Goal: Task Accomplishment & Management: Manage account settings

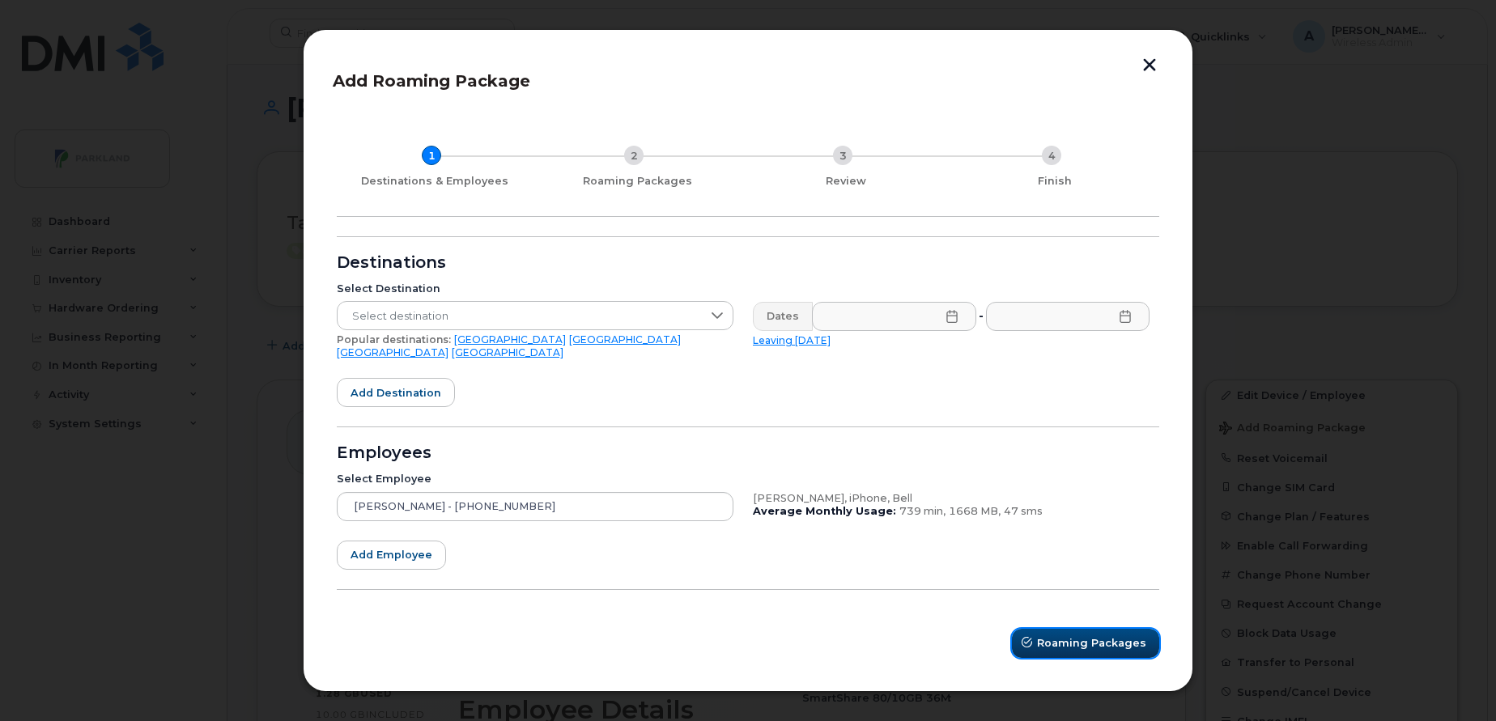
click at [1100, 635] on span "Roaming Packages" at bounding box center [1091, 642] width 109 height 15
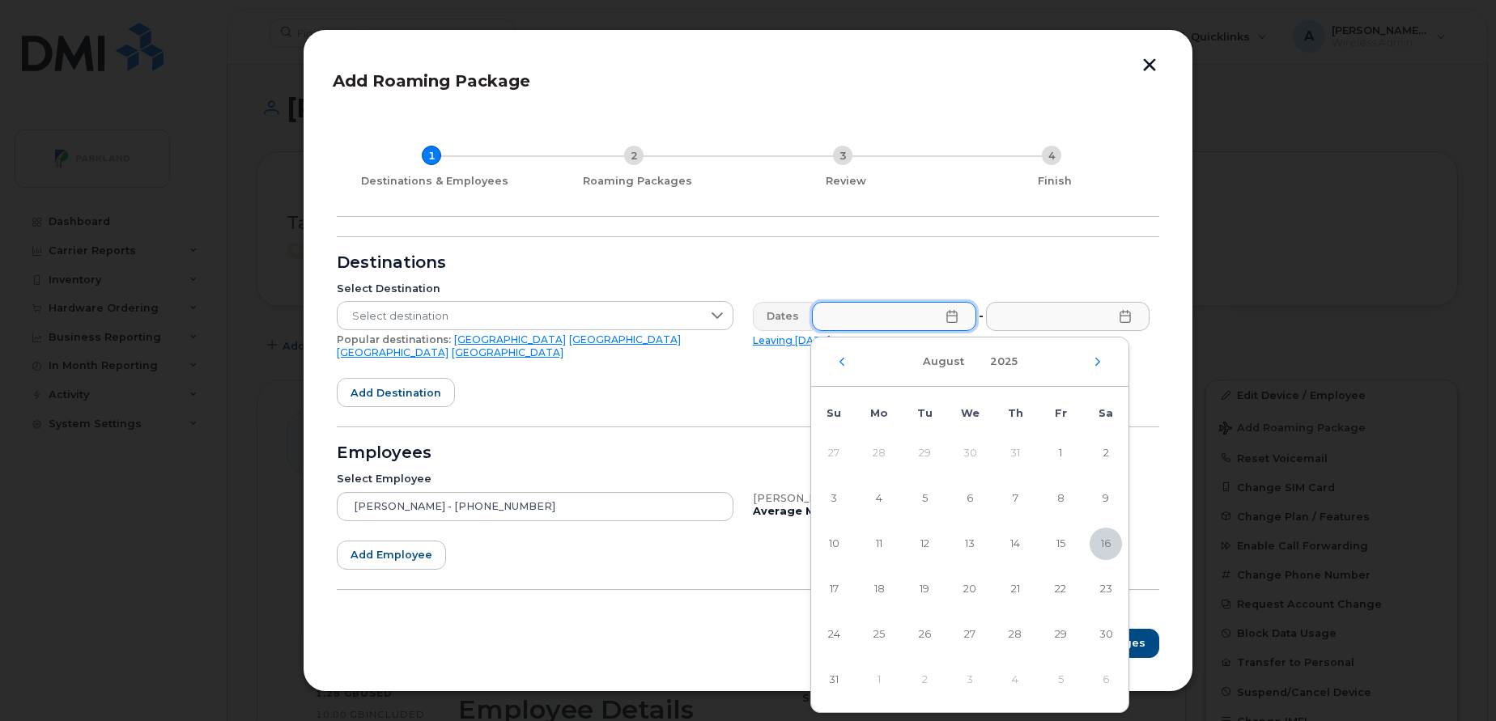
click at [569, 346] on link "USA" at bounding box center [625, 339] width 112 height 12
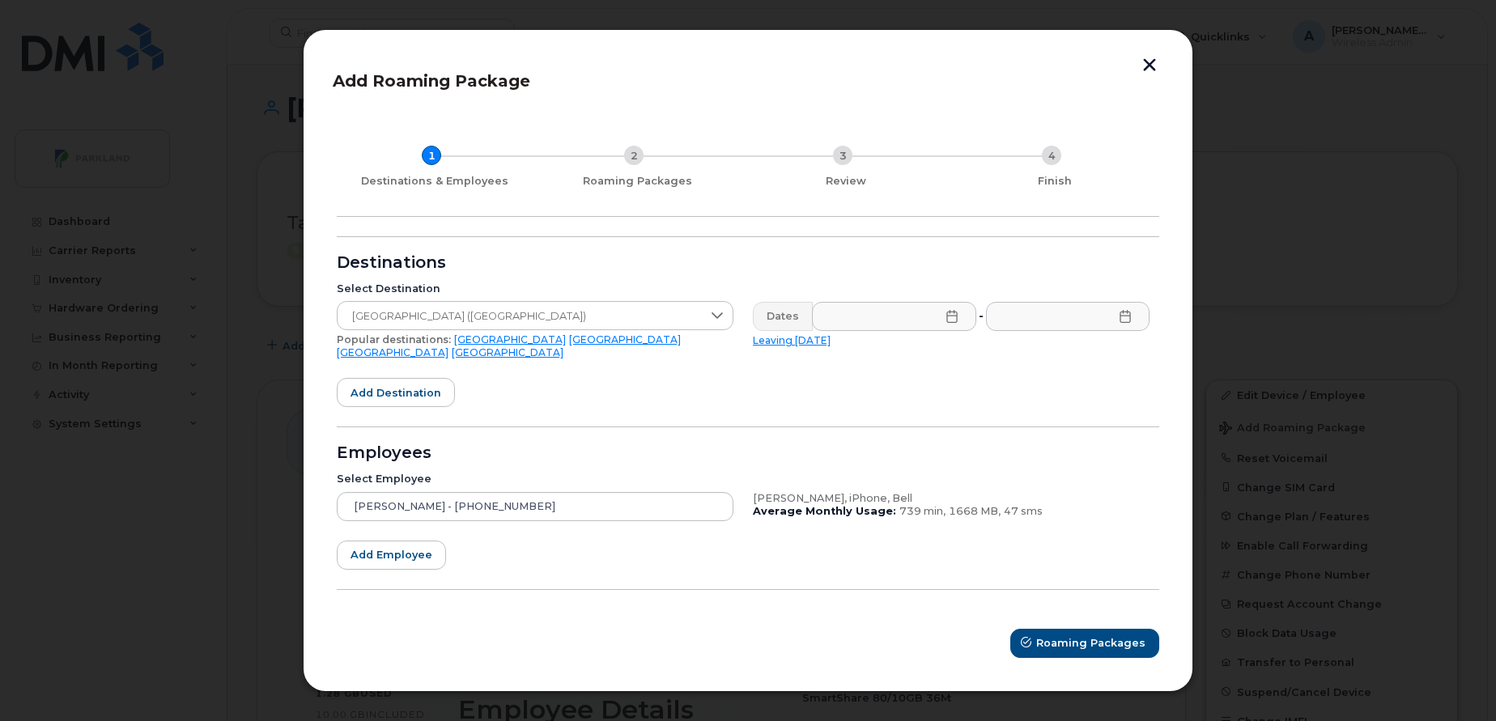
click at [954, 321] on icon at bounding box center [951, 316] width 13 height 13
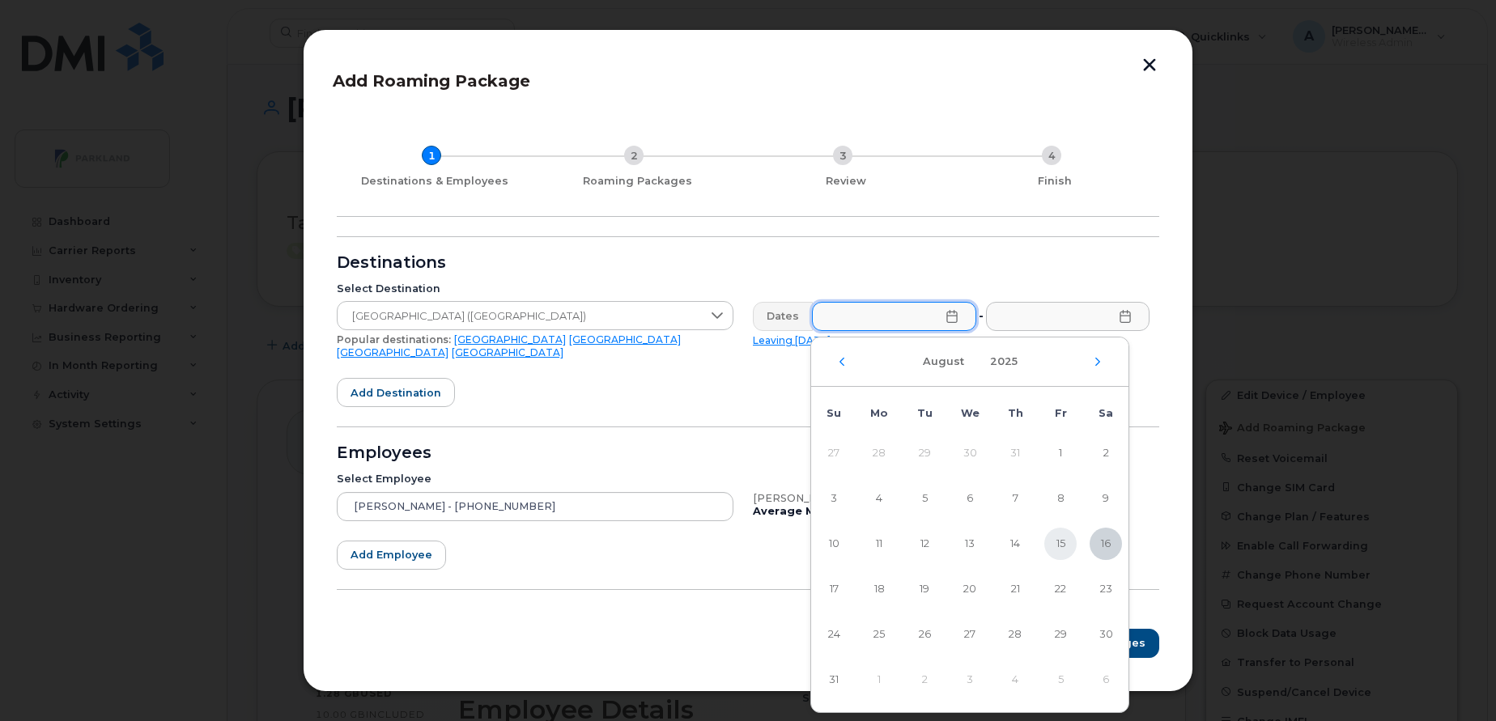
click at [1062, 536] on span "15" at bounding box center [1060, 544] width 32 height 32
type input "08/15/2025"
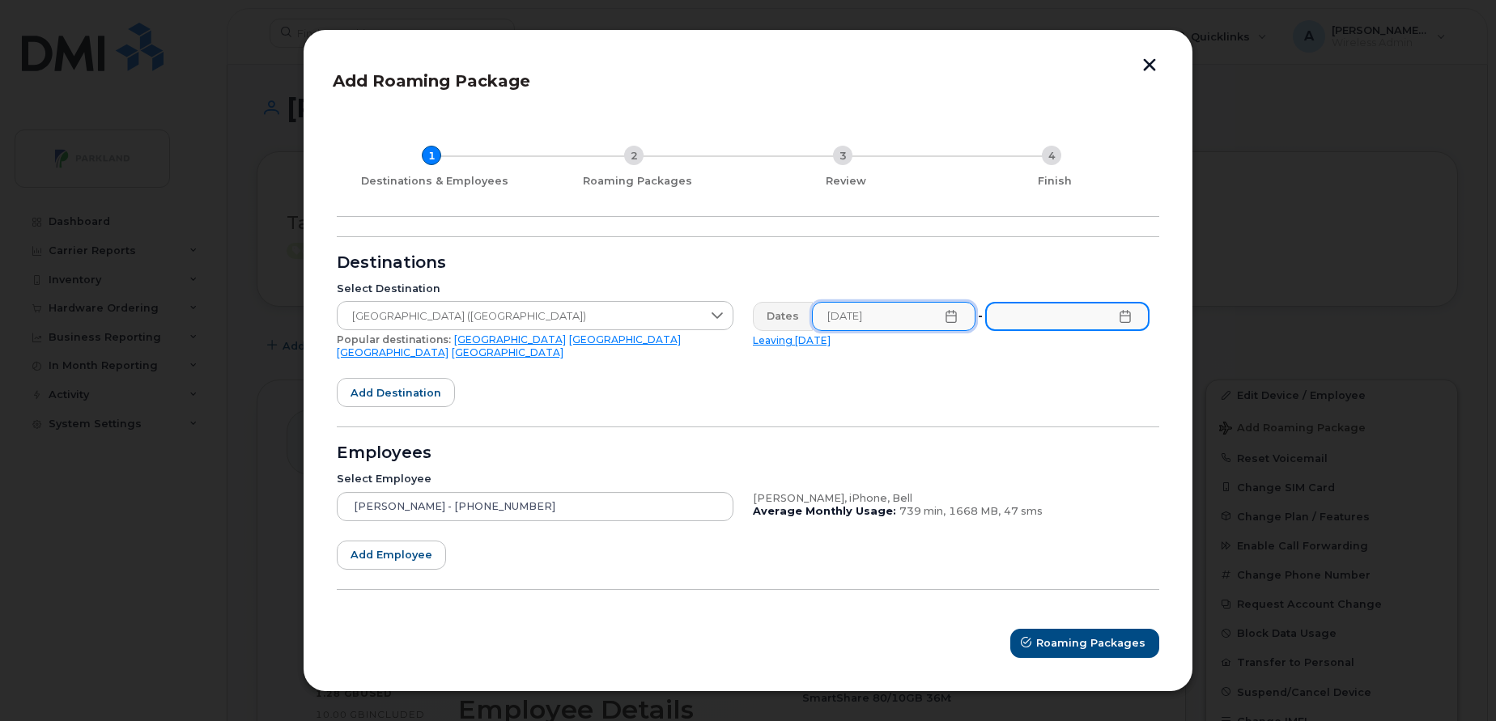
click at [1134, 331] on input "text" at bounding box center [1067, 316] width 164 height 29
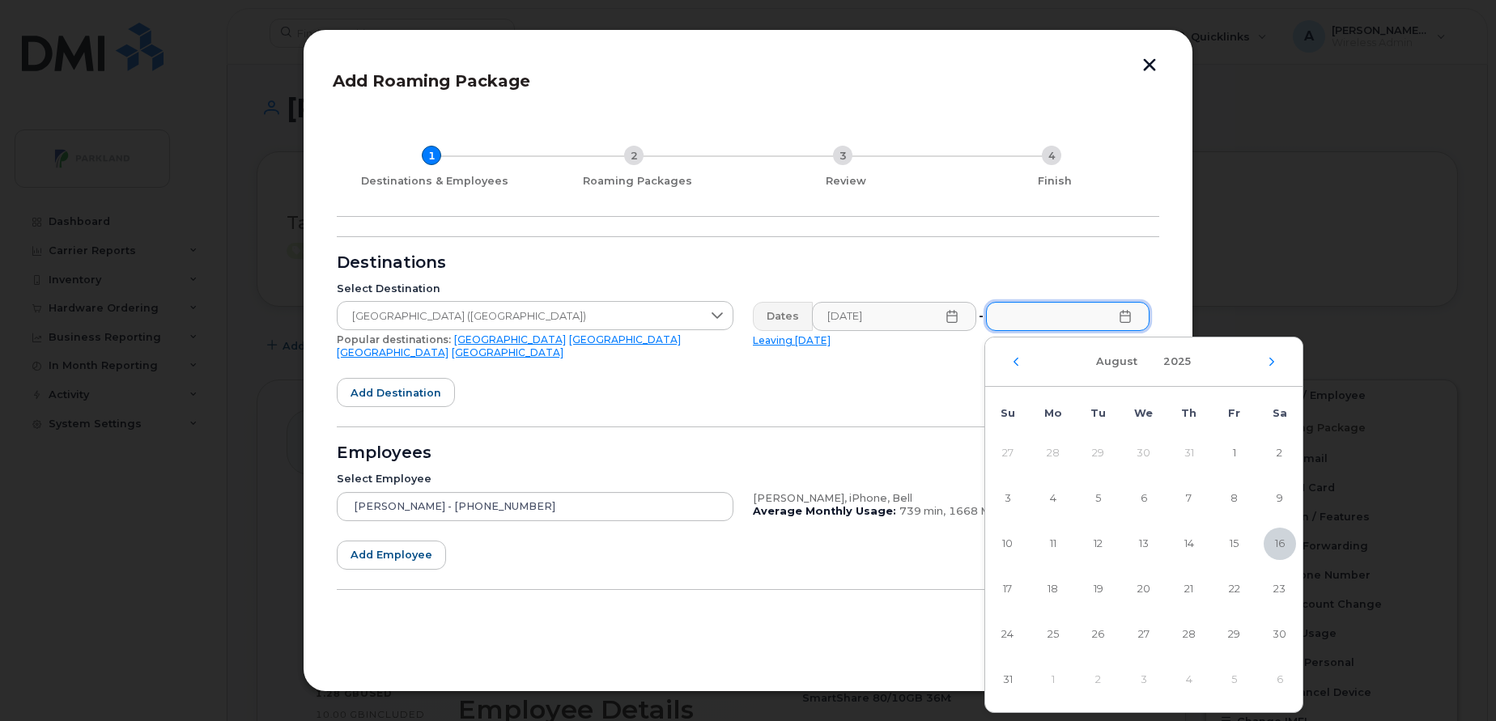
click at [1102, 614] on td "26" at bounding box center [1098, 634] width 45 height 45
click at [1095, 602] on span "19" at bounding box center [1098, 589] width 32 height 32
type input "08/19/2025"
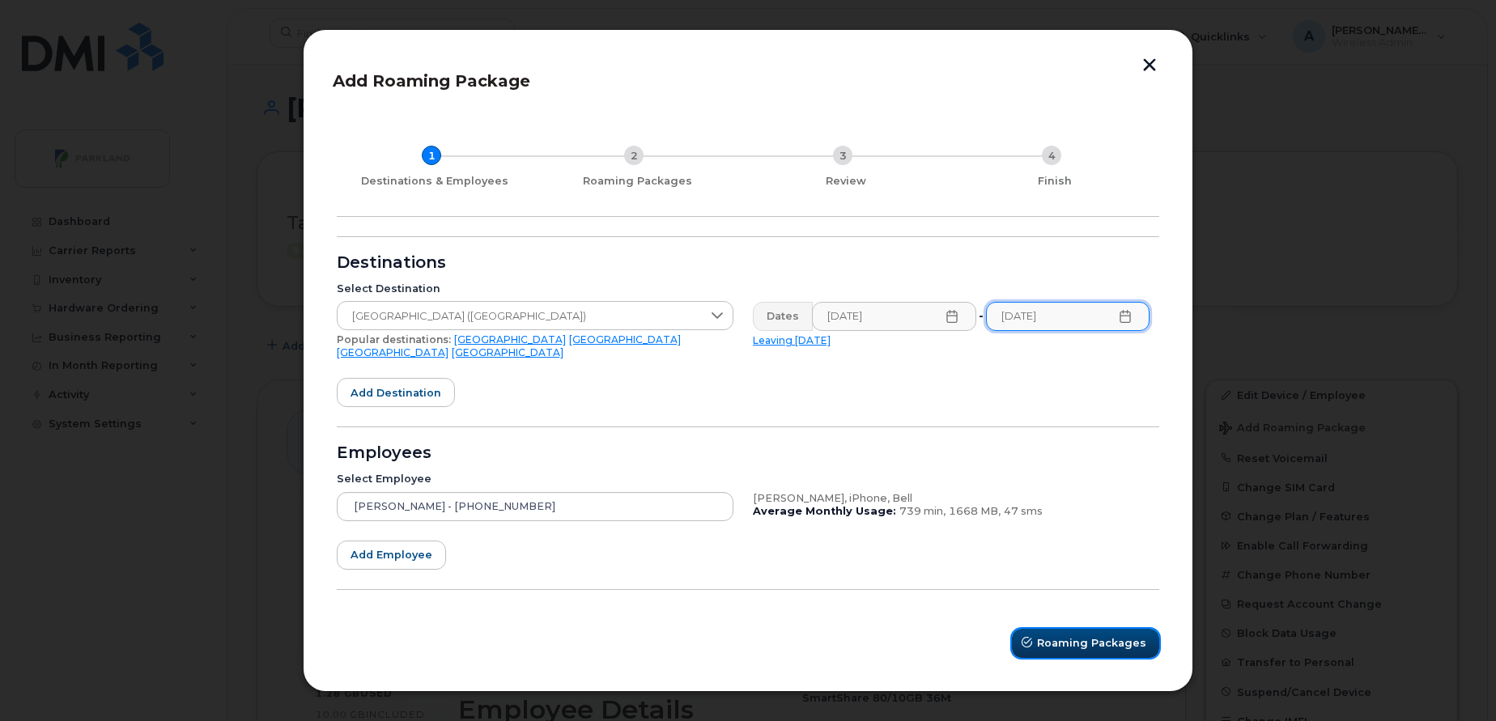
click at [1085, 629] on button "Roaming Packages" at bounding box center [1085, 643] width 147 height 29
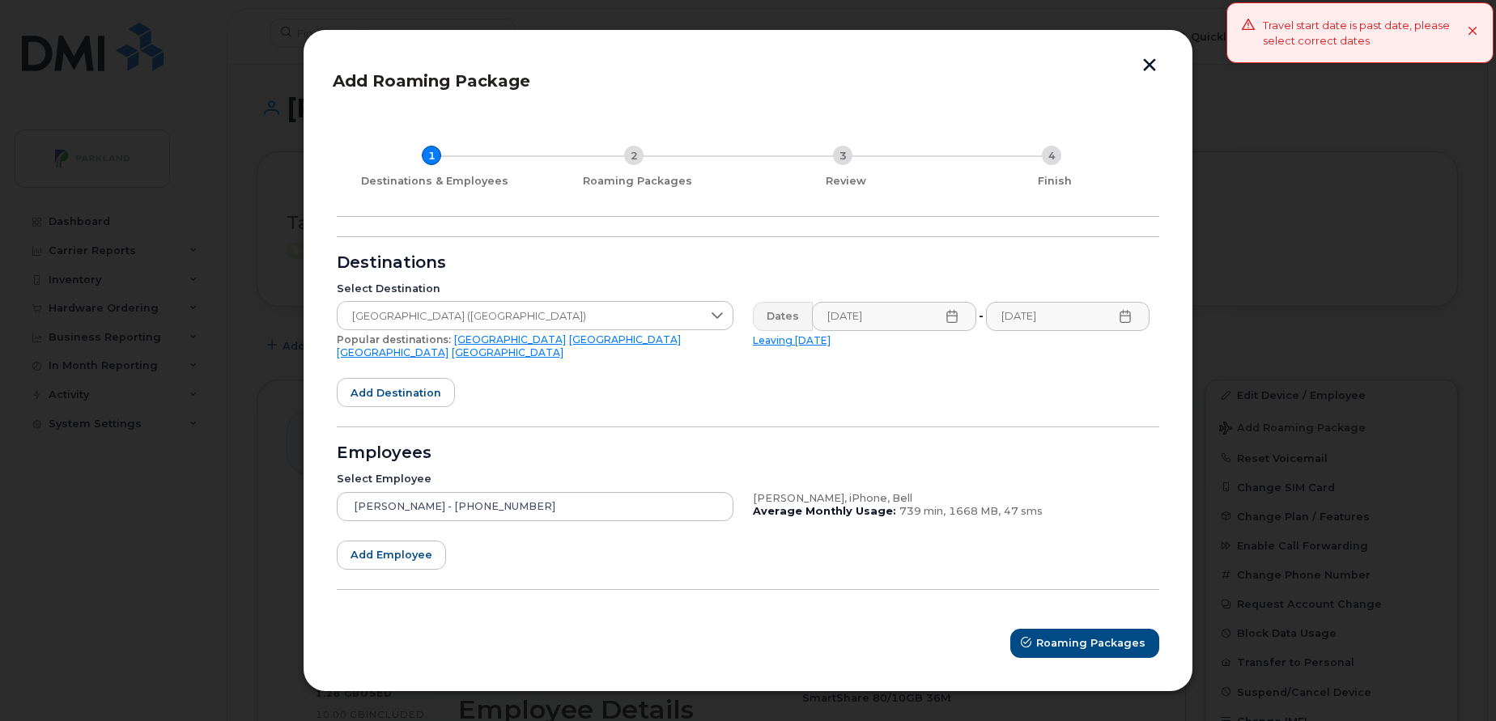
click at [949, 323] on icon at bounding box center [951, 316] width 11 height 13
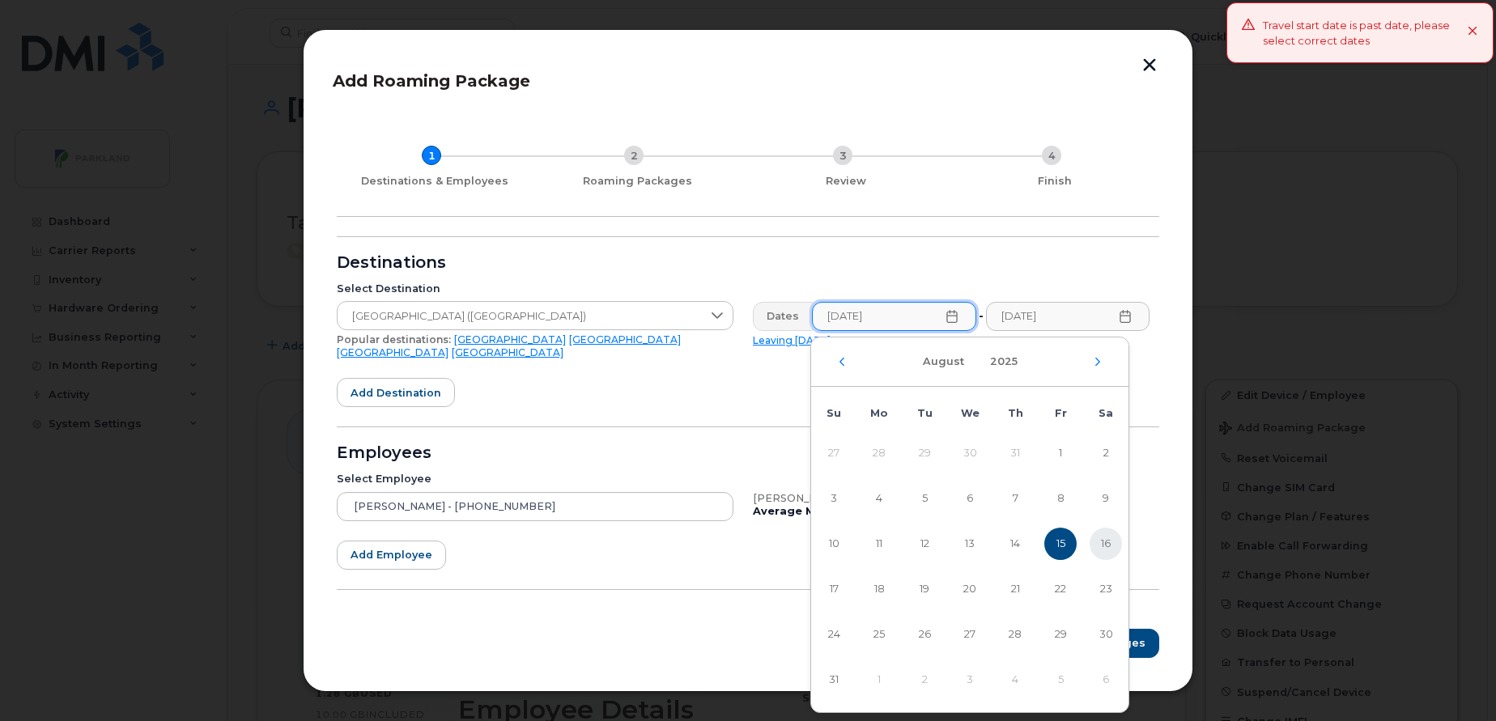
click at [1111, 549] on span "16" at bounding box center [1105, 544] width 32 height 32
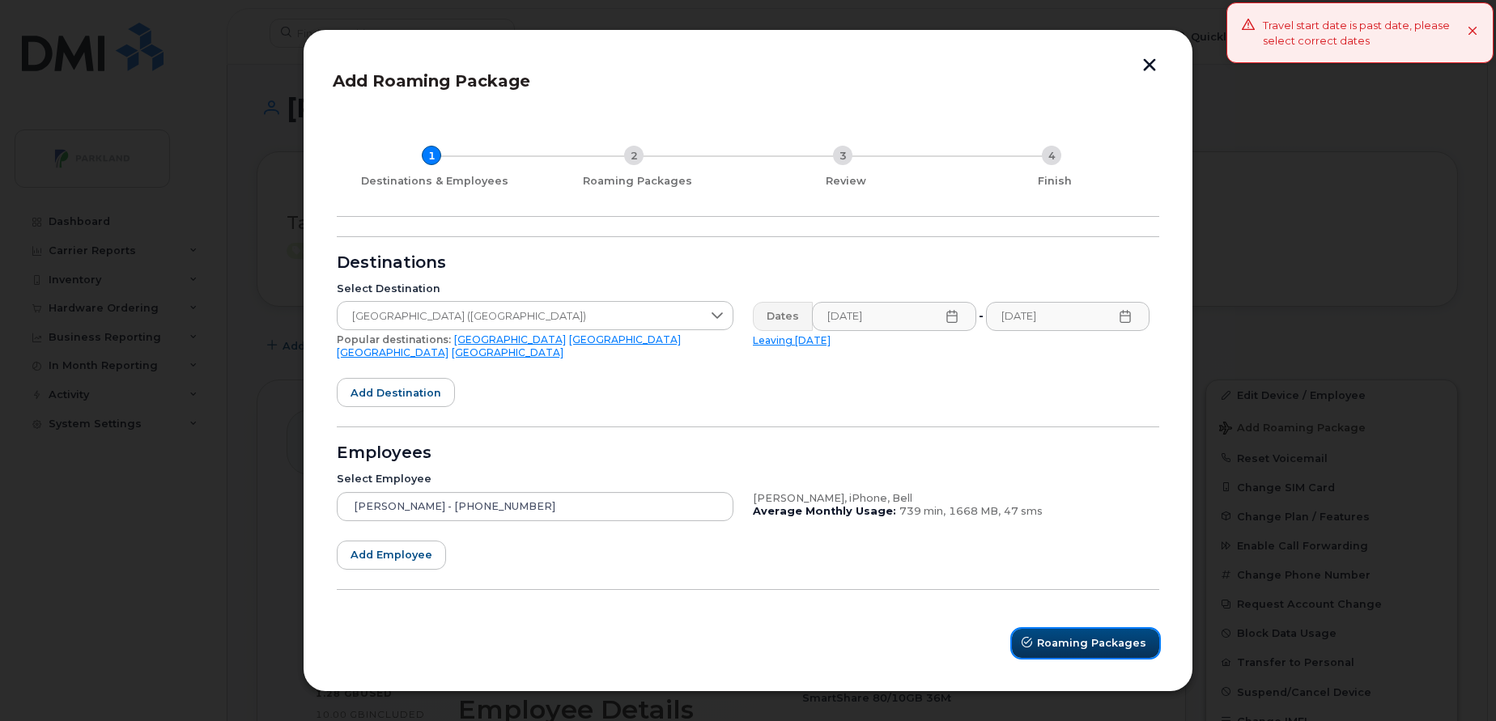
click at [1132, 639] on span "Roaming Packages" at bounding box center [1091, 642] width 109 height 15
click at [953, 311] on input "08/16/2025" at bounding box center [894, 316] width 164 height 29
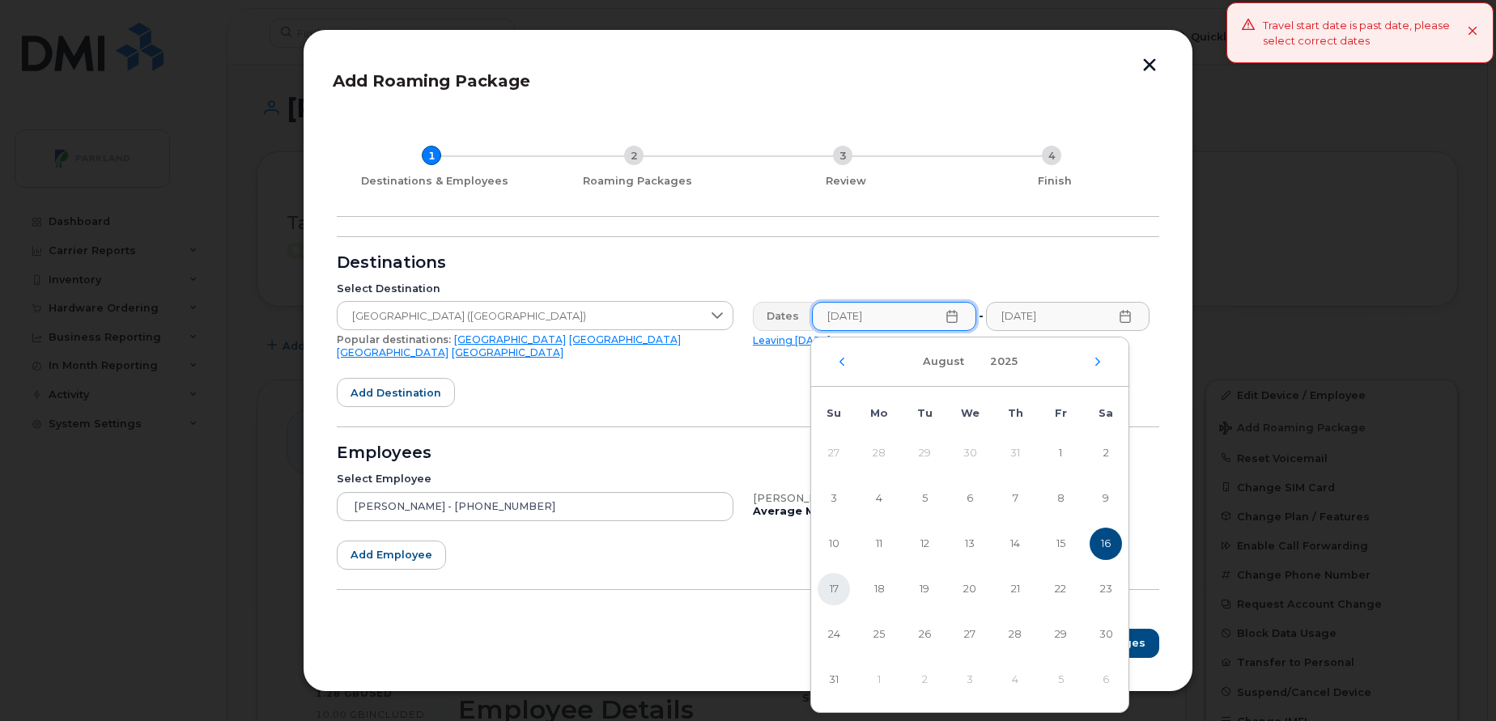
click at [843, 584] on span "17" at bounding box center [833, 589] width 32 height 32
type input "08/17/2025"
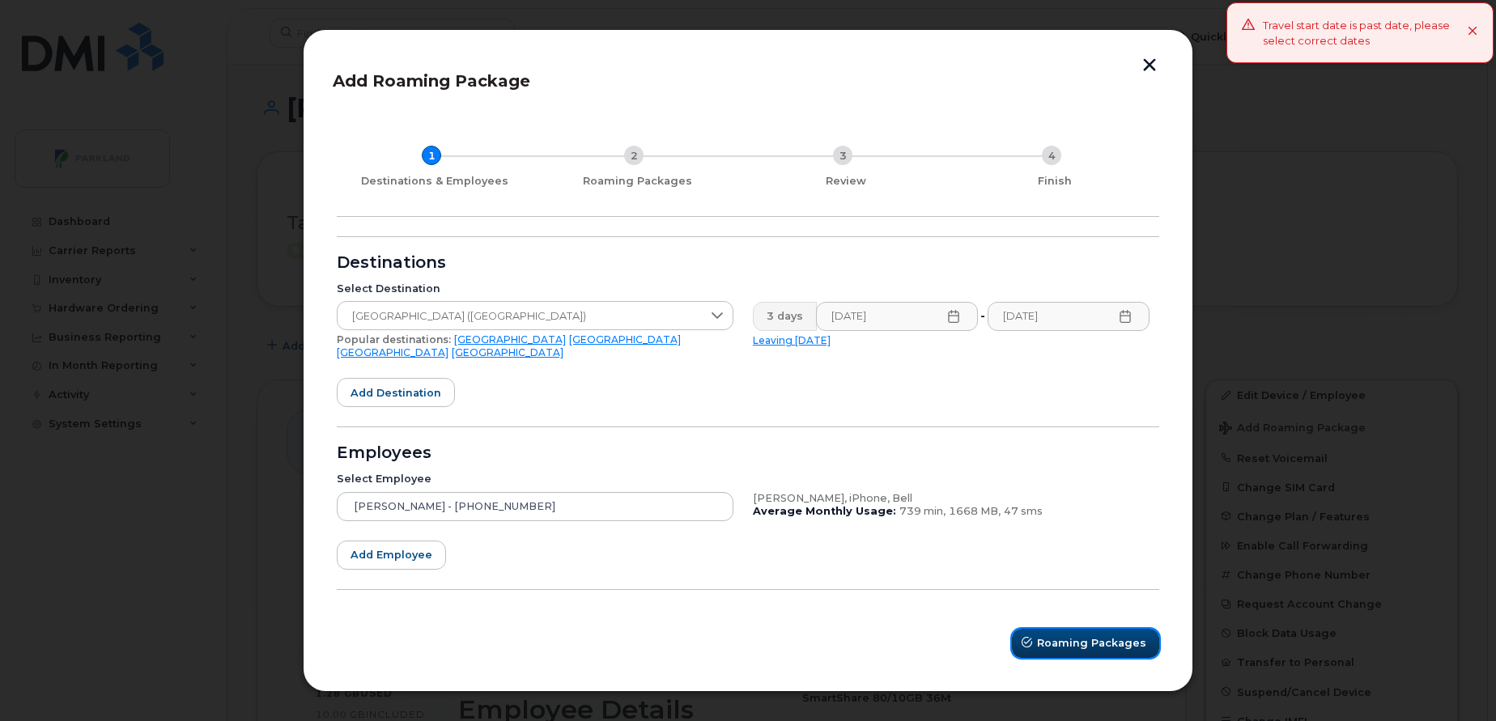
click at [1085, 629] on button "Roaming Packages" at bounding box center [1085, 643] width 147 height 29
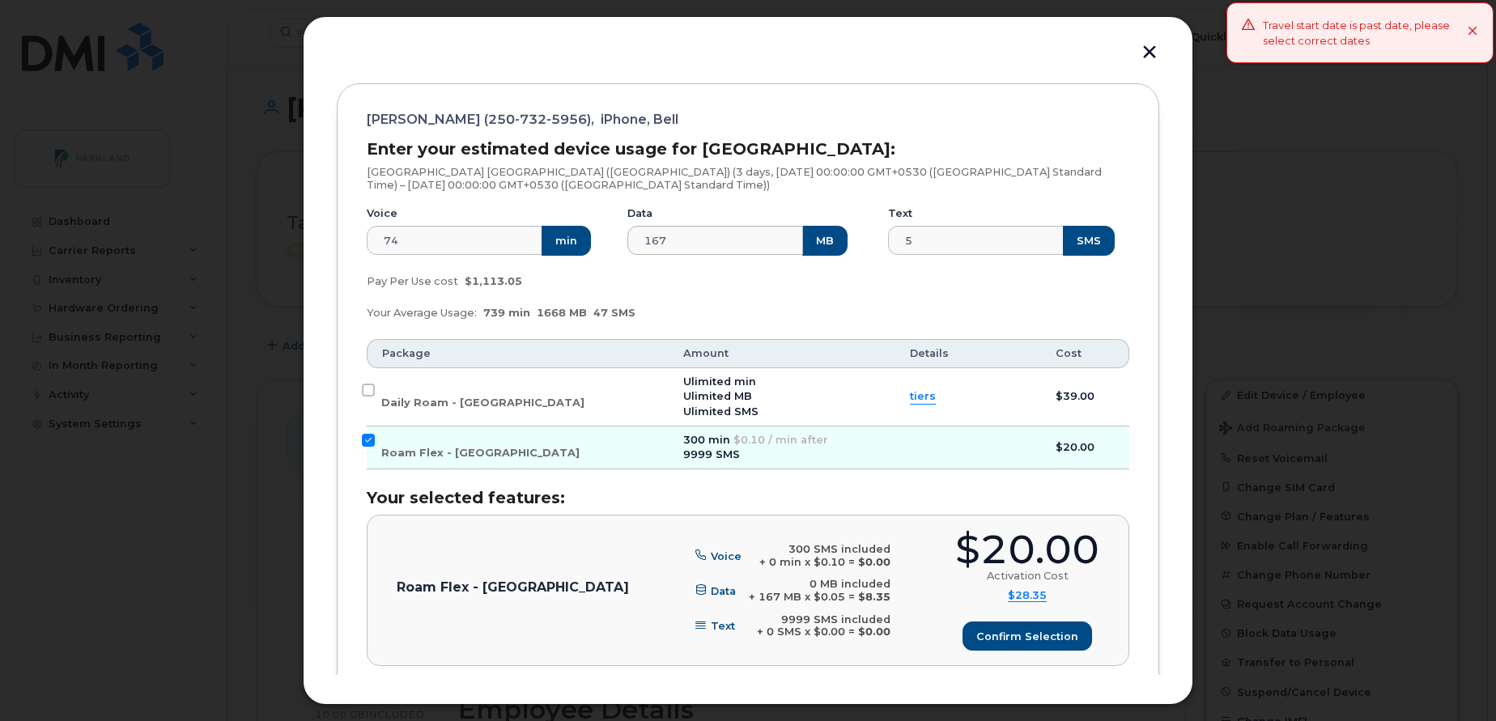
scroll to position [160, 0]
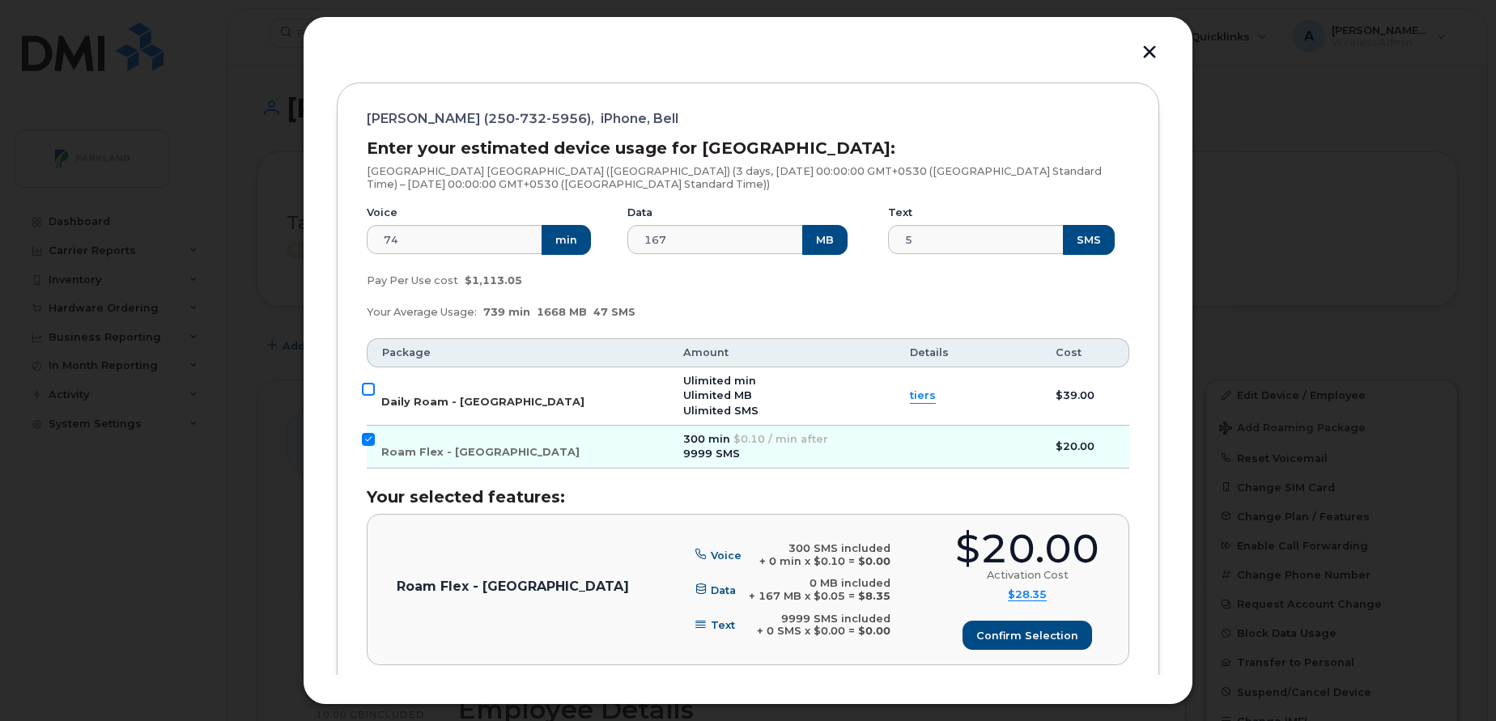
click at [370, 389] on input "Daily Roam - USA" at bounding box center [368, 389] width 13 height 13
checkbox input "true"
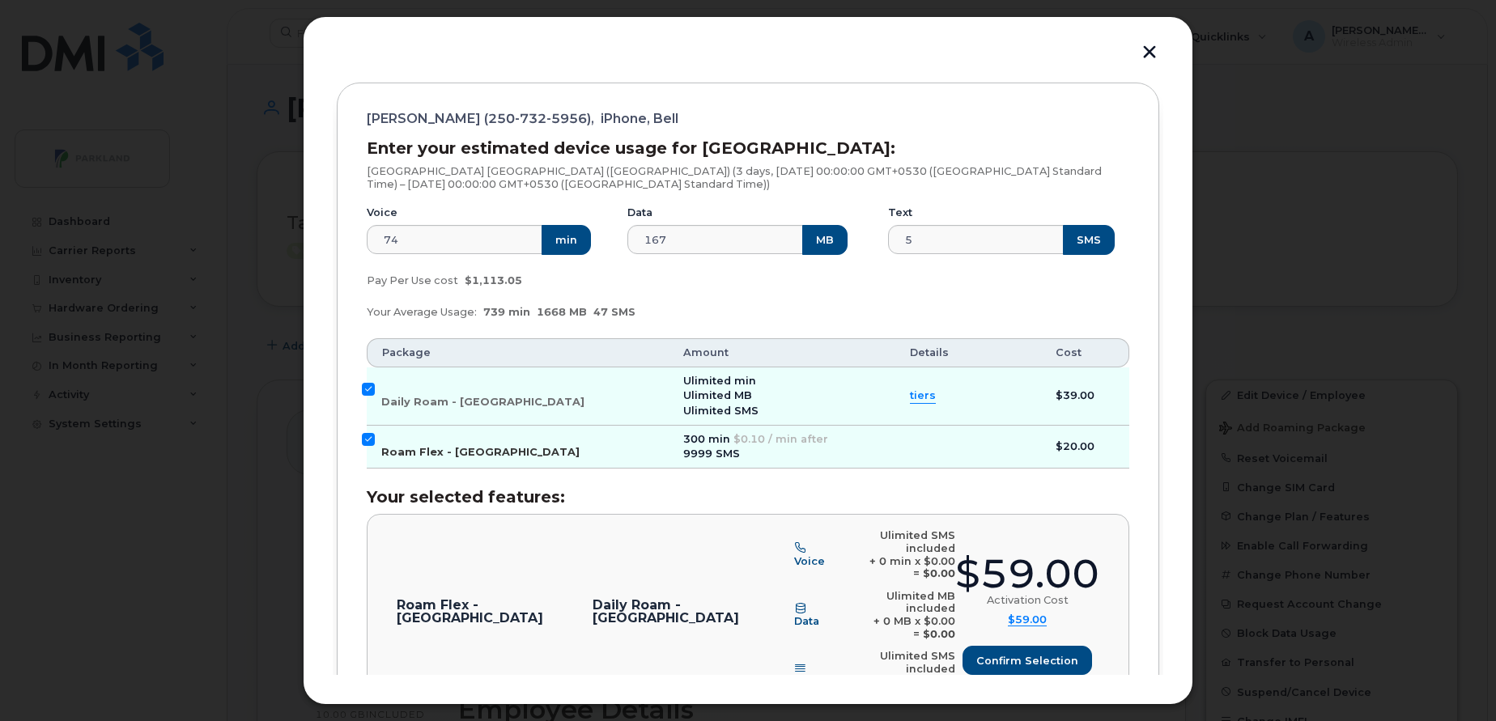
click at [366, 439] on input "Roam Flex - USA" at bounding box center [368, 439] width 13 height 13
checkbox input "false"
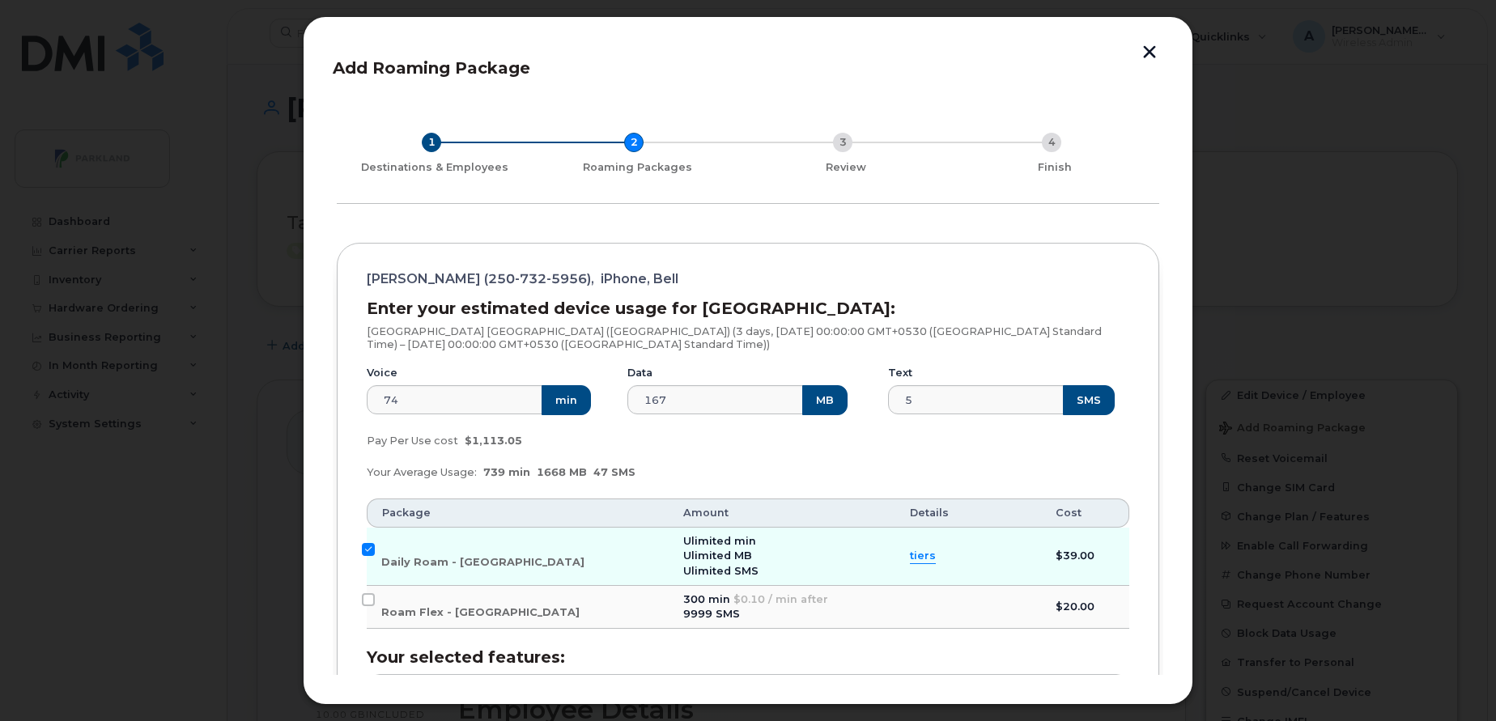
scroll to position [267, 0]
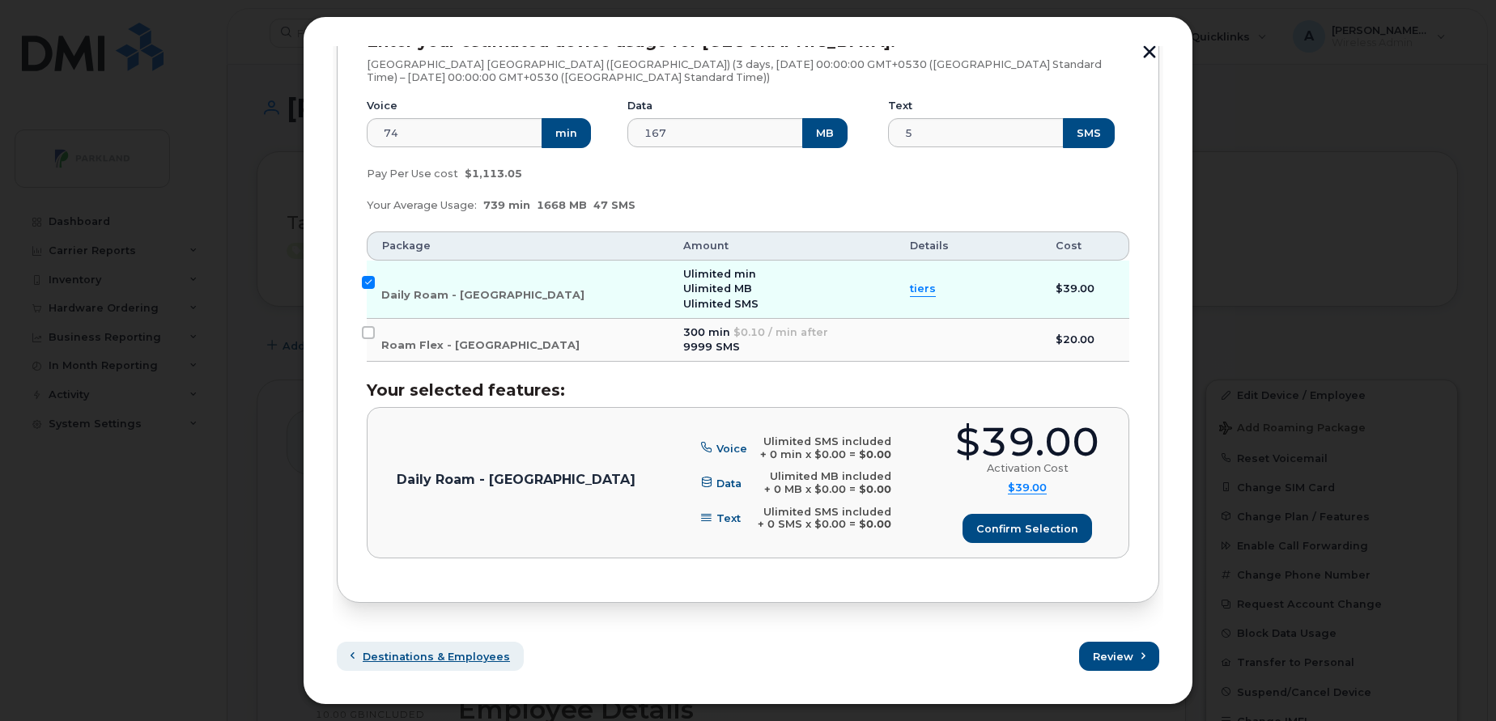
click at [422, 646] on button "Destinations & Employees" at bounding box center [430, 656] width 187 height 29
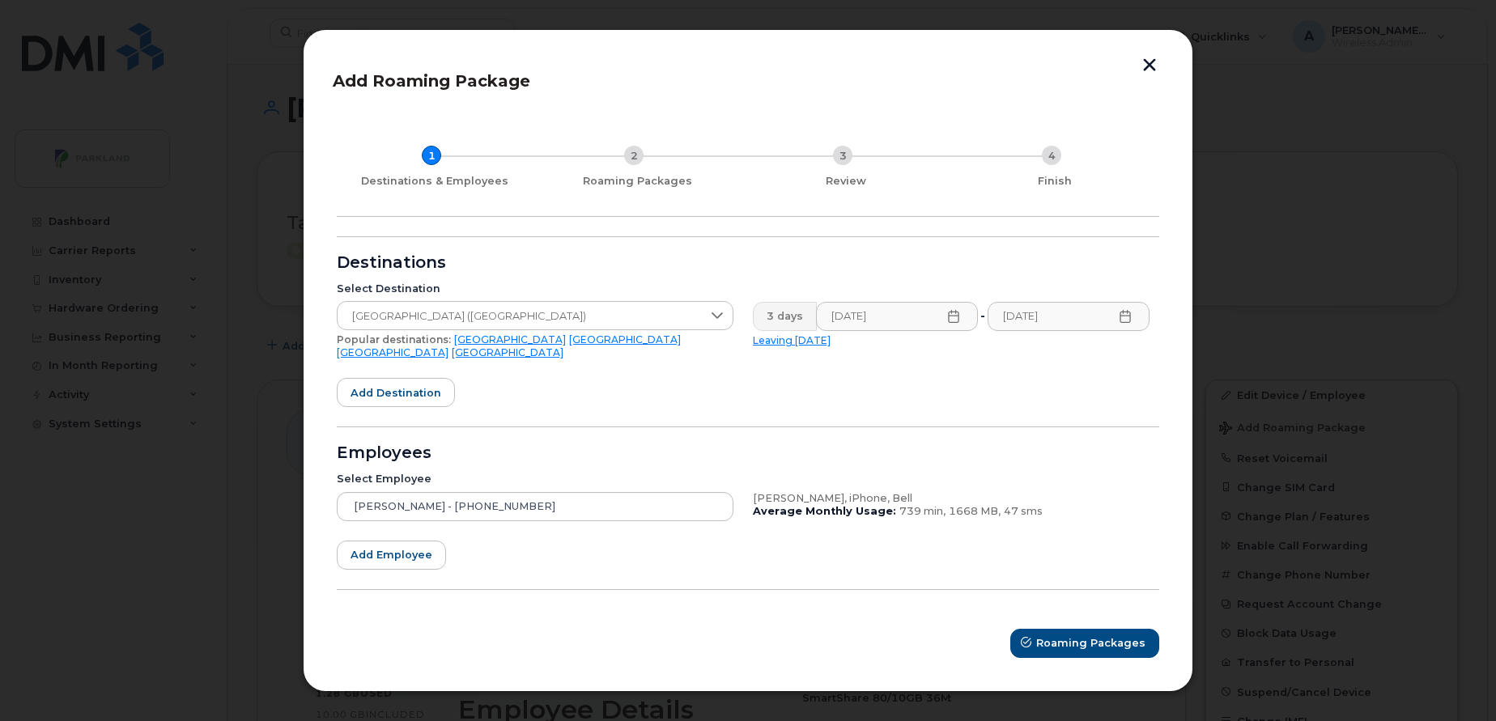
scroll to position [0, 0]
click at [720, 320] on icon at bounding box center [717, 315] width 13 height 13
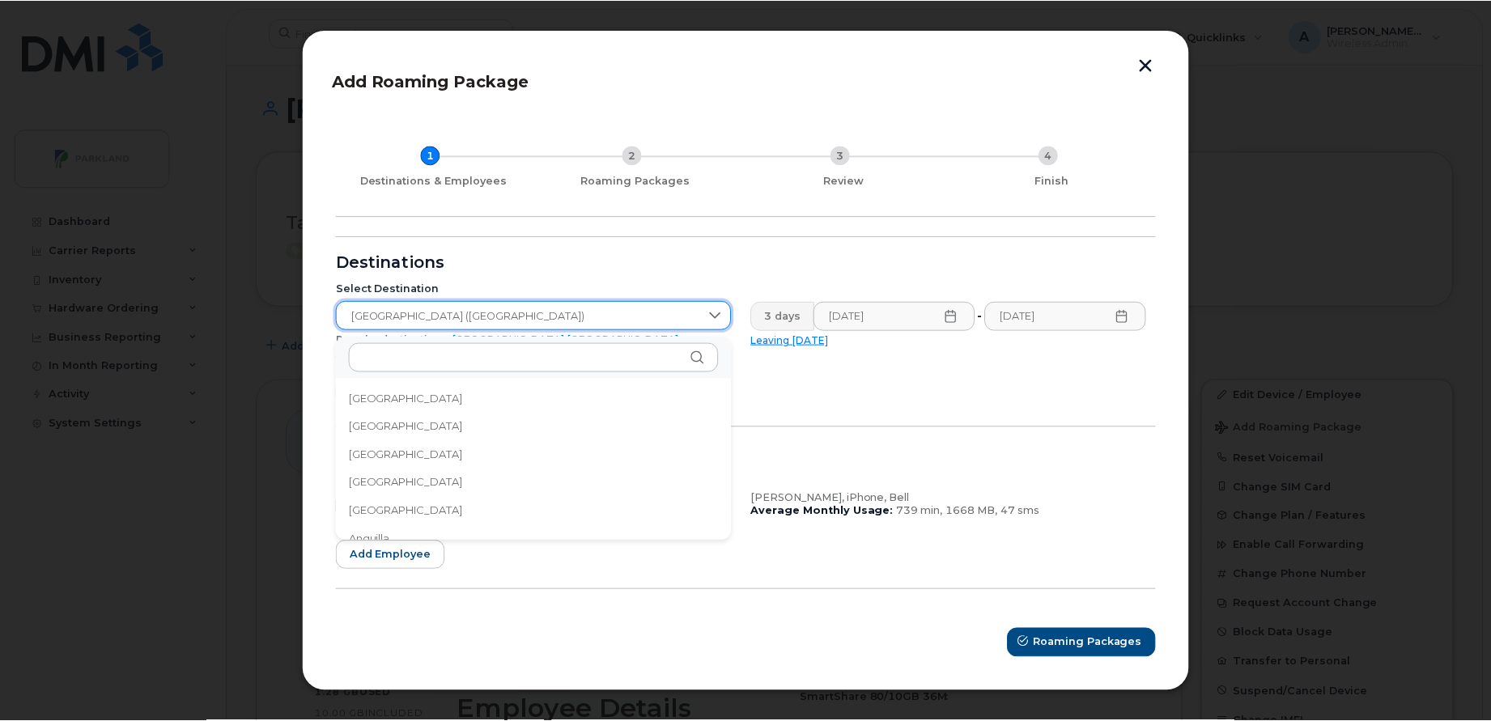
scroll to position [5356, 0]
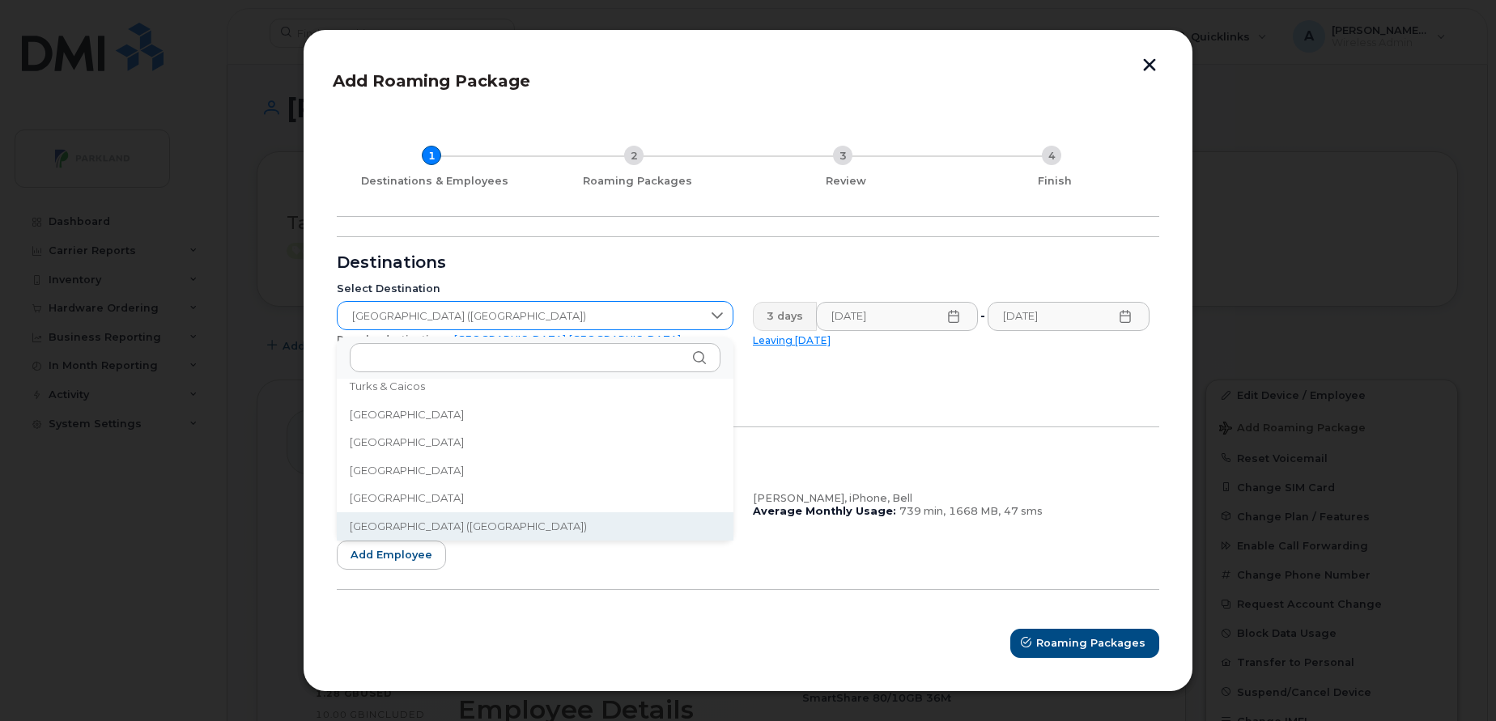
click at [720, 320] on icon at bounding box center [717, 315] width 13 height 13
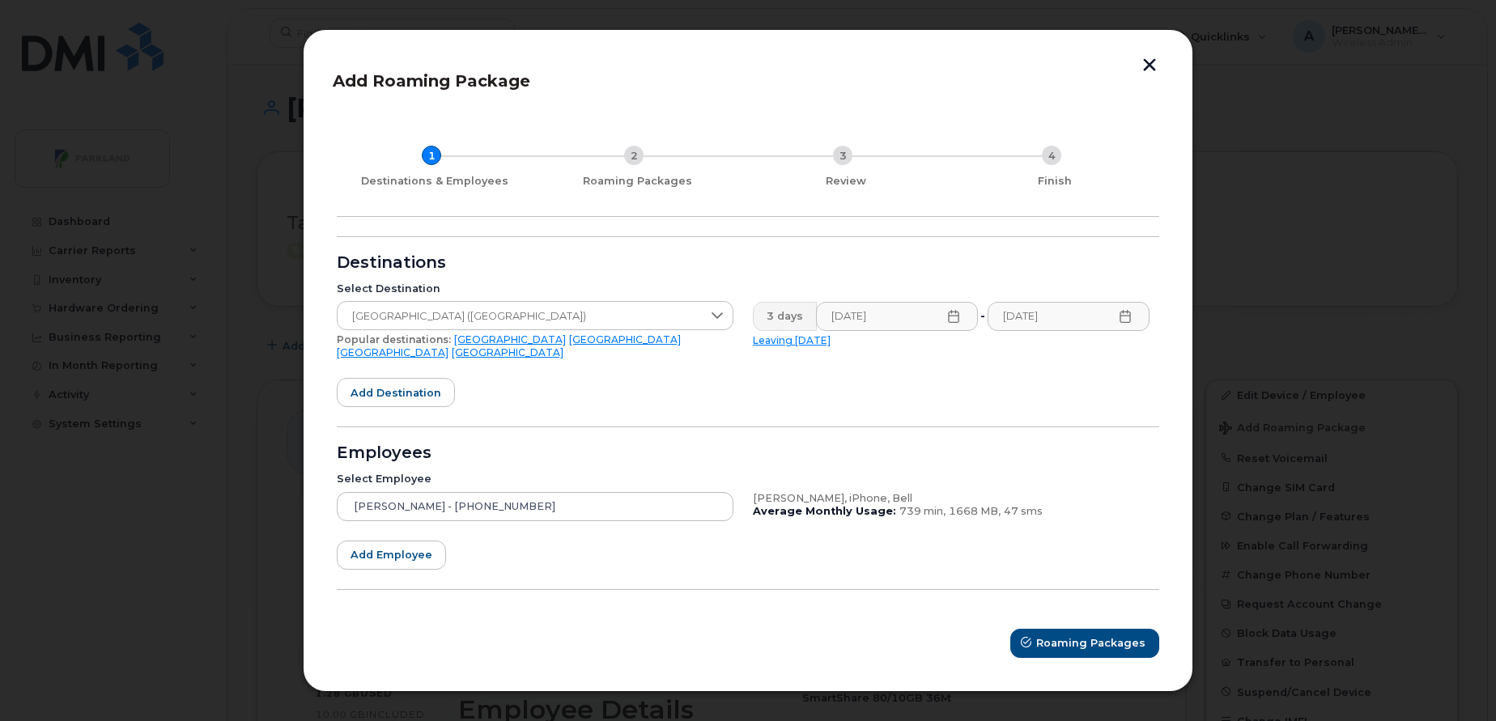
click at [1149, 68] on button "button" at bounding box center [1149, 66] width 24 height 17
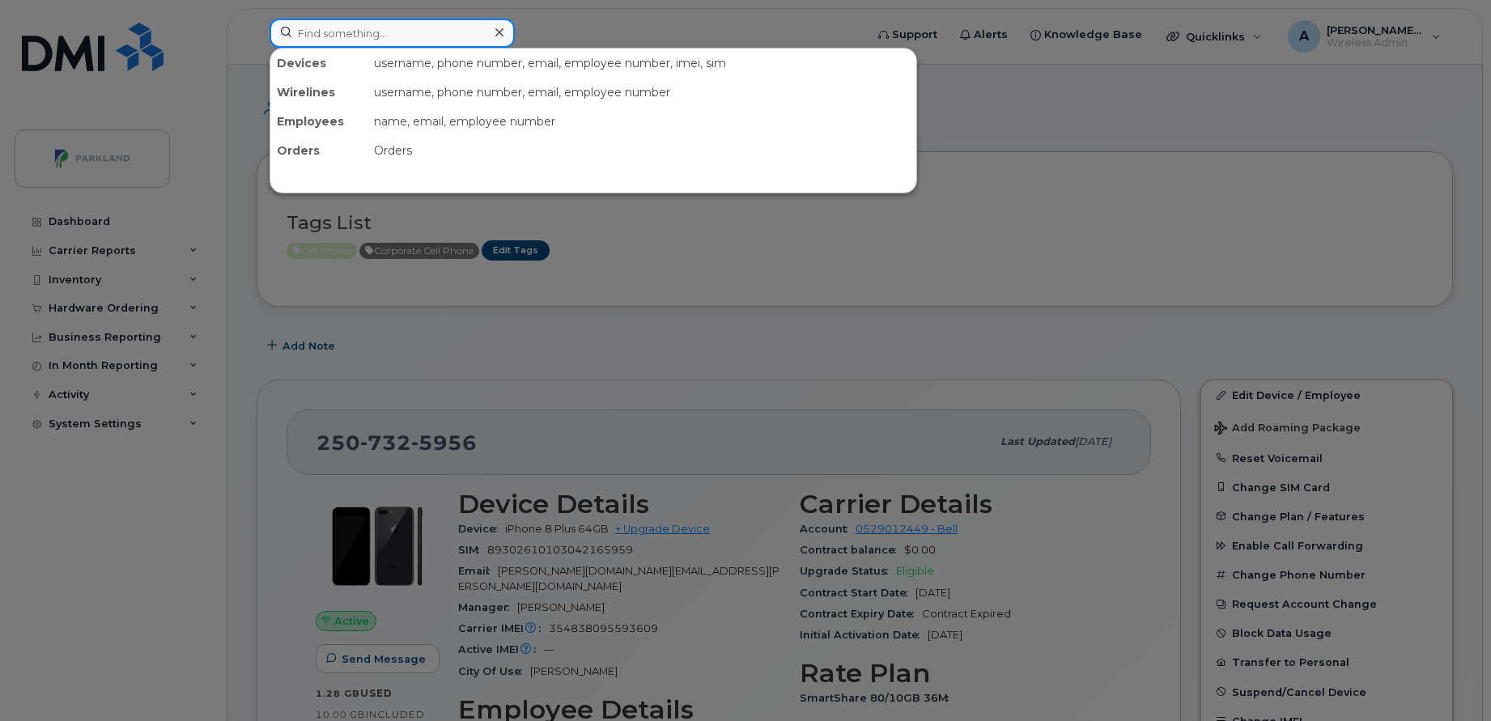
click at [418, 34] on input at bounding box center [392, 33] width 245 height 29
paste input "Christine Vesna"
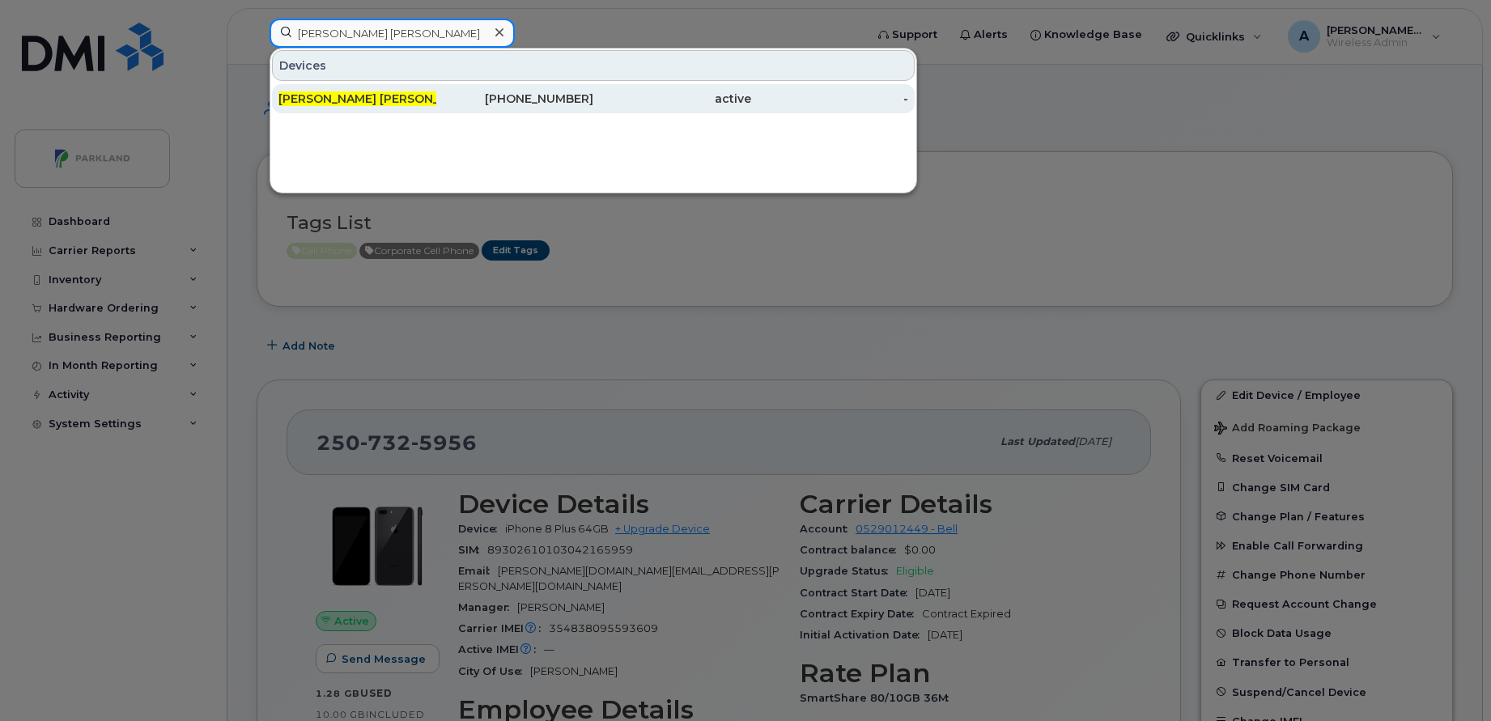
type input "Christine Vesna"
click at [424, 95] on div "Christine Vesna" at bounding box center [357, 99] width 158 height 16
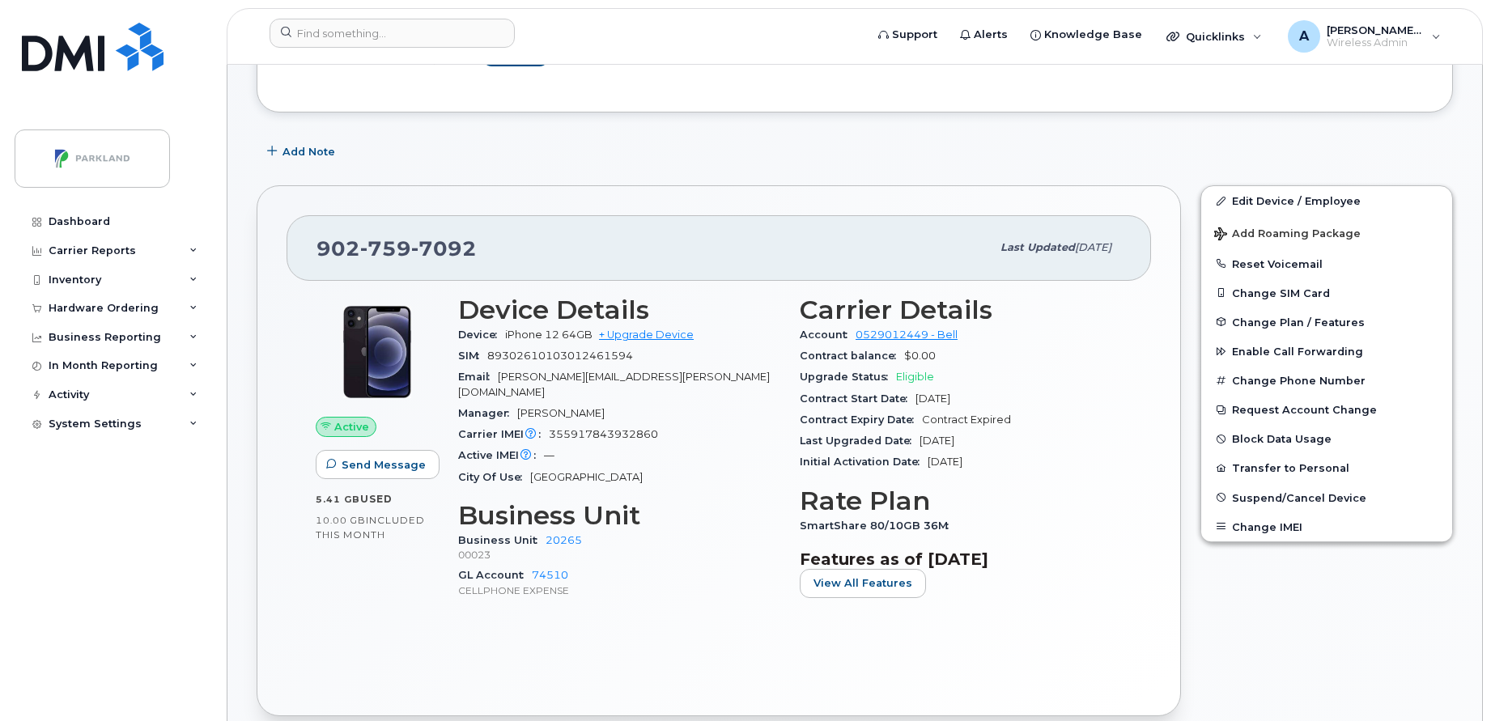
scroll to position [196, 0]
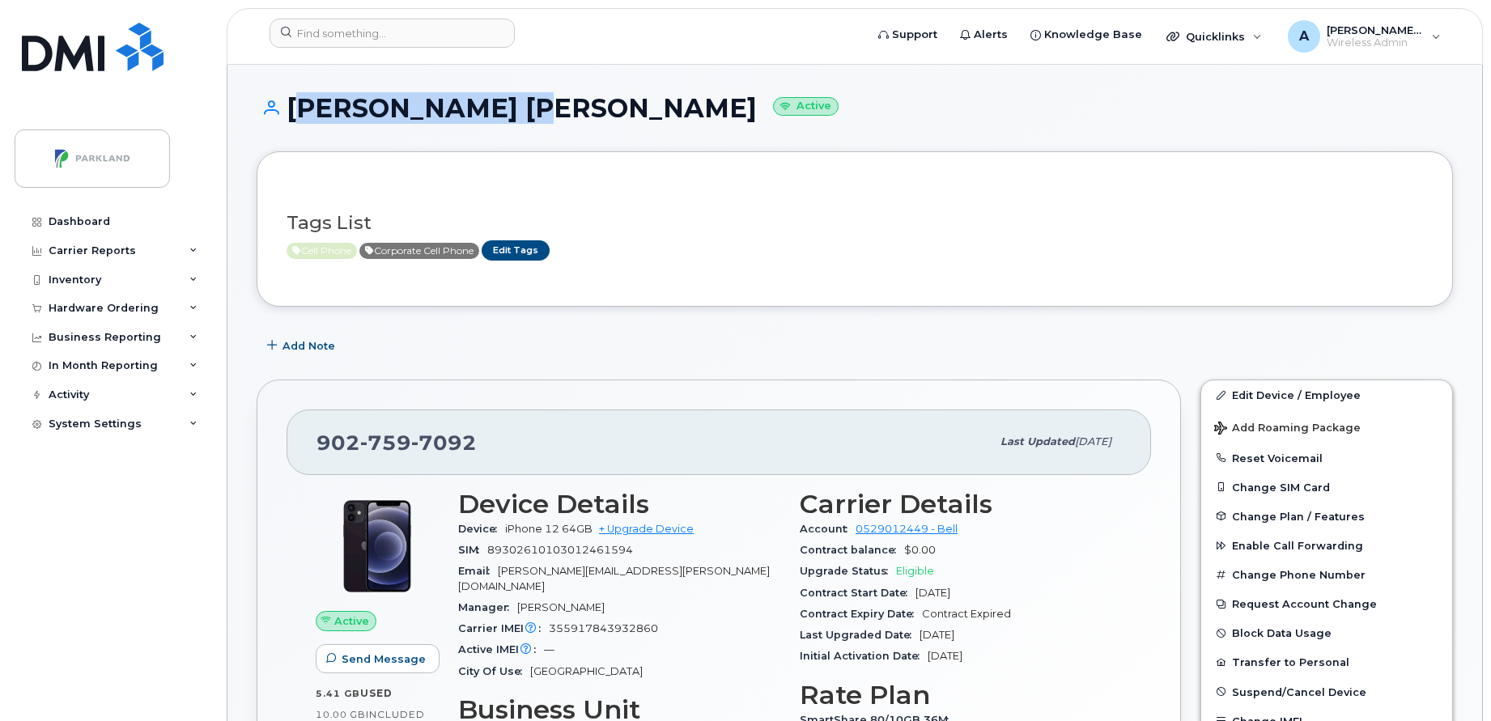
drag, startPoint x: 292, startPoint y: 104, endPoint x: 493, endPoint y: 128, distance: 202.1
click at [493, 128] on div "Christine Vesna Active" at bounding box center [855, 122] width 1196 height 57
copy h1 "Christine Vesna"
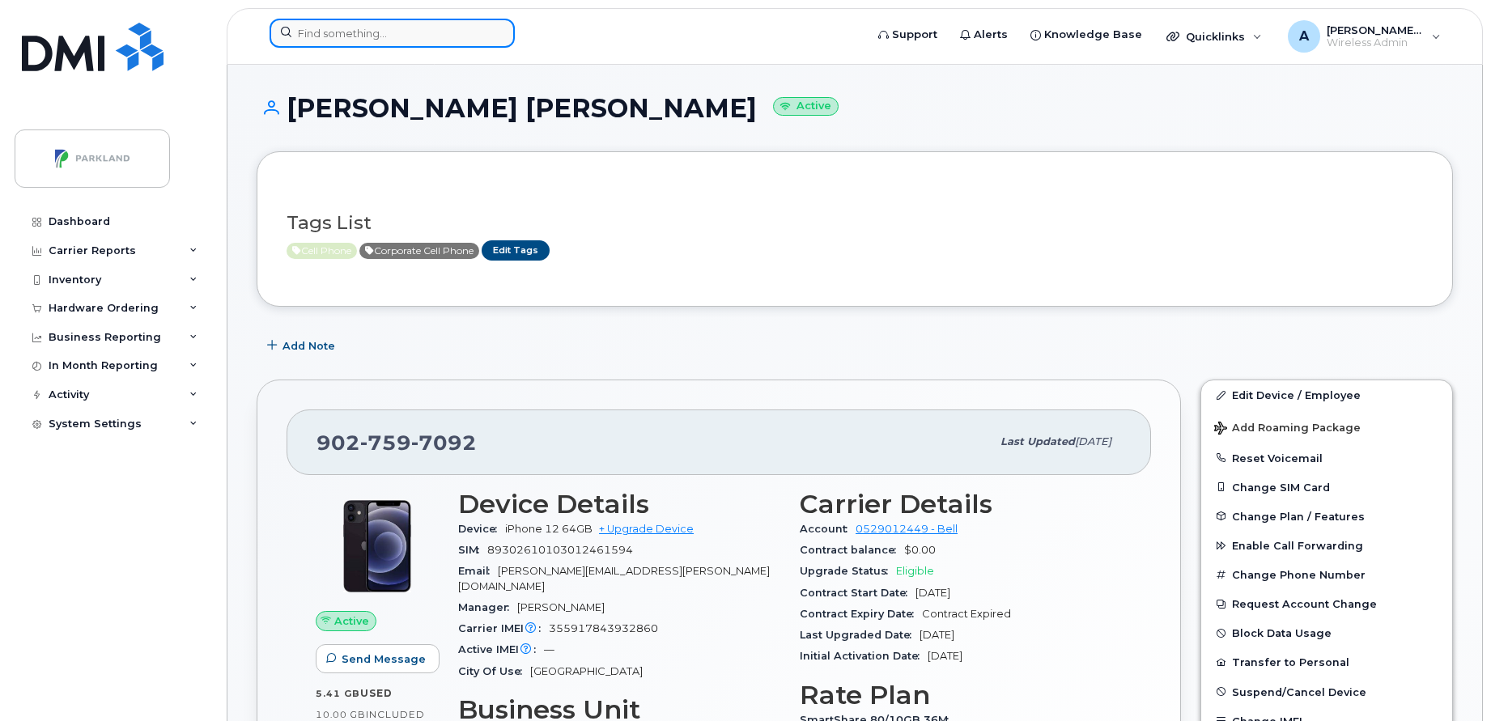
click at [480, 37] on input at bounding box center [392, 33] width 245 height 29
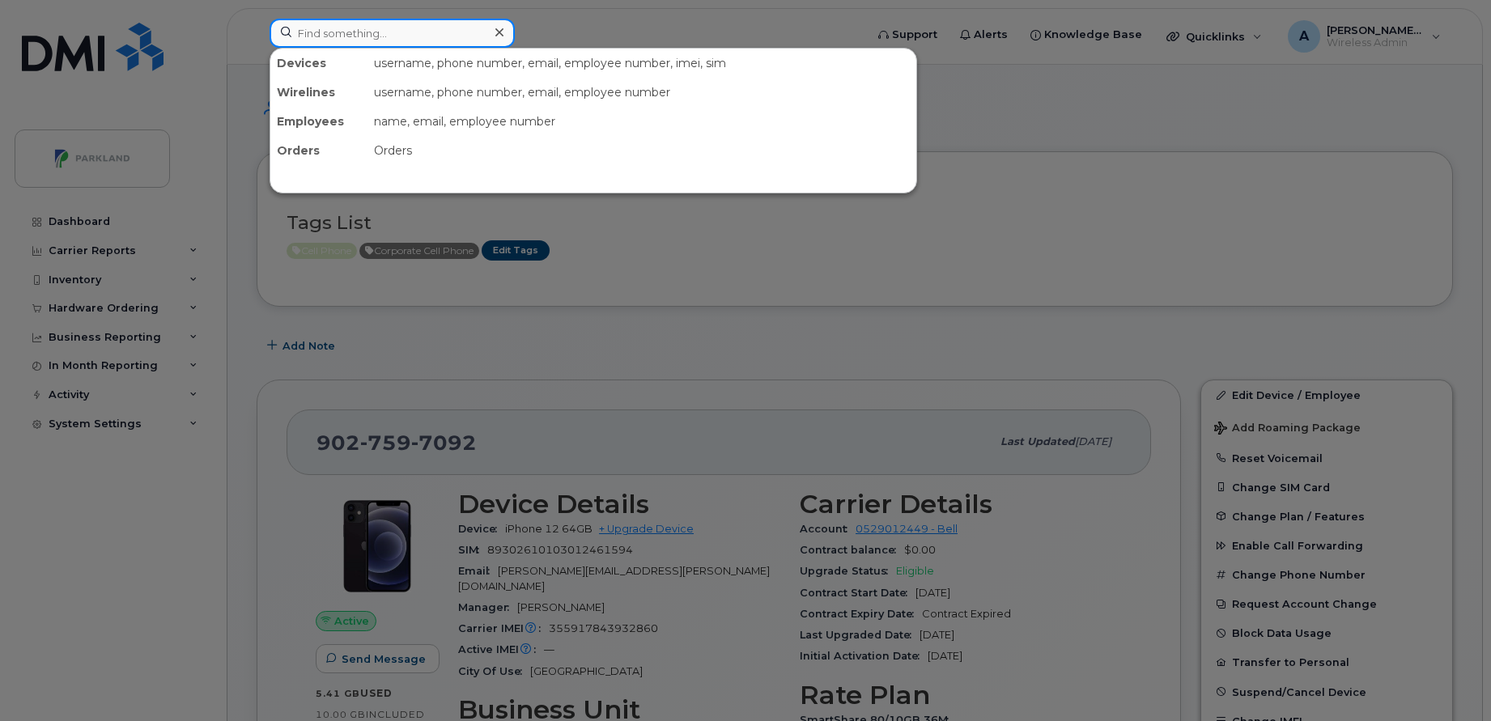
paste input "902-578-4607"
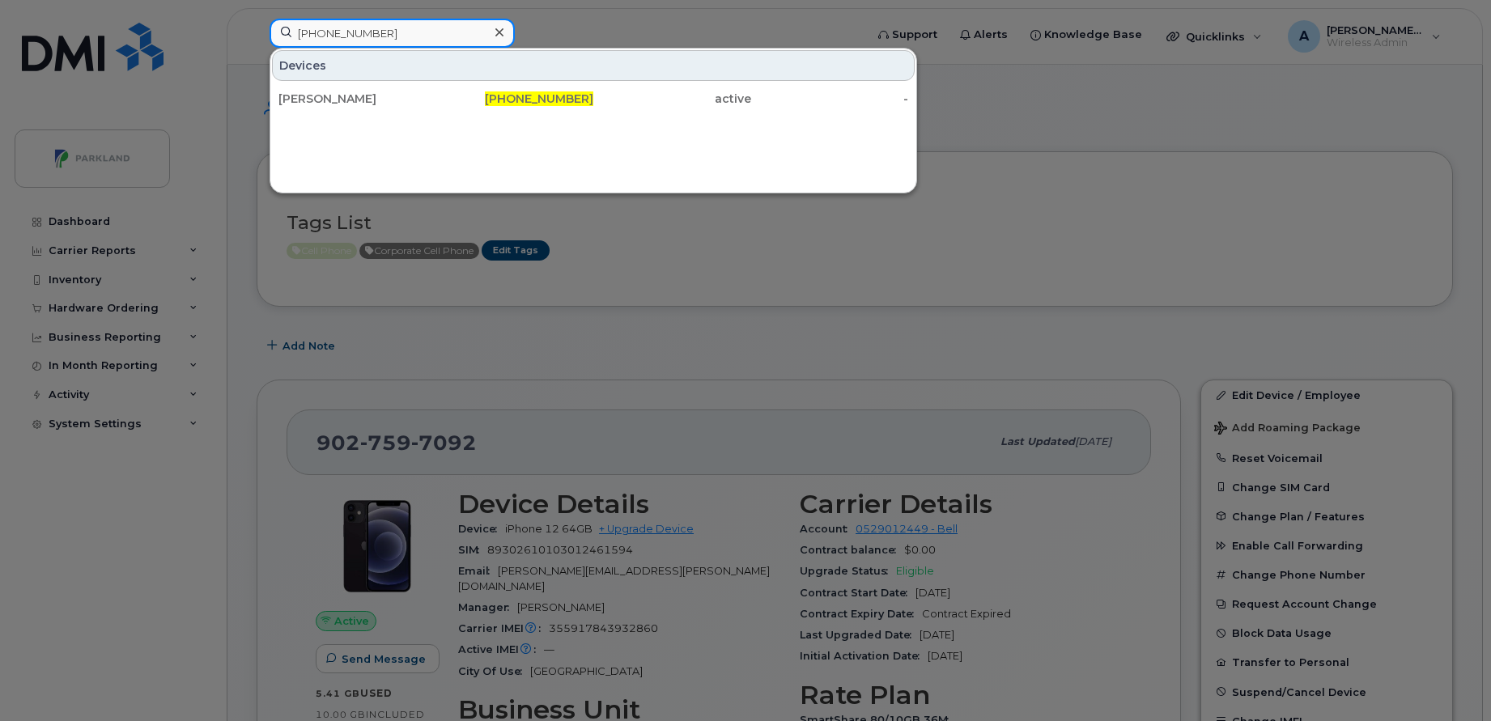
type input "902-578-4607"
click at [1055, 145] on div at bounding box center [745, 360] width 1491 height 721
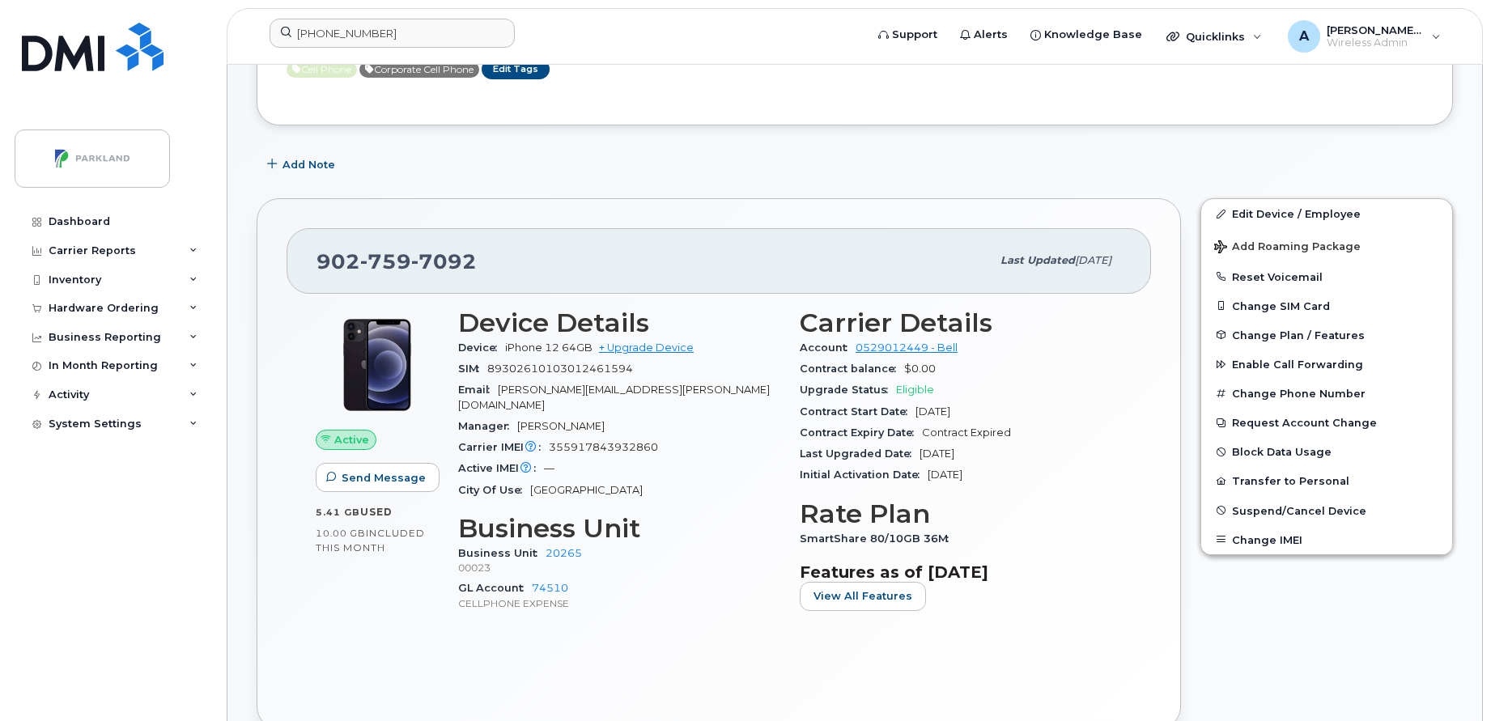
scroll to position [191, 0]
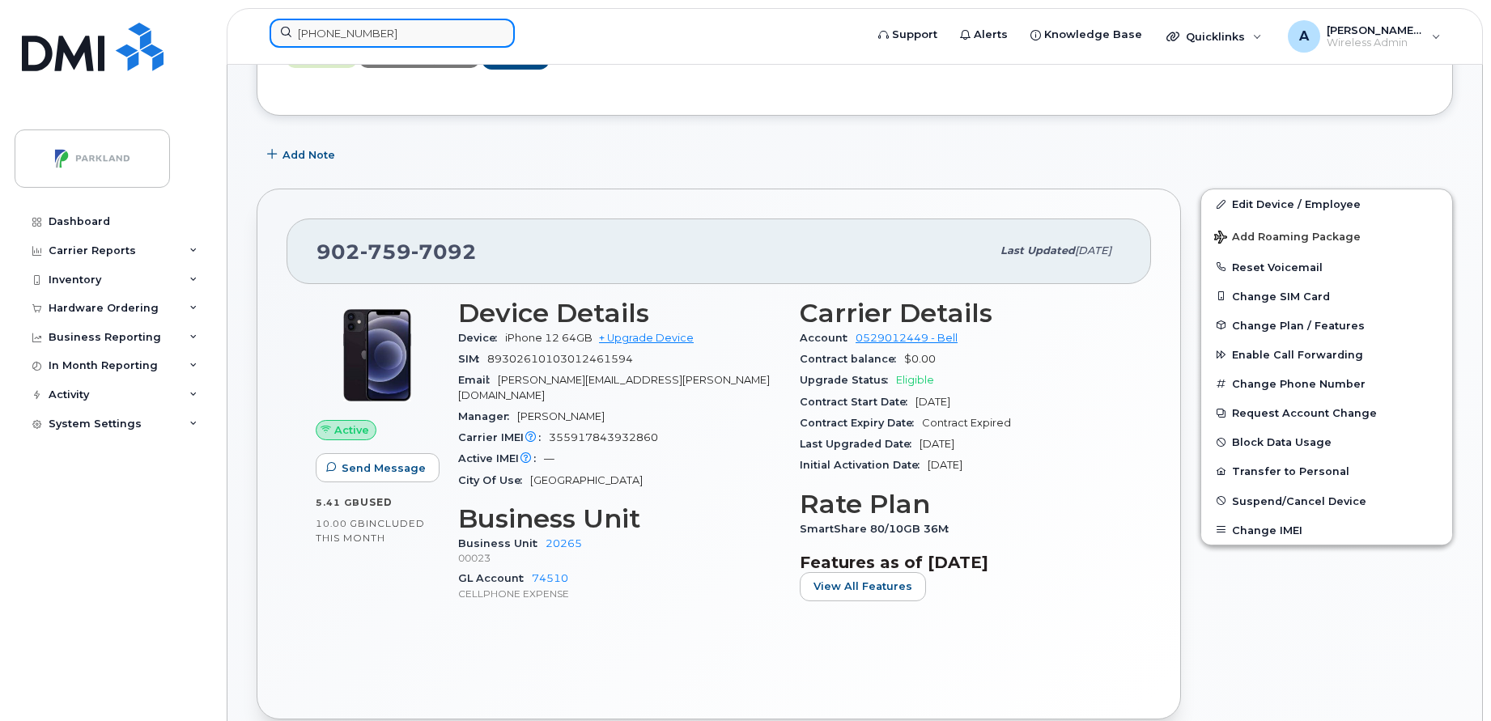
click at [405, 27] on input "902-578-4607" at bounding box center [392, 33] width 245 height 29
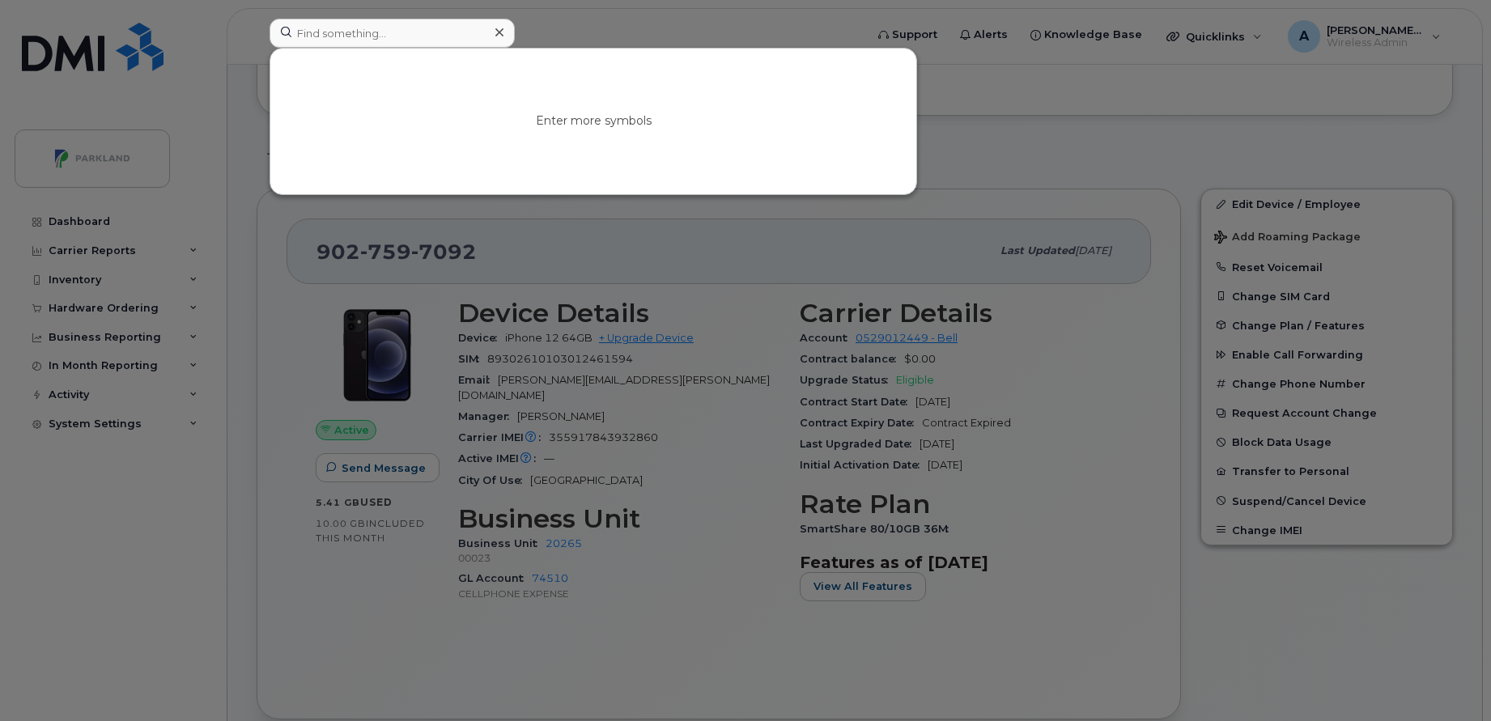
click at [626, 33] on div at bounding box center [745, 360] width 1491 height 721
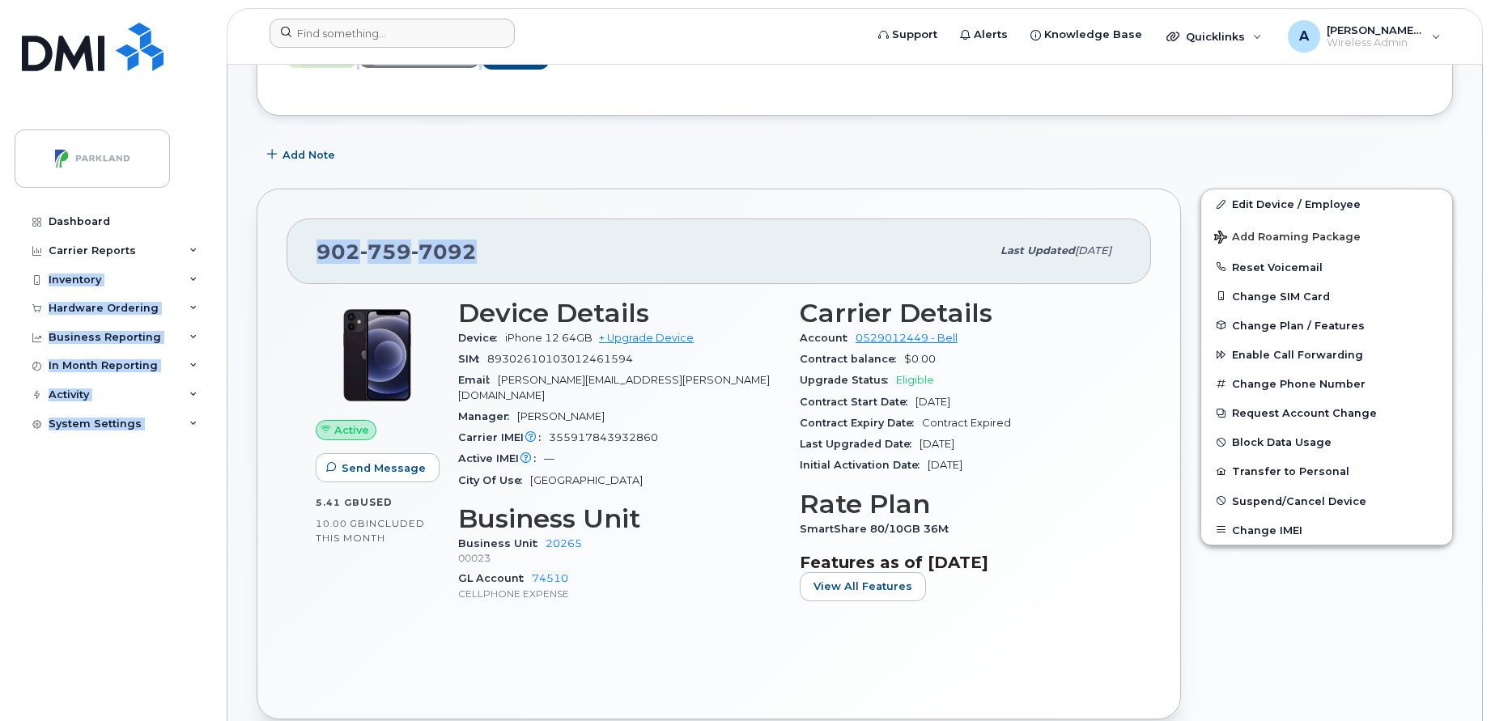
drag, startPoint x: 476, startPoint y: 246, endPoint x: 218, endPoint y: 252, distance: 258.3
copy div "Monthly Billing Data Daily Data Pooling Data Behavior Average Costing Executive…"
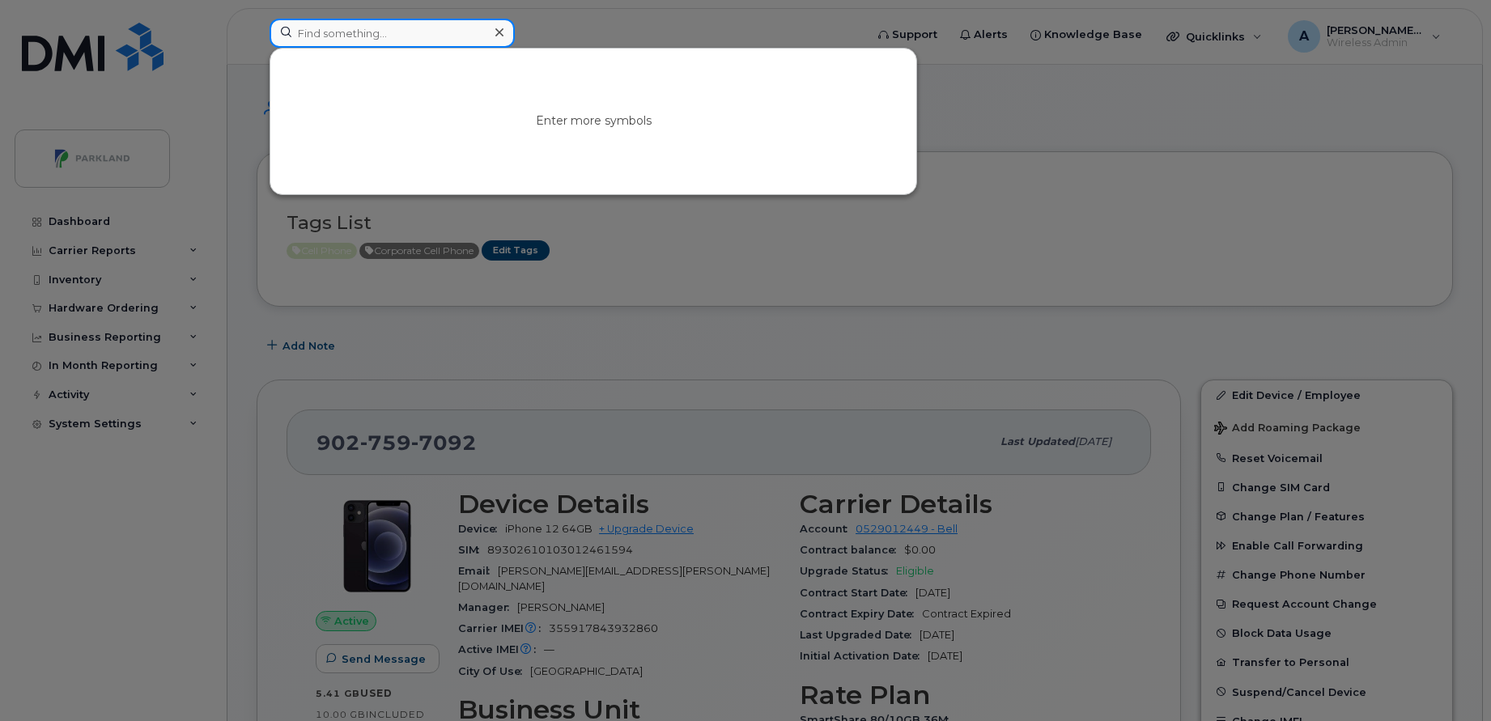
click at [416, 27] on input at bounding box center [392, 33] width 245 height 29
paste input "Inventory Hardware Ordering Business Reporting In Month Reporting Activity Syst…"
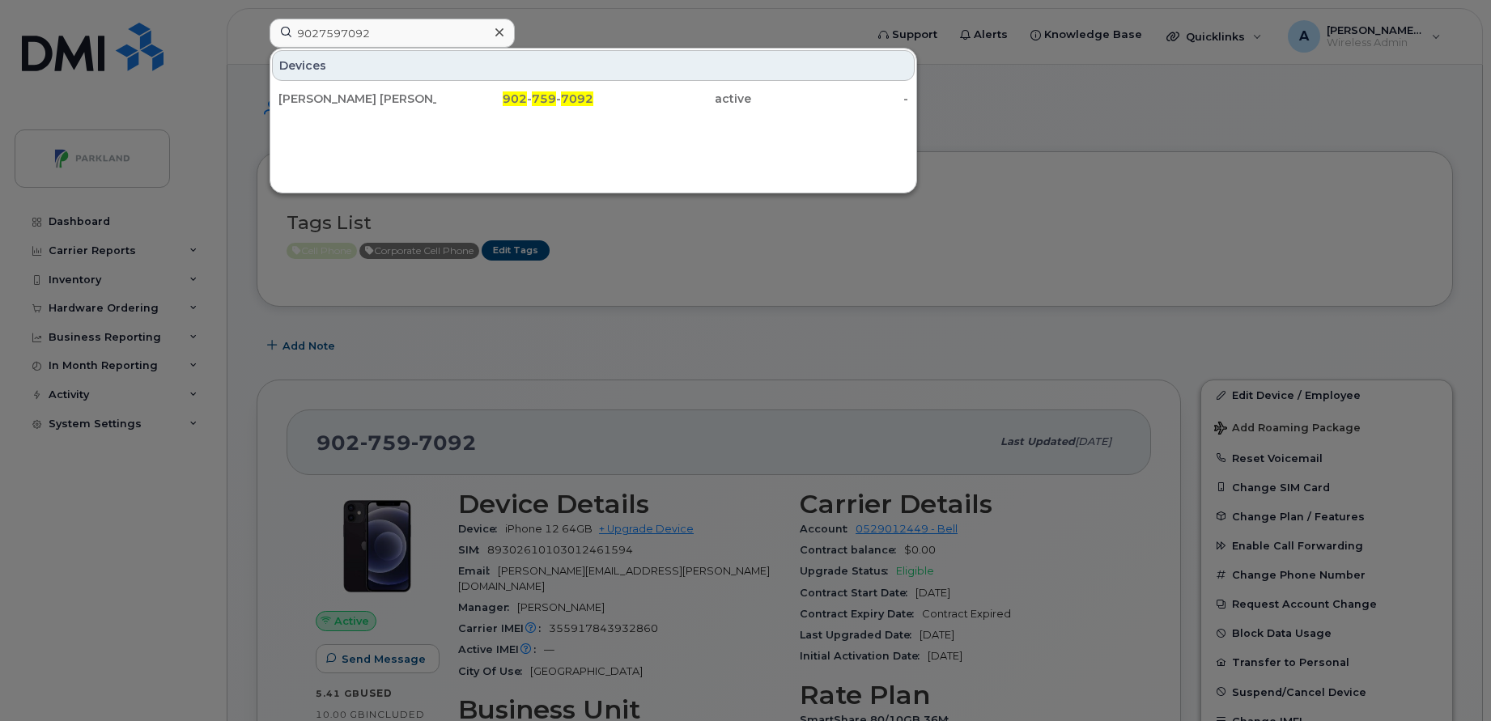
click at [535, 282] on div at bounding box center [745, 360] width 1491 height 721
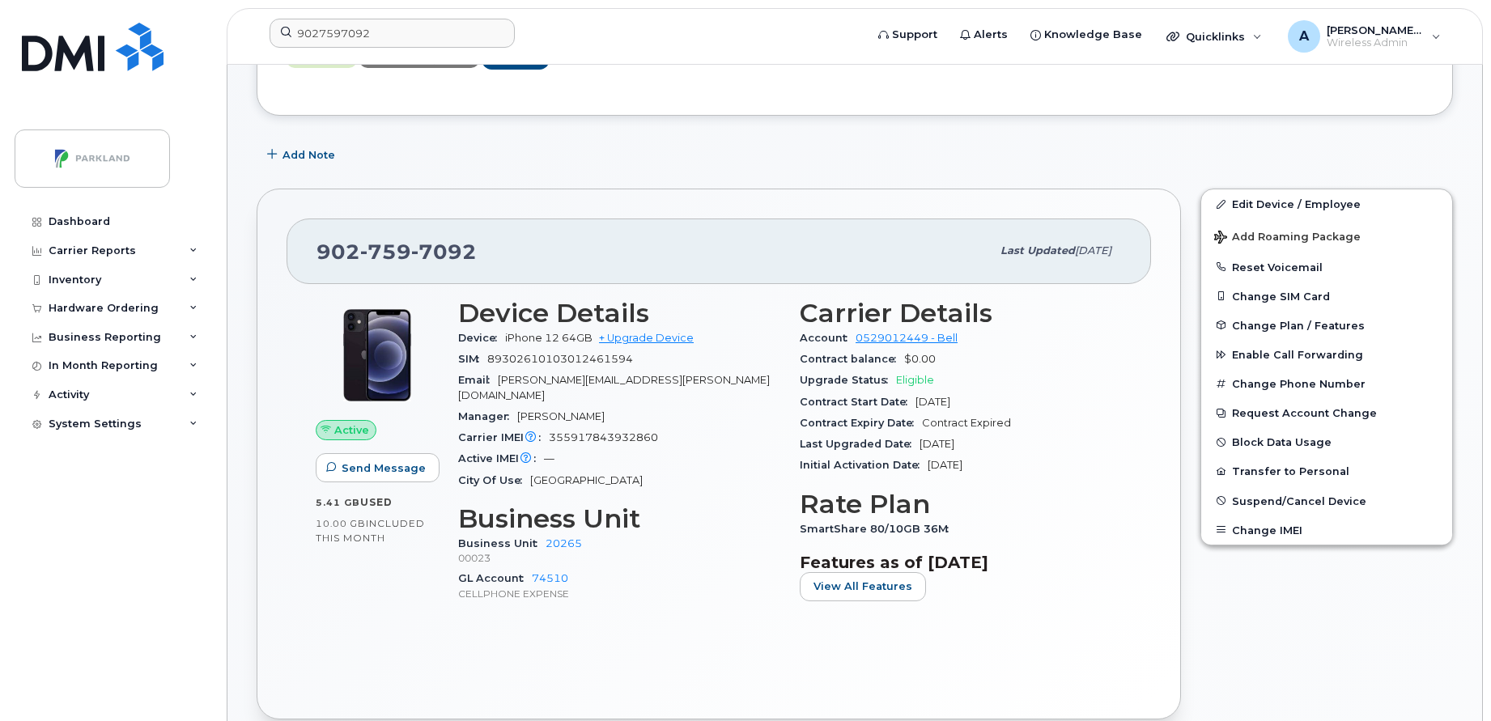
scroll to position [242, 0]
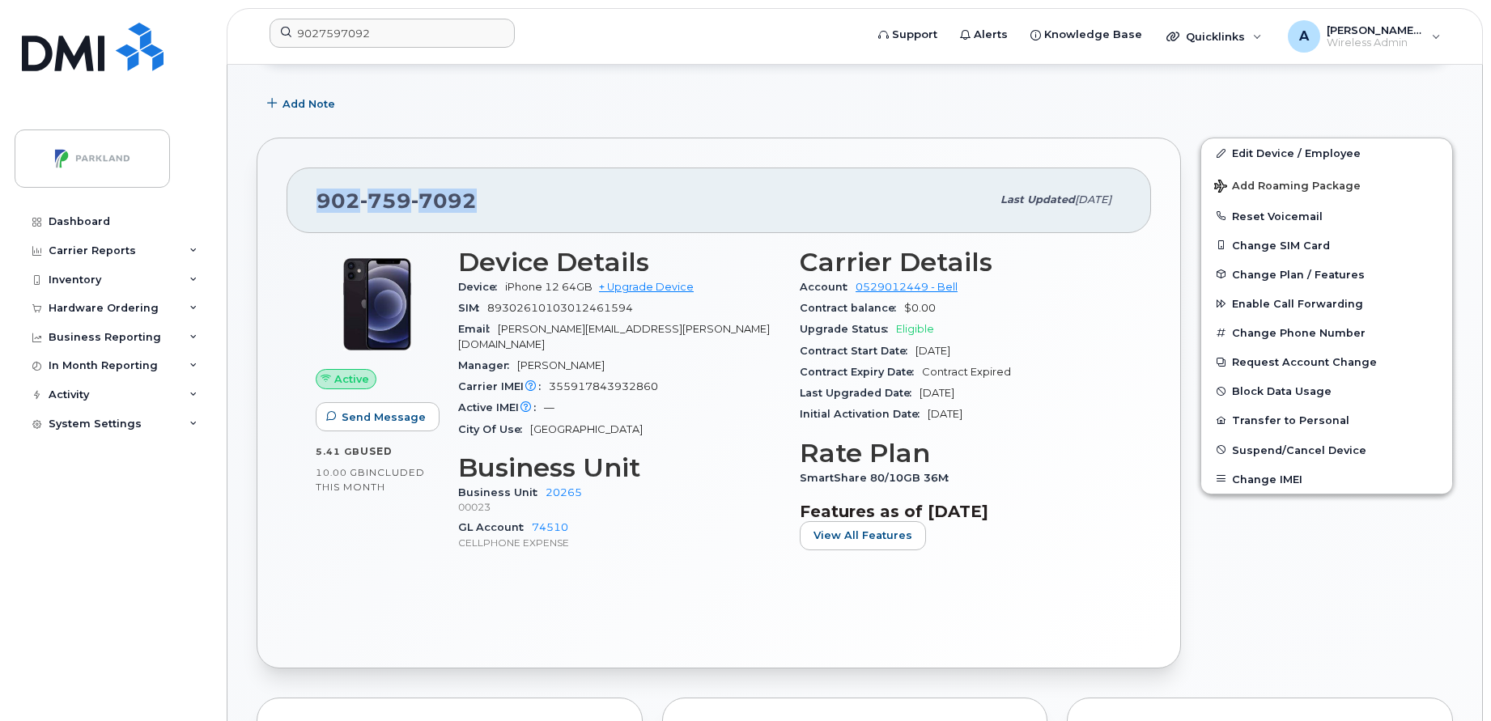
drag, startPoint x: 486, startPoint y: 210, endPoint x: 321, endPoint y: 213, distance: 165.9
click at [321, 213] on div "902 759 7092" at bounding box center [653, 200] width 674 height 34
copy span "902 759 7092"
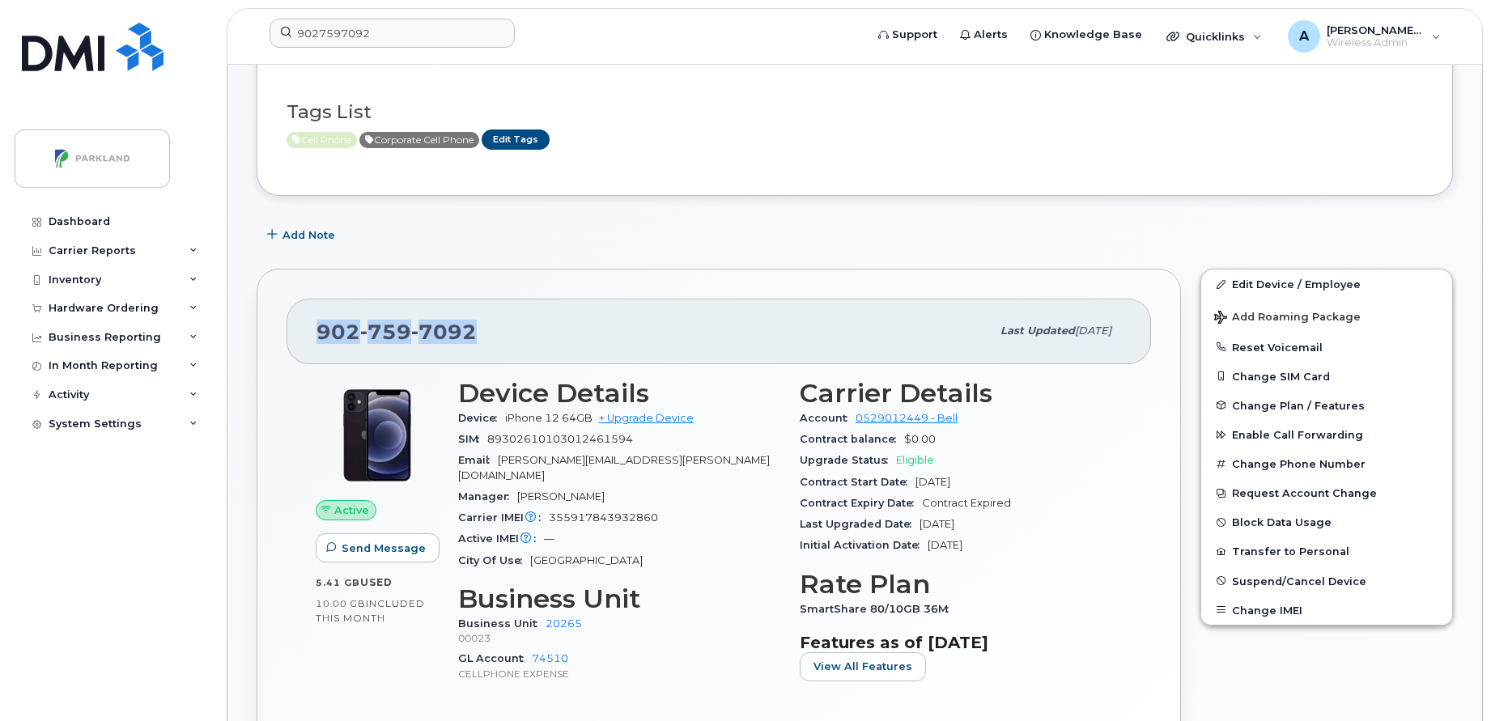
scroll to position [112, 0]
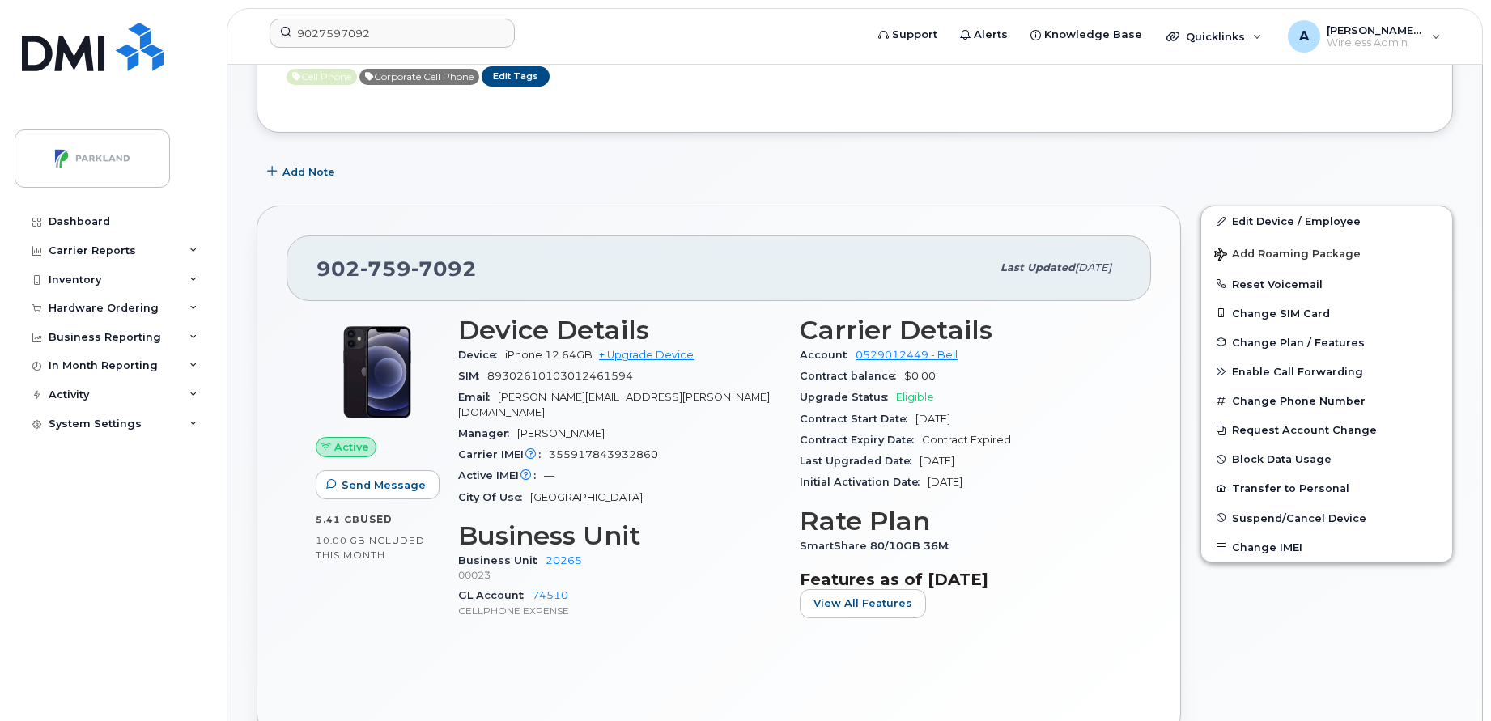
scroll to position [187, 0]
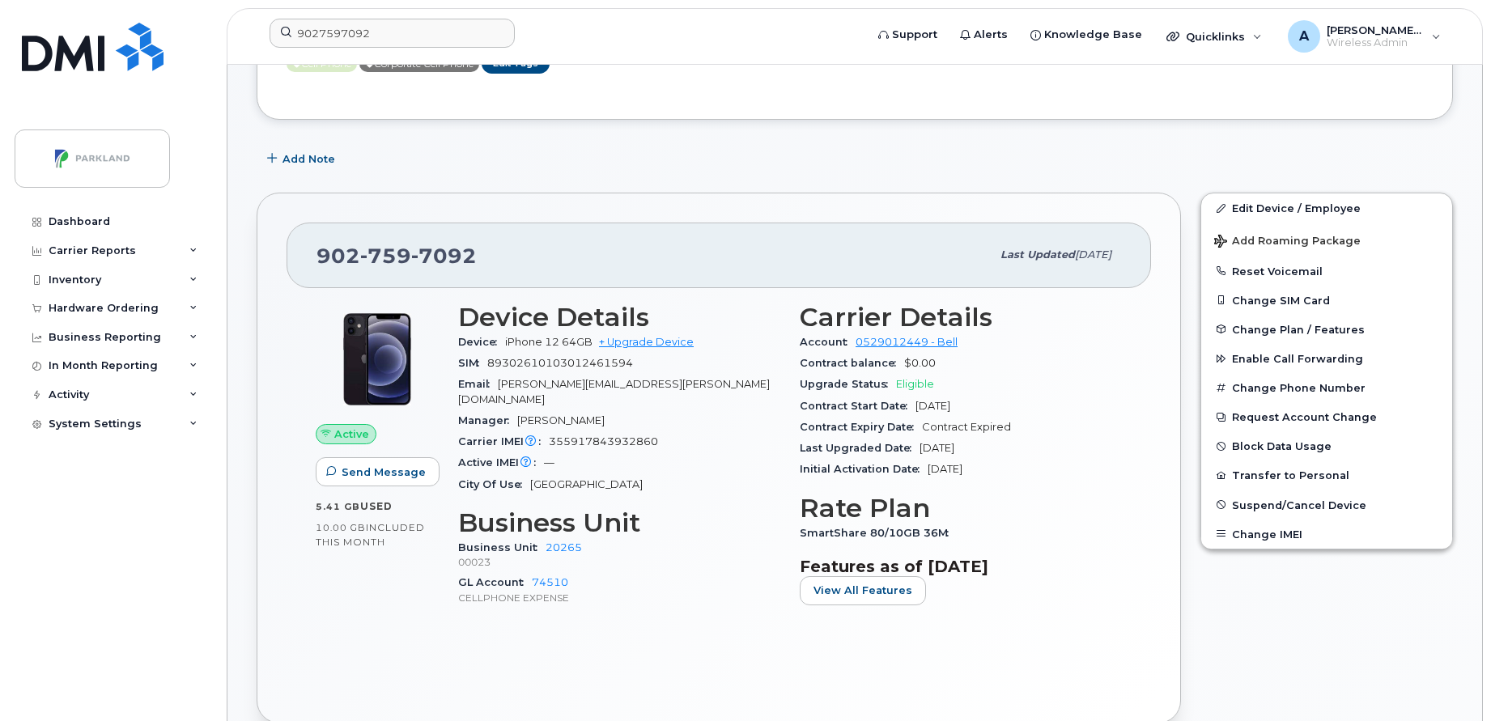
drag, startPoint x: 295, startPoint y: 240, endPoint x: 1041, endPoint y: 550, distance: 808.1
click at [1041, 550] on div "902 759 7092 Last updated Aug 11, 2025 Active Send Message 5.41 GB  used 10.00 …" at bounding box center [719, 458] width 924 height 530
copy div "902 759 7092 Last updated Aug 11, 2025 Active Send Message 5.41 GB  used 10.00 …"
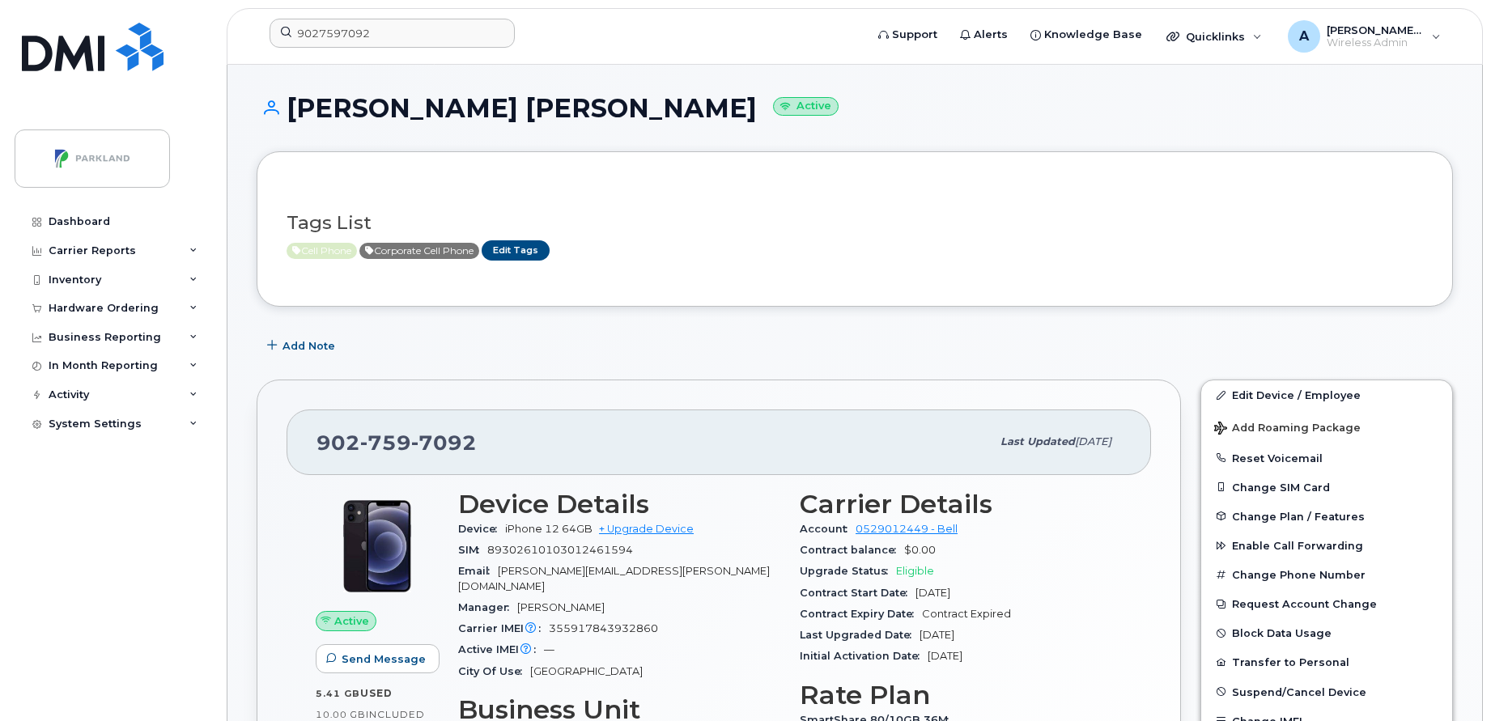
click at [910, 257] on div "Cell Phone Corporate Cell Phone Edit Tags" at bounding box center [848, 250] width 1123 height 20
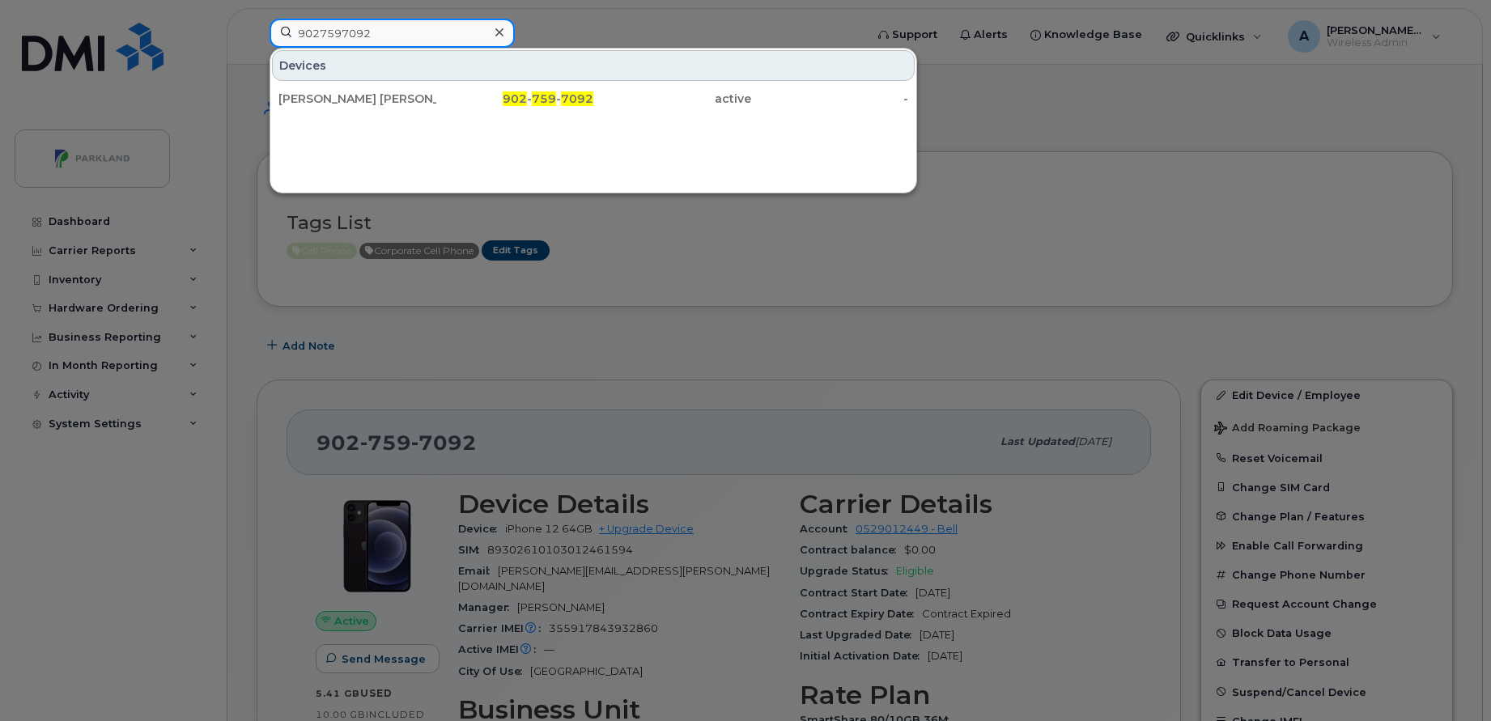
click at [392, 25] on input "9027597092" at bounding box center [392, 33] width 245 height 29
paste input "Greg Corbett"
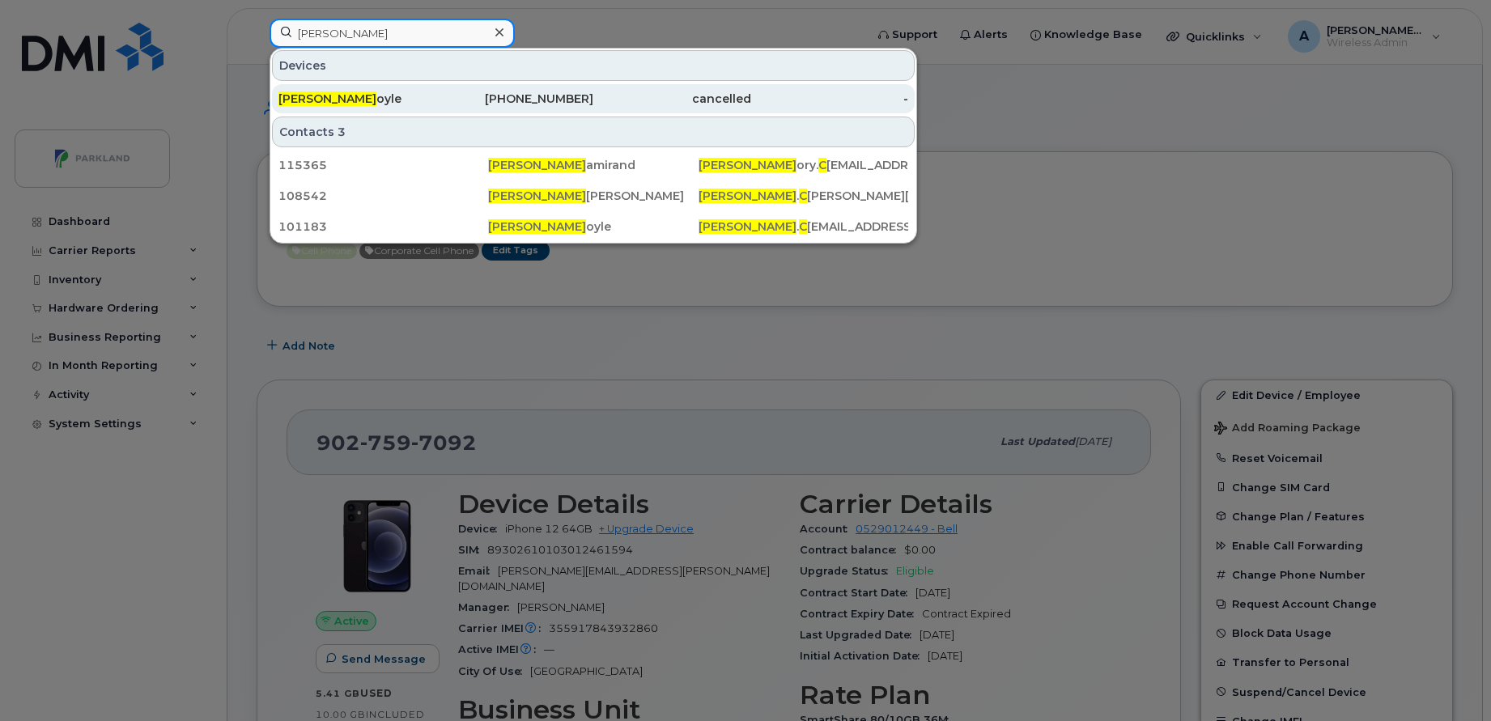
type input "Greg C"
click at [458, 104] on div "705-927-3847" at bounding box center [515, 99] width 158 height 16
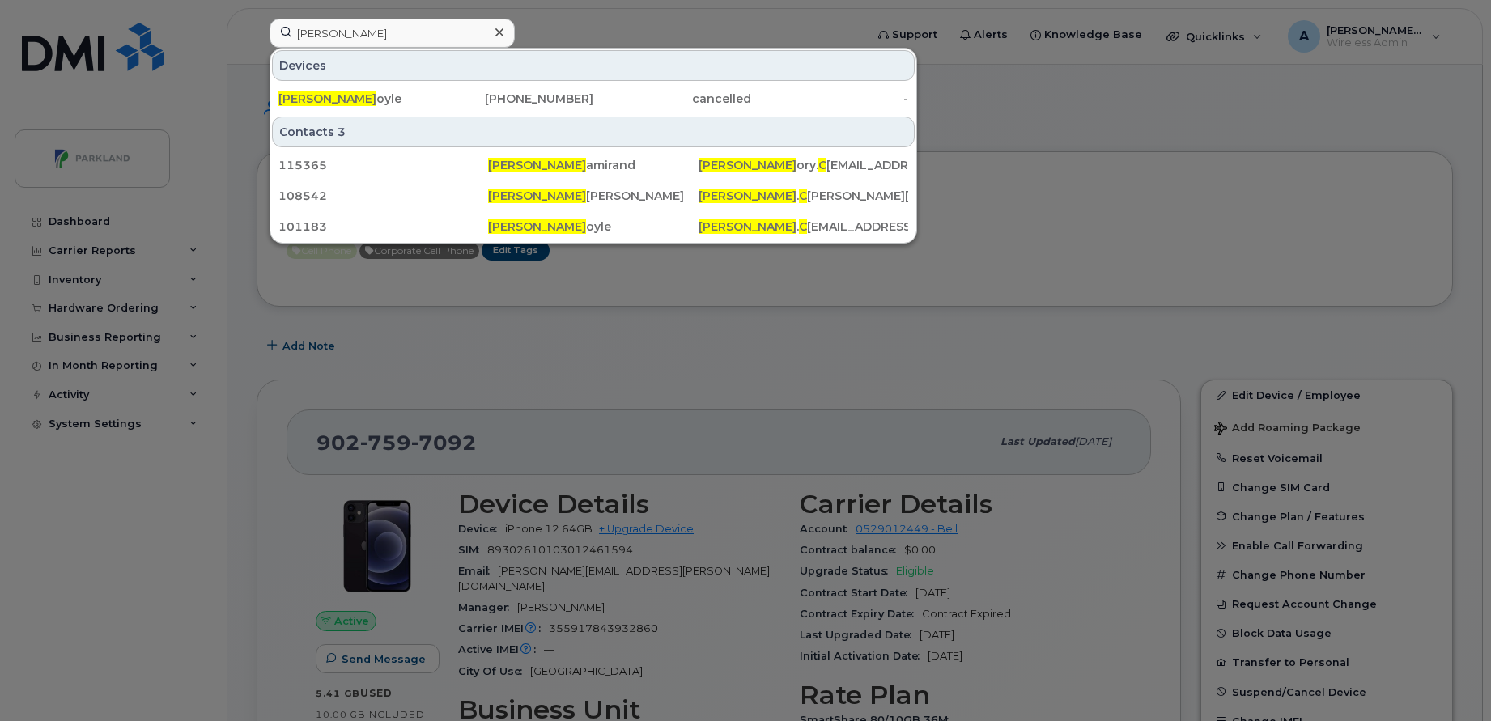
click at [495, 28] on icon at bounding box center [499, 32] width 8 height 13
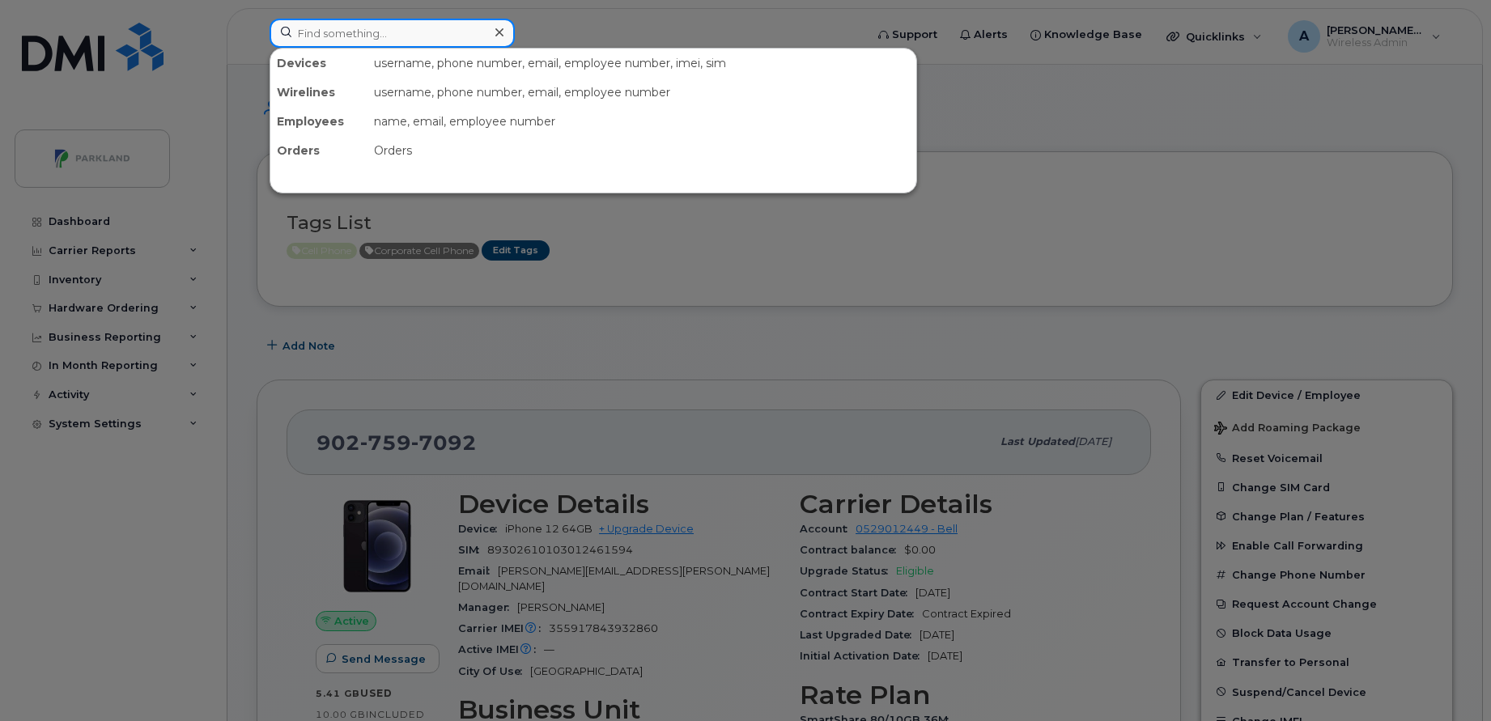
click at [444, 33] on input at bounding box center [392, 33] width 245 height 29
paste input "Chelsey MacDonald"
click at [444, 33] on input "Chelsey MacDonald" at bounding box center [392, 33] width 245 height 29
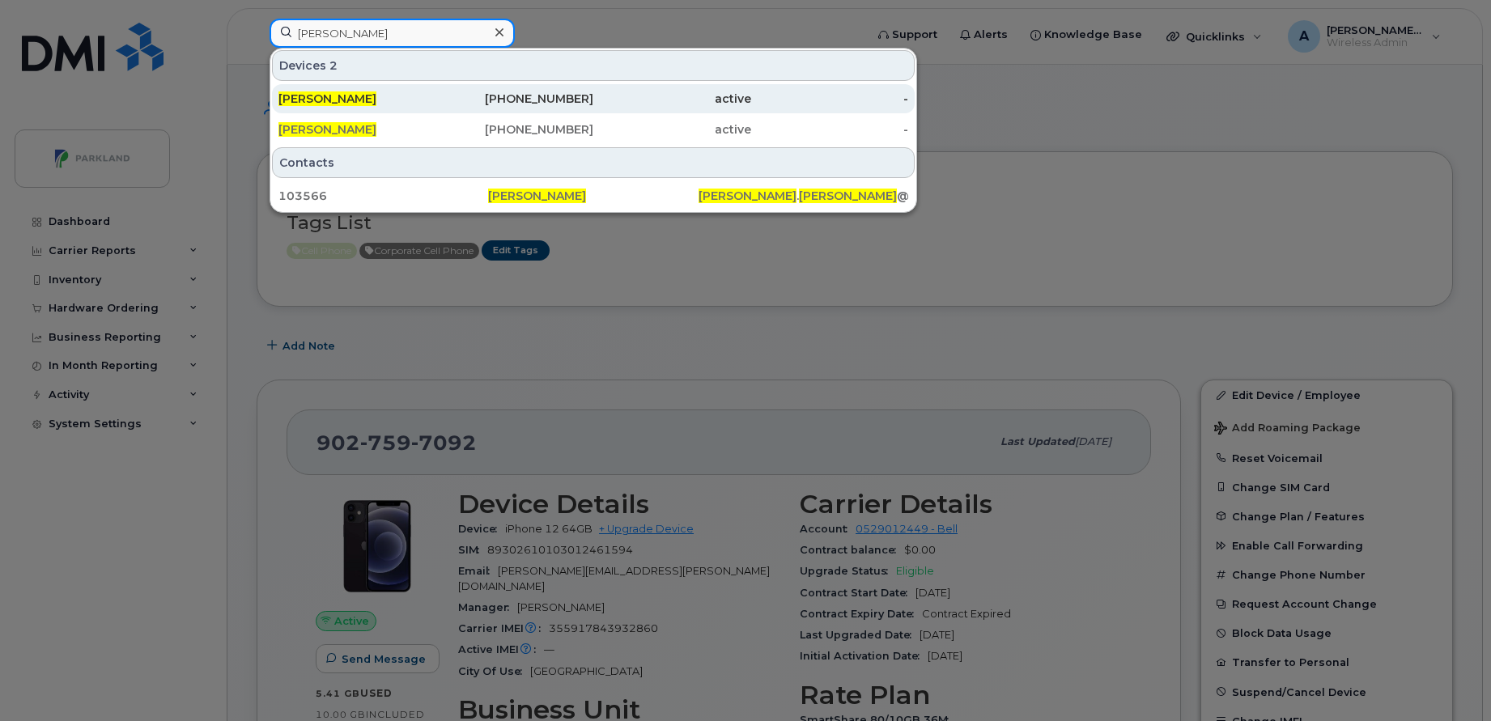
type input "Chelsey MacDonald"
click at [436, 108] on div "Chelsey Macdonald" at bounding box center [515, 98] width 158 height 29
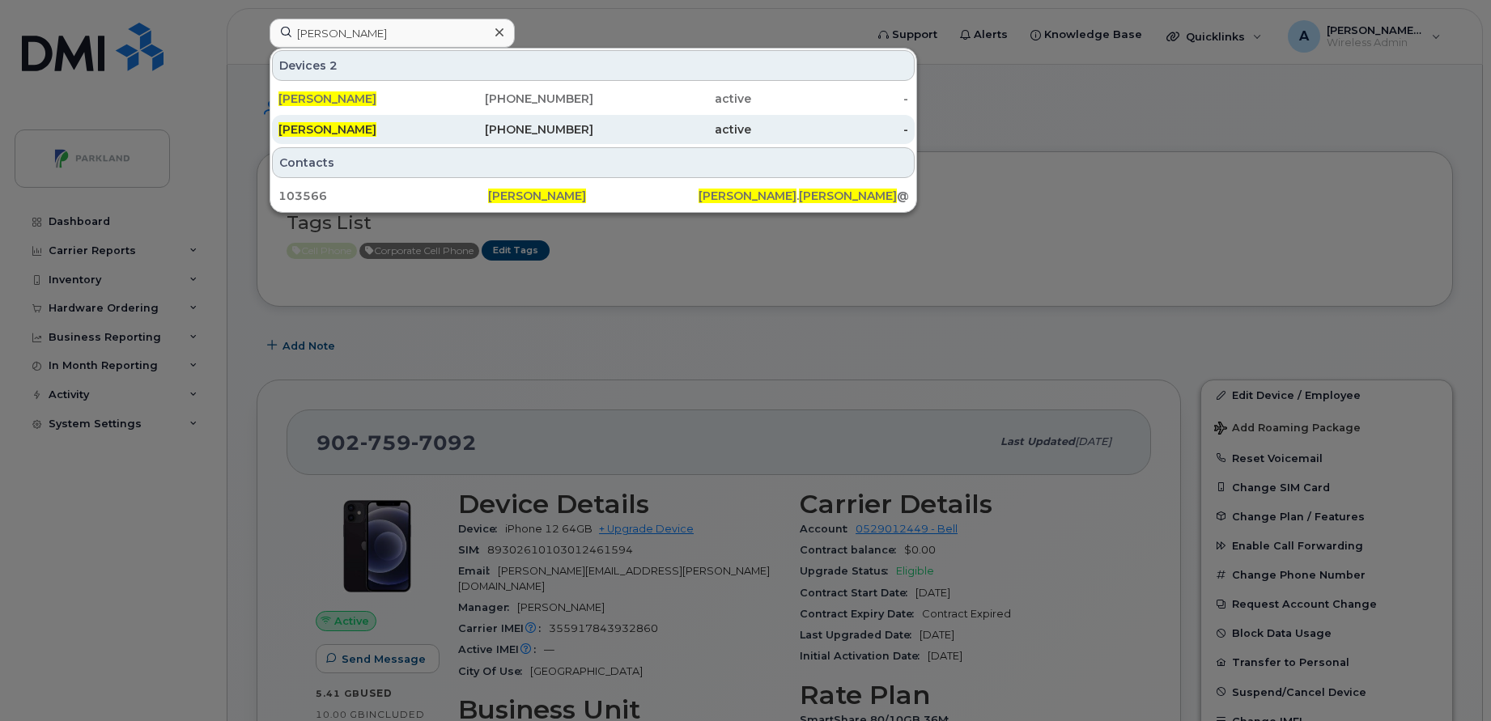
click at [435, 123] on div "Chelsey Macdonald" at bounding box center [357, 129] width 158 height 16
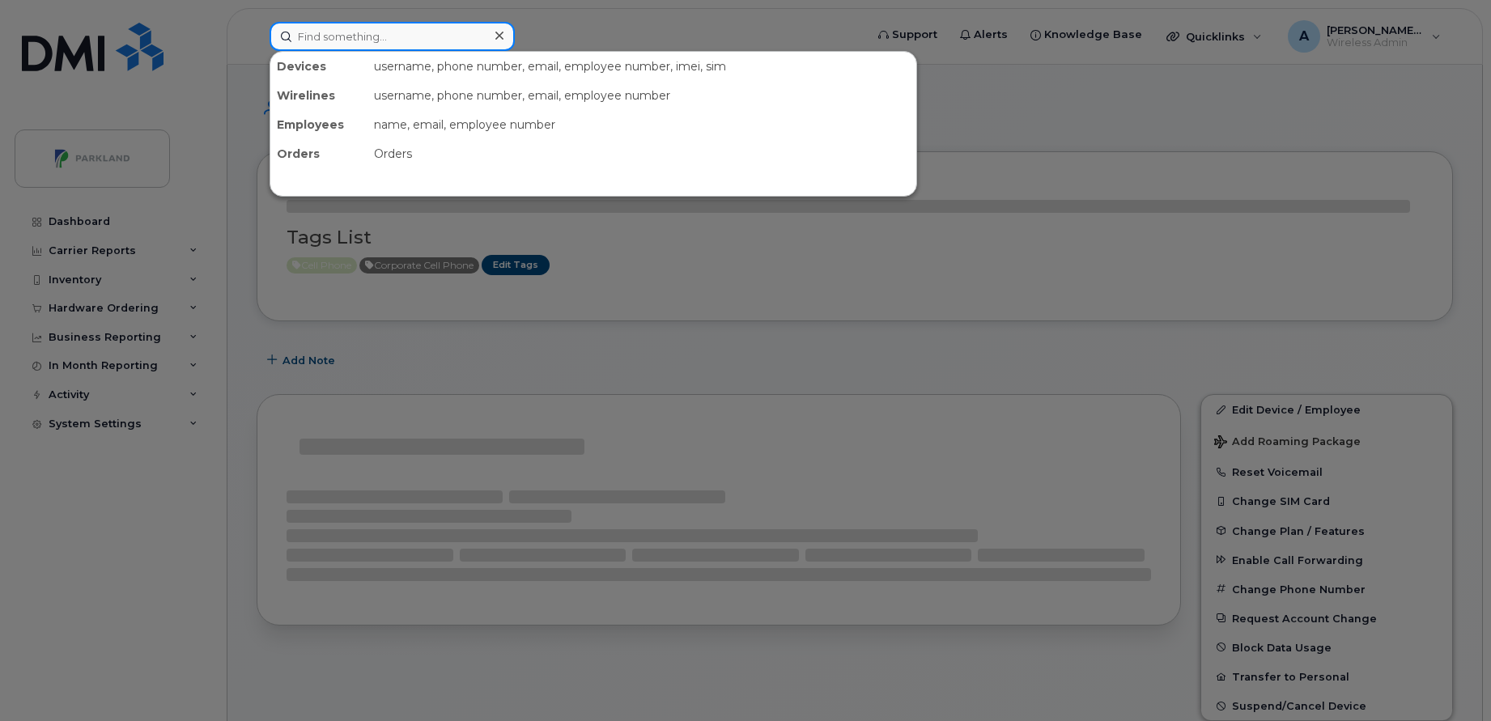
click at [424, 43] on input at bounding box center [392, 36] width 245 height 29
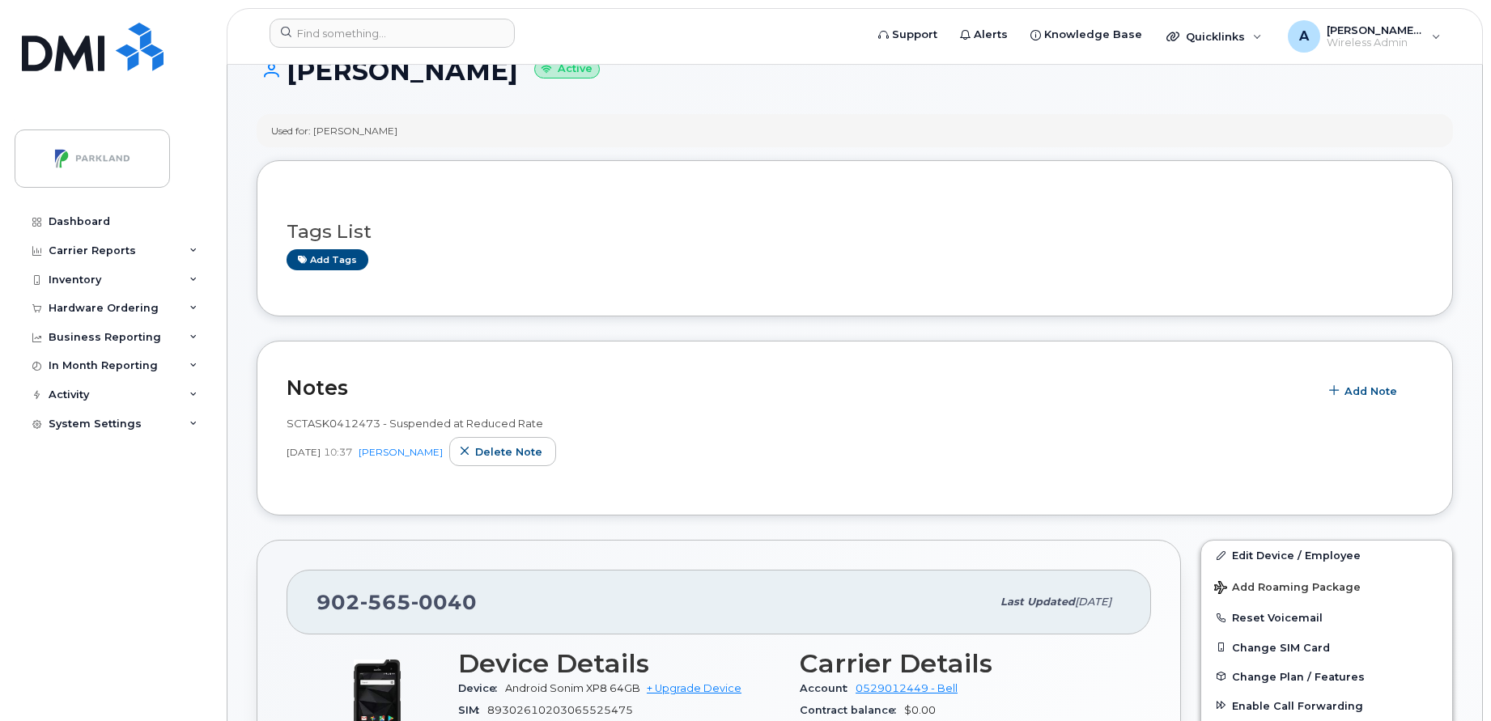
scroll to position [87, 0]
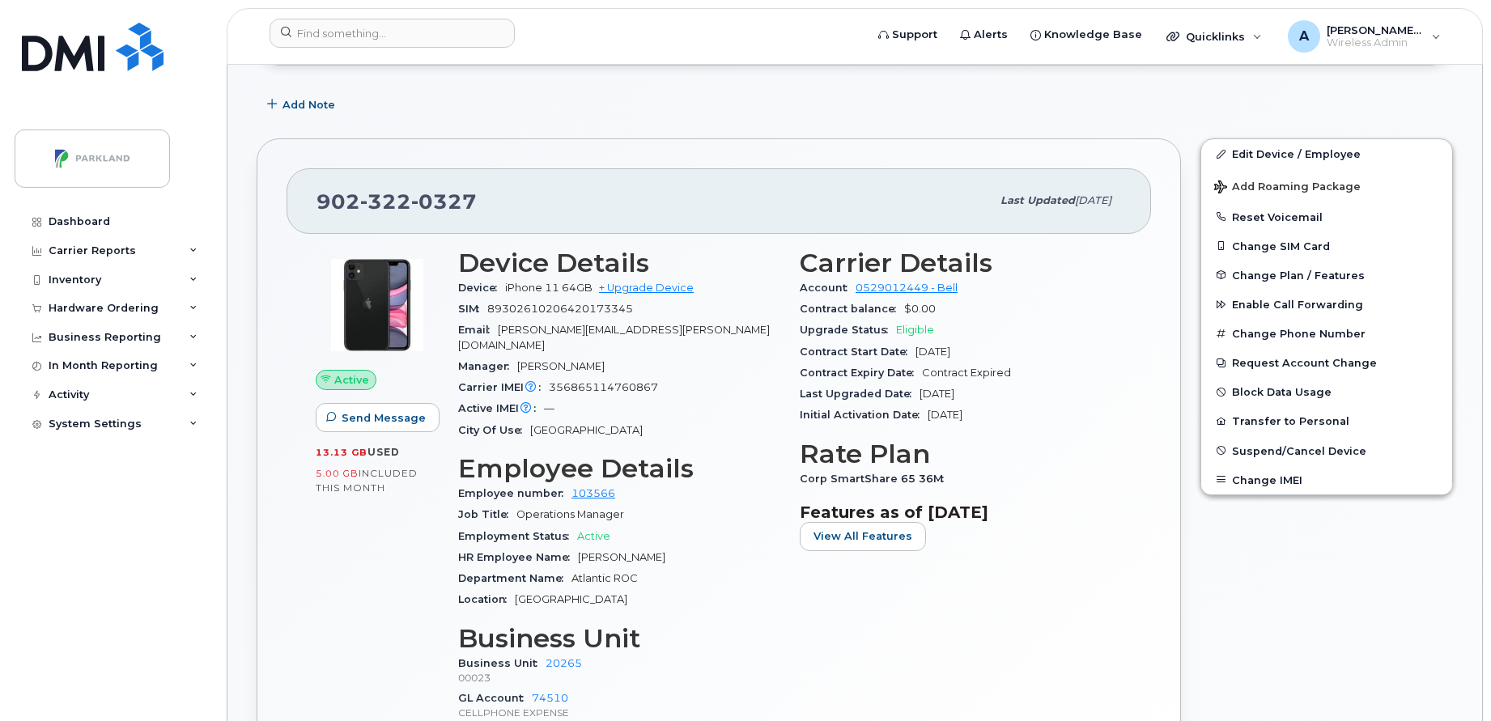
scroll to position [381, 0]
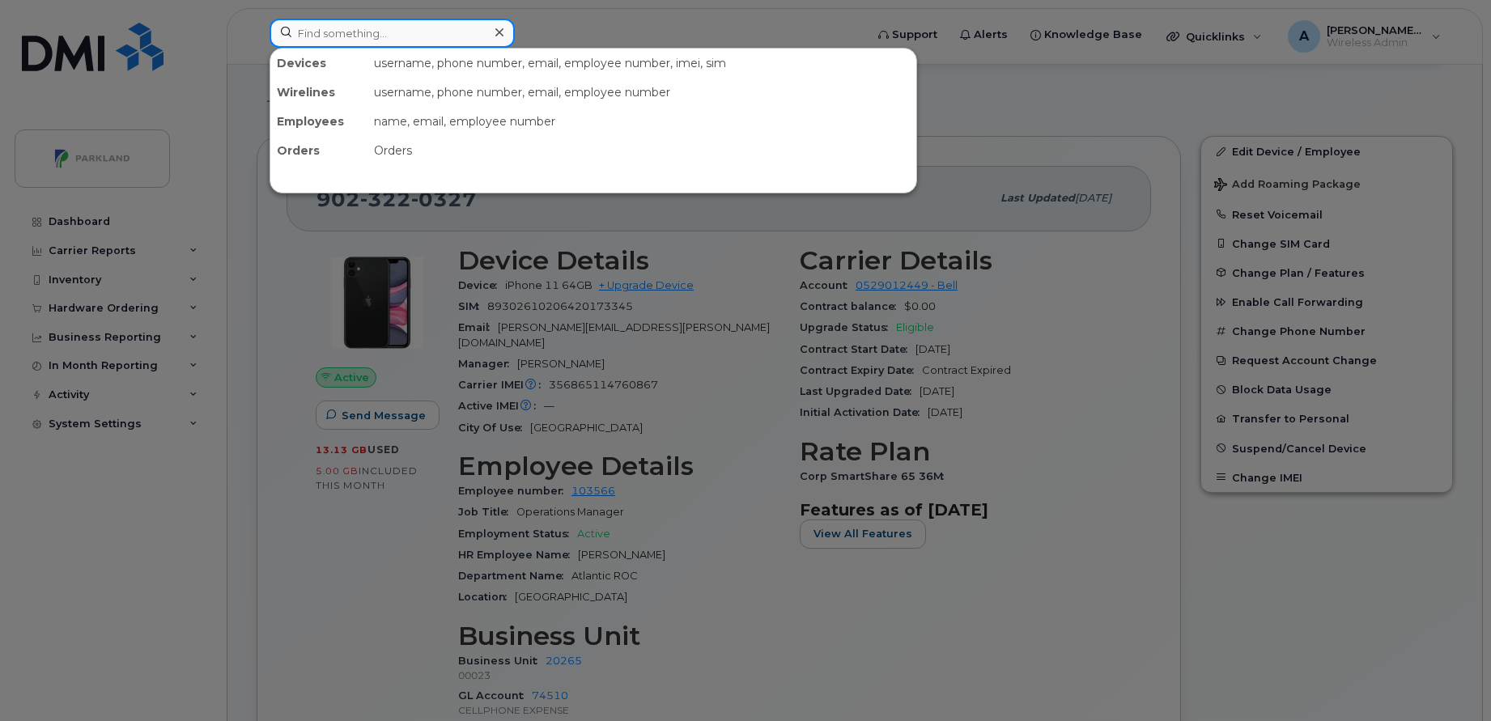
click at [344, 31] on input at bounding box center [392, 33] width 245 height 29
paste input "[PERSON_NAME]"
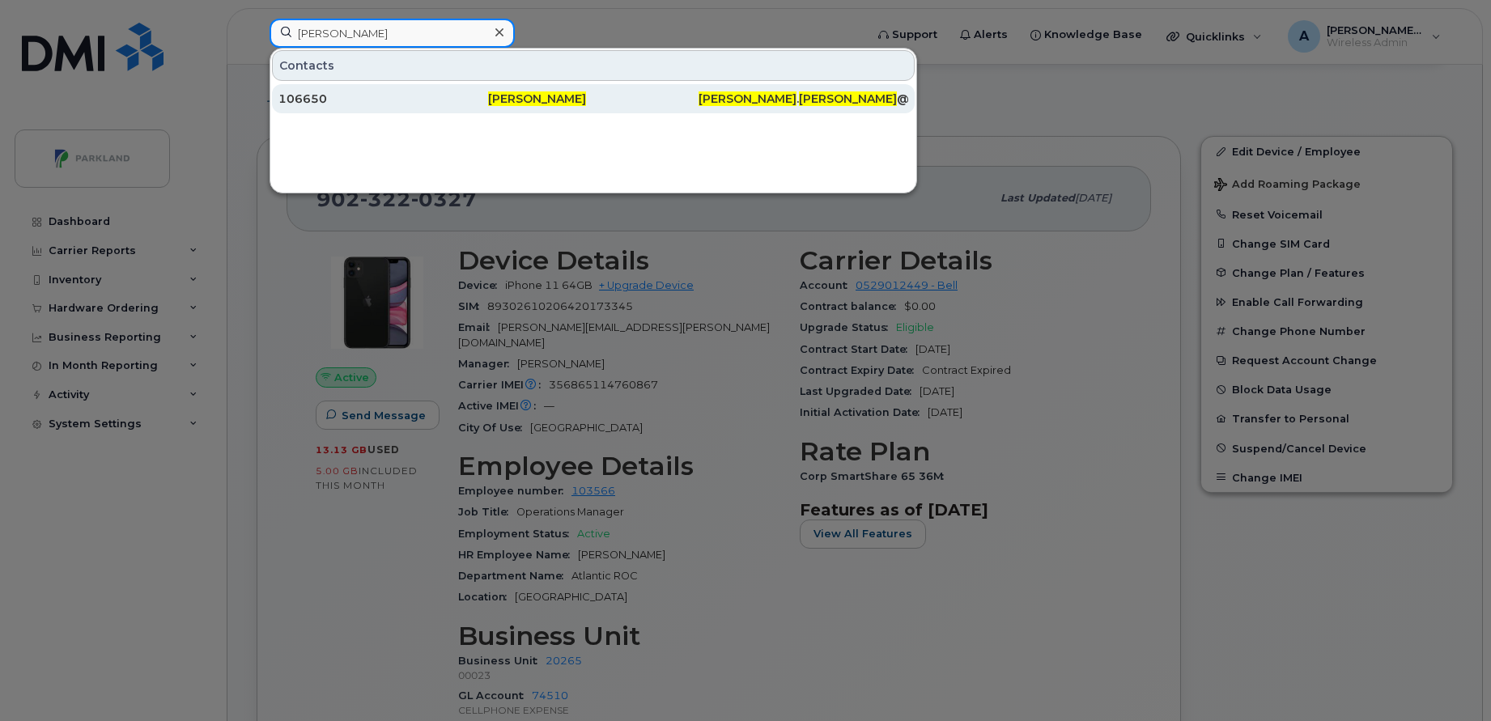
type input "[PERSON_NAME]"
click at [380, 99] on div "106650" at bounding box center [383, 99] width 210 height 16
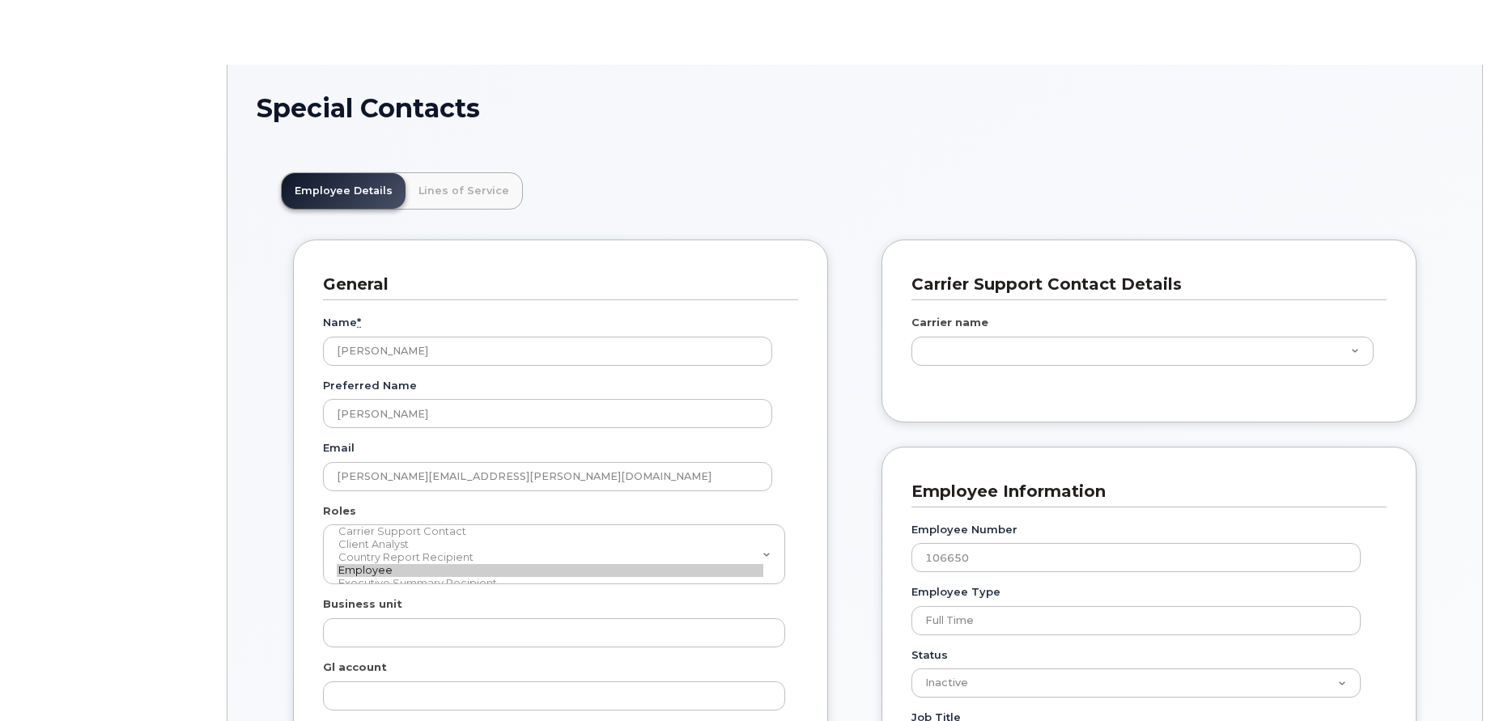
scroll to position [48, 0]
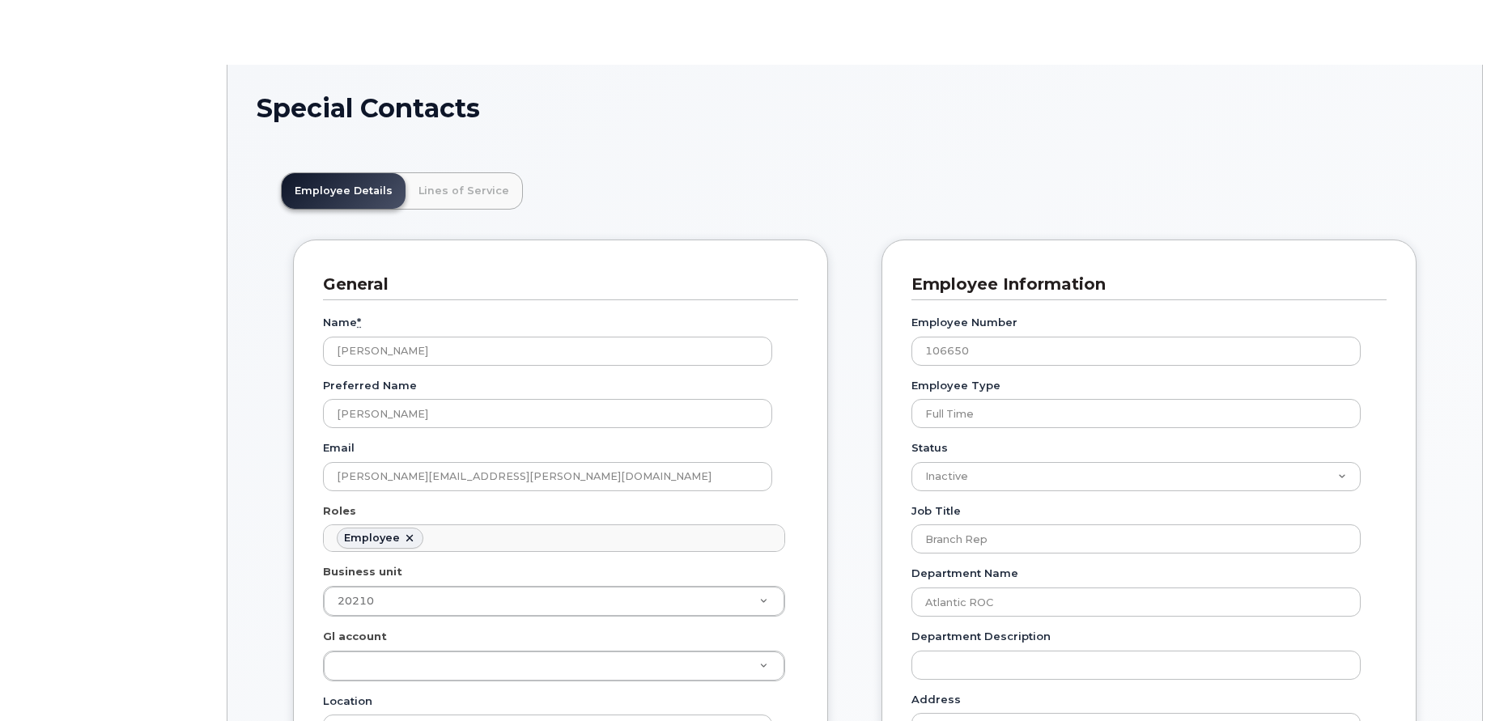
type input "586872"
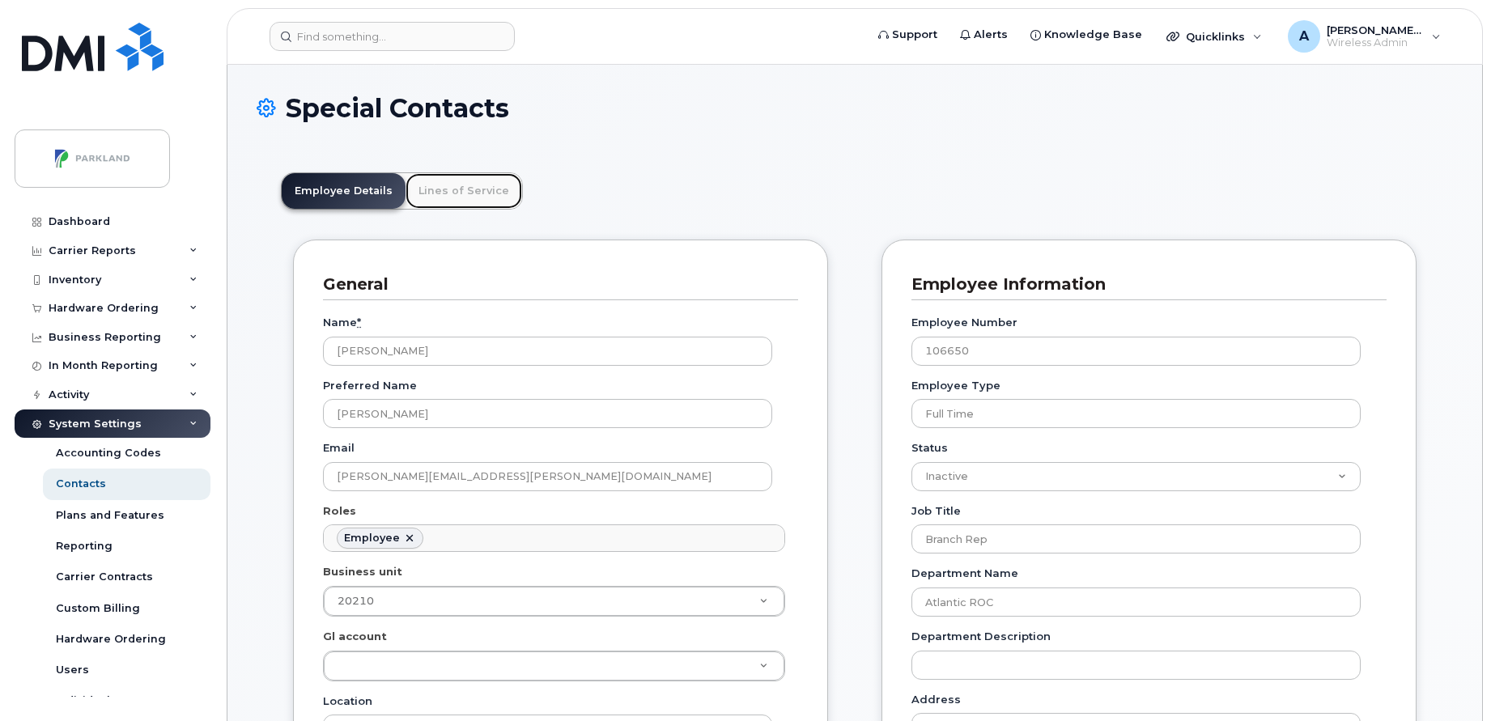
click at [431, 197] on link "Lines of Service" at bounding box center [464, 191] width 117 height 36
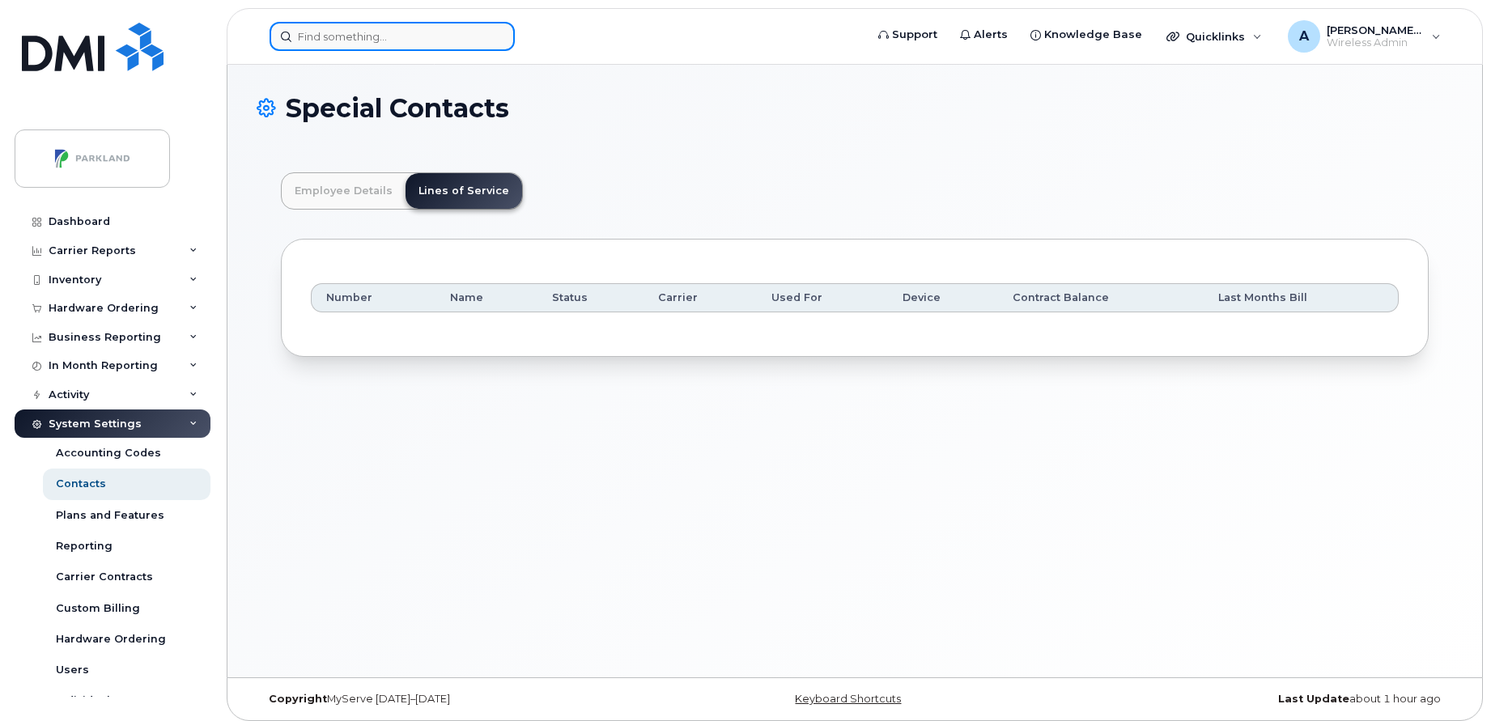
click at [423, 37] on input at bounding box center [392, 36] width 245 height 29
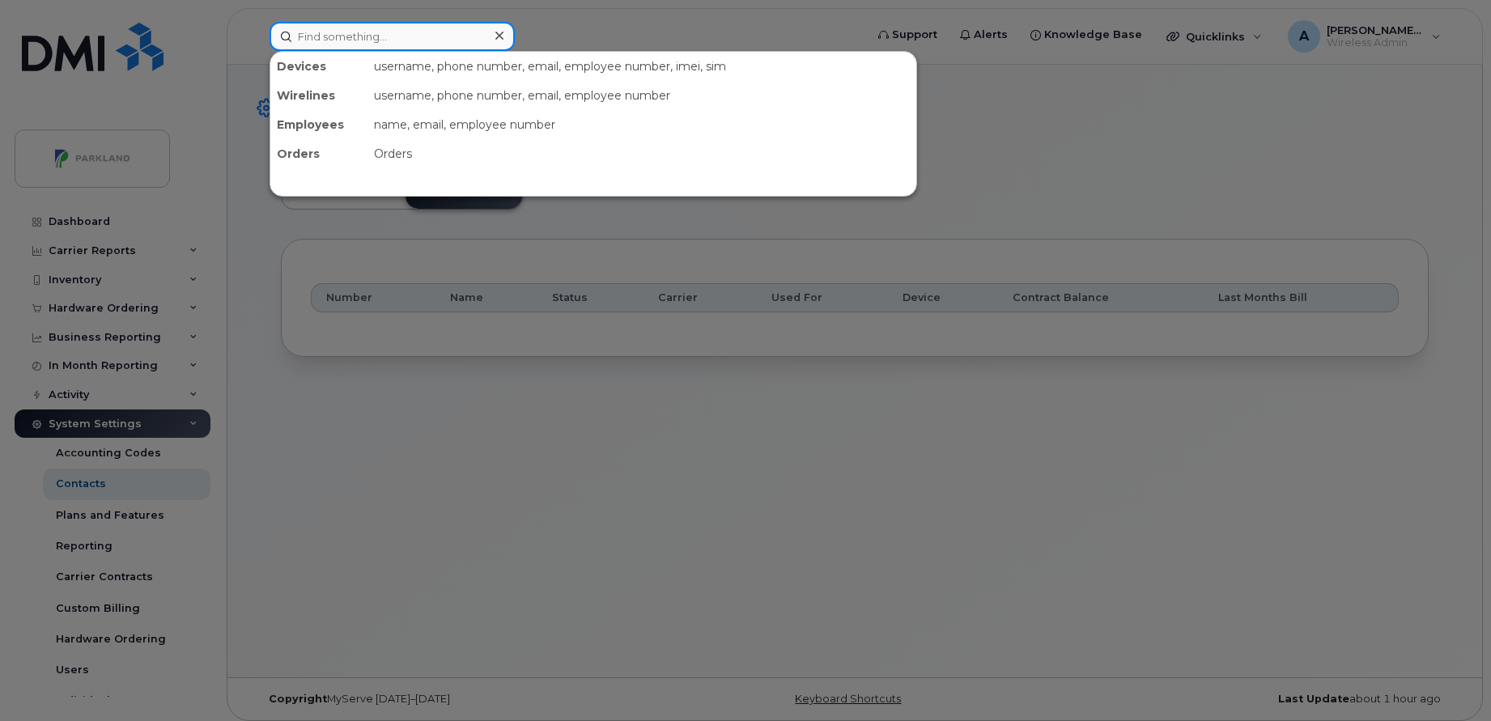
paste input "[PERSON_NAME]"
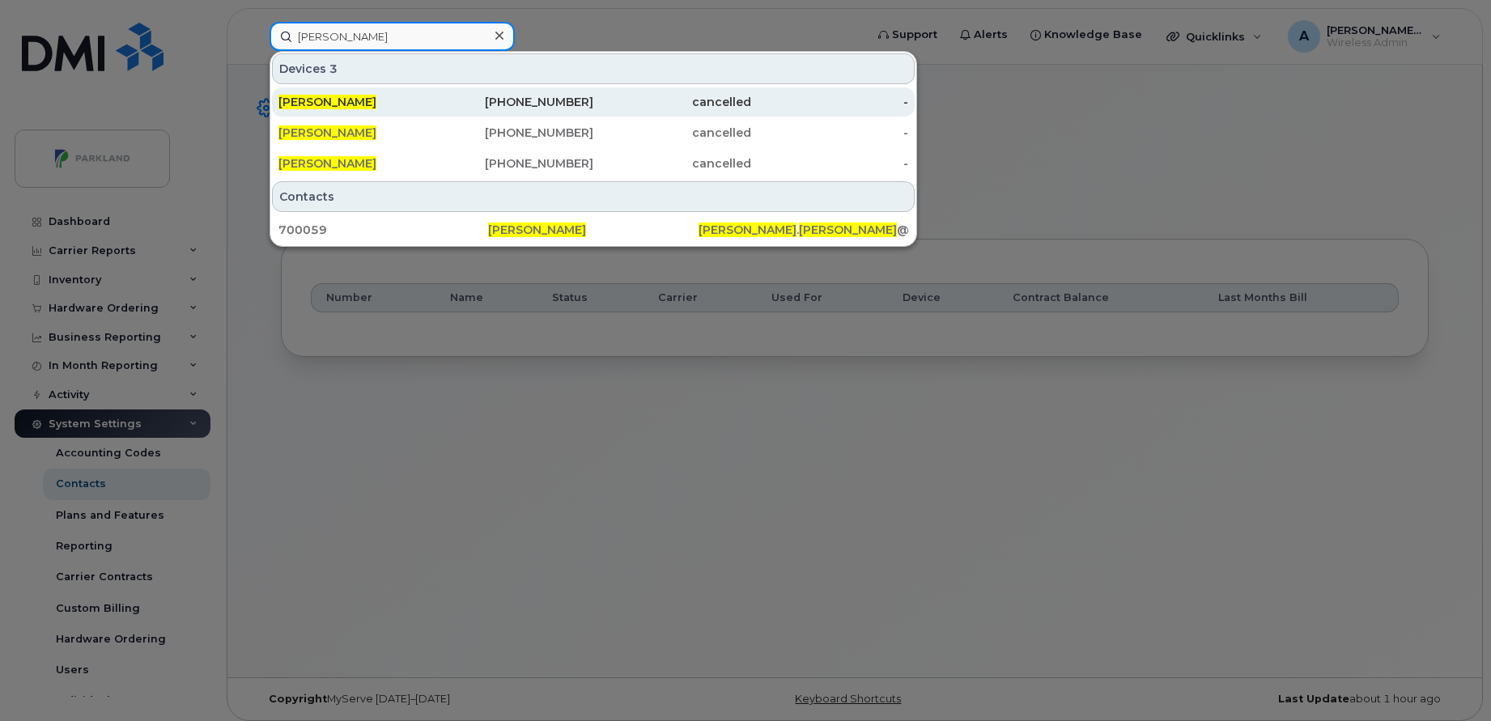
type input "[PERSON_NAME]"
click at [417, 100] on div "[PERSON_NAME]" at bounding box center [357, 102] width 158 height 16
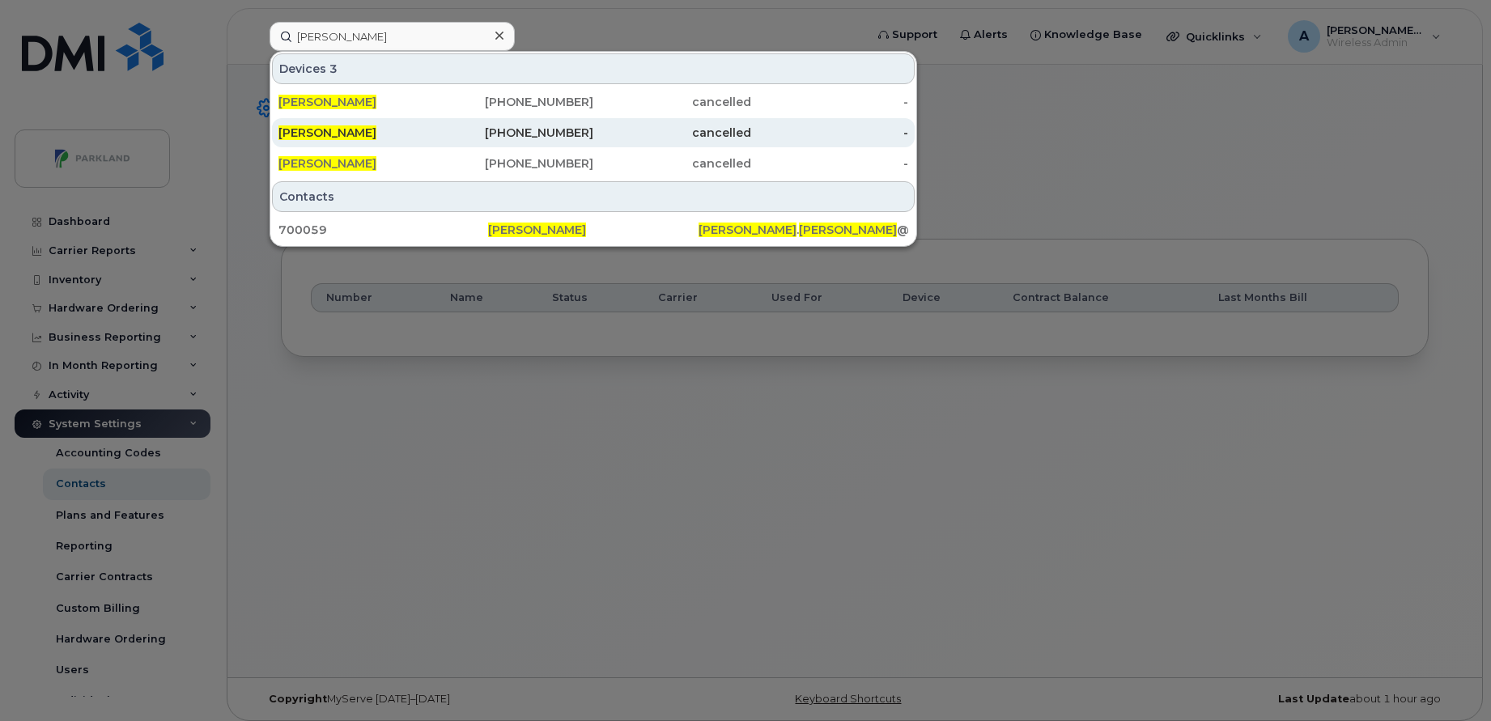
click at [550, 127] on div "613-558-3597" at bounding box center [515, 133] width 158 height 16
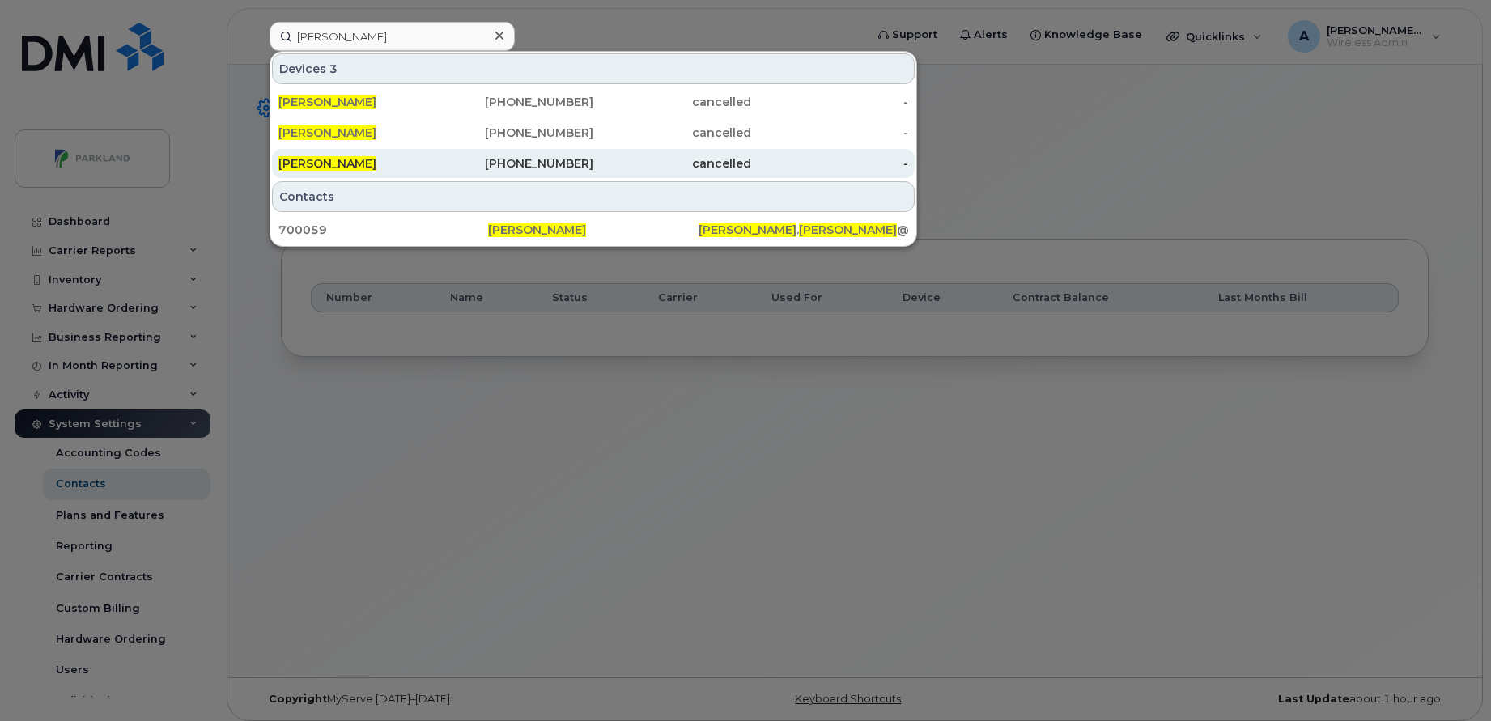
click at [771, 154] on div "-" at bounding box center [830, 163] width 158 height 29
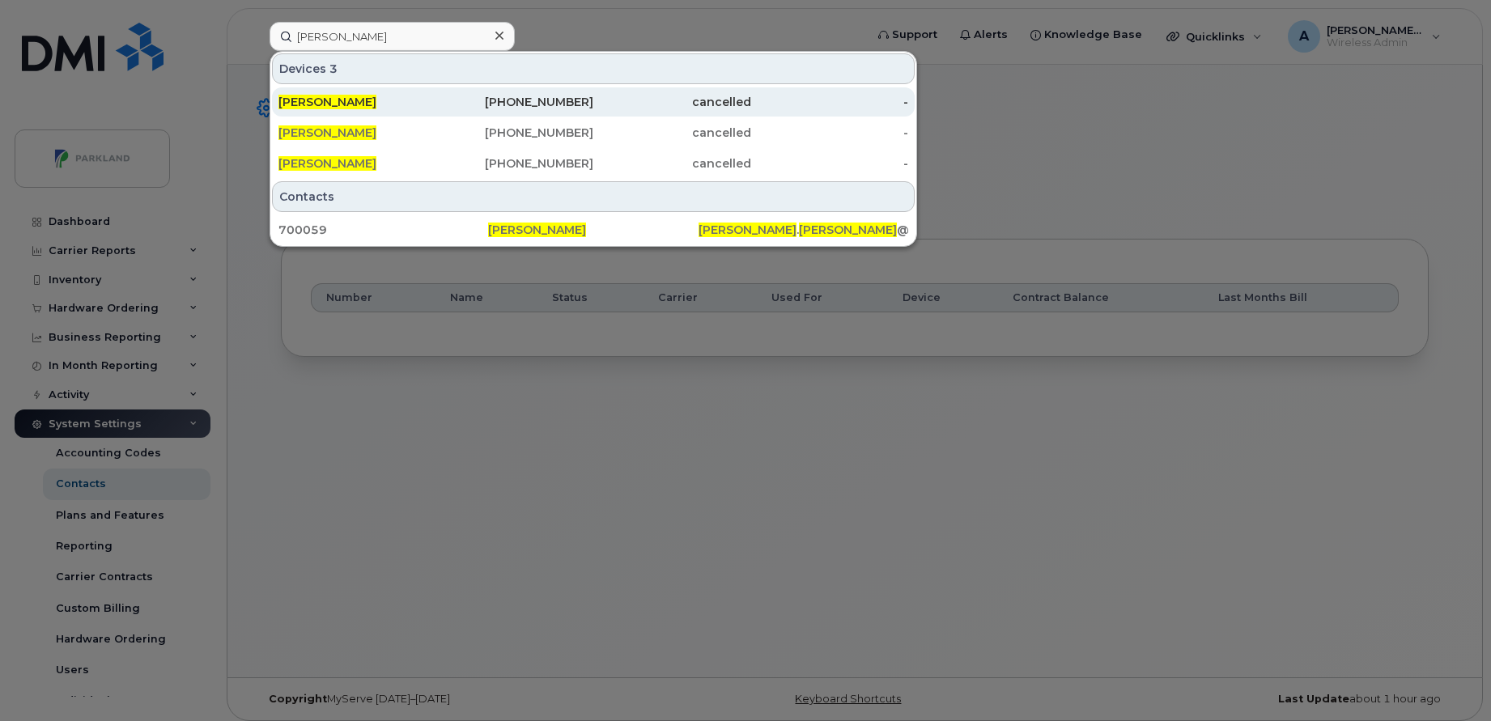
click at [751, 104] on div "-" at bounding box center [830, 102] width 158 height 16
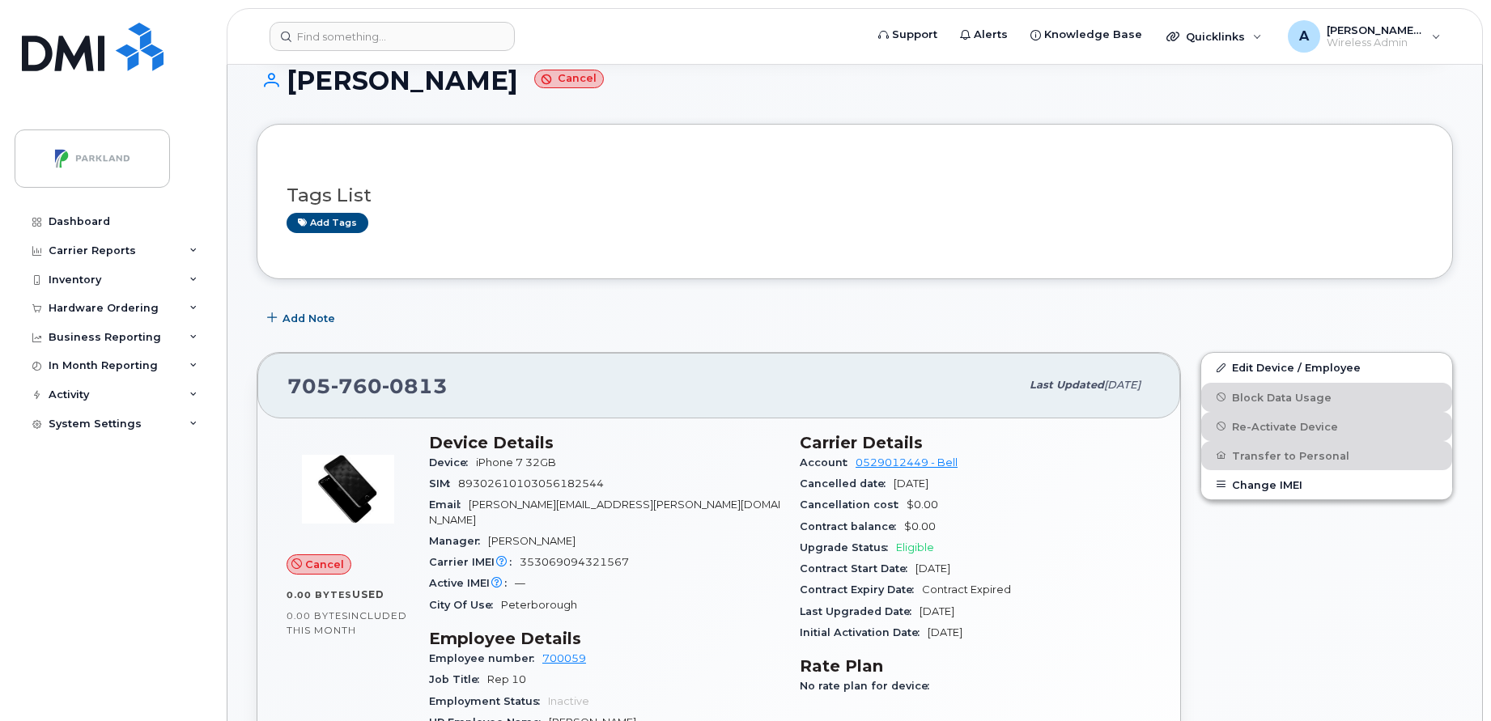
scroll to position [167, 0]
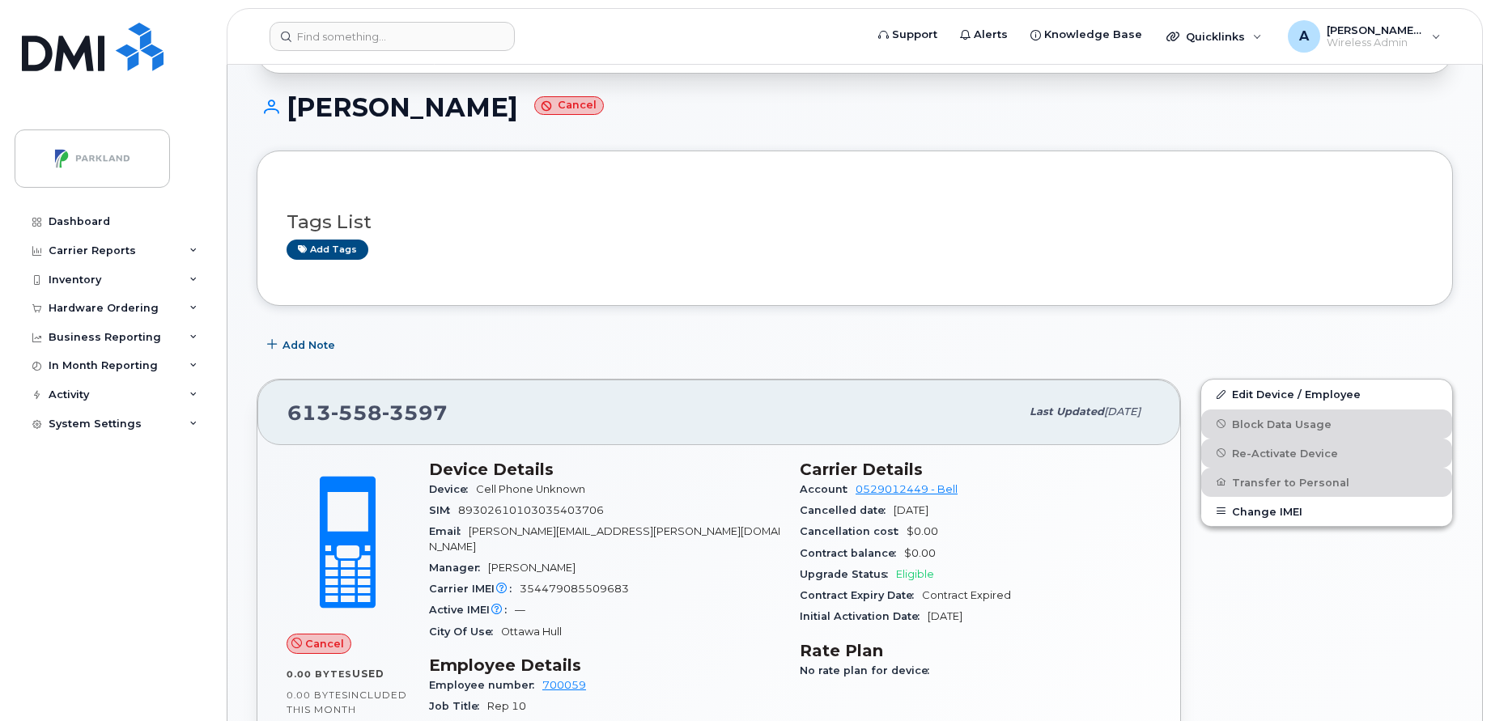
scroll to position [140, 0]
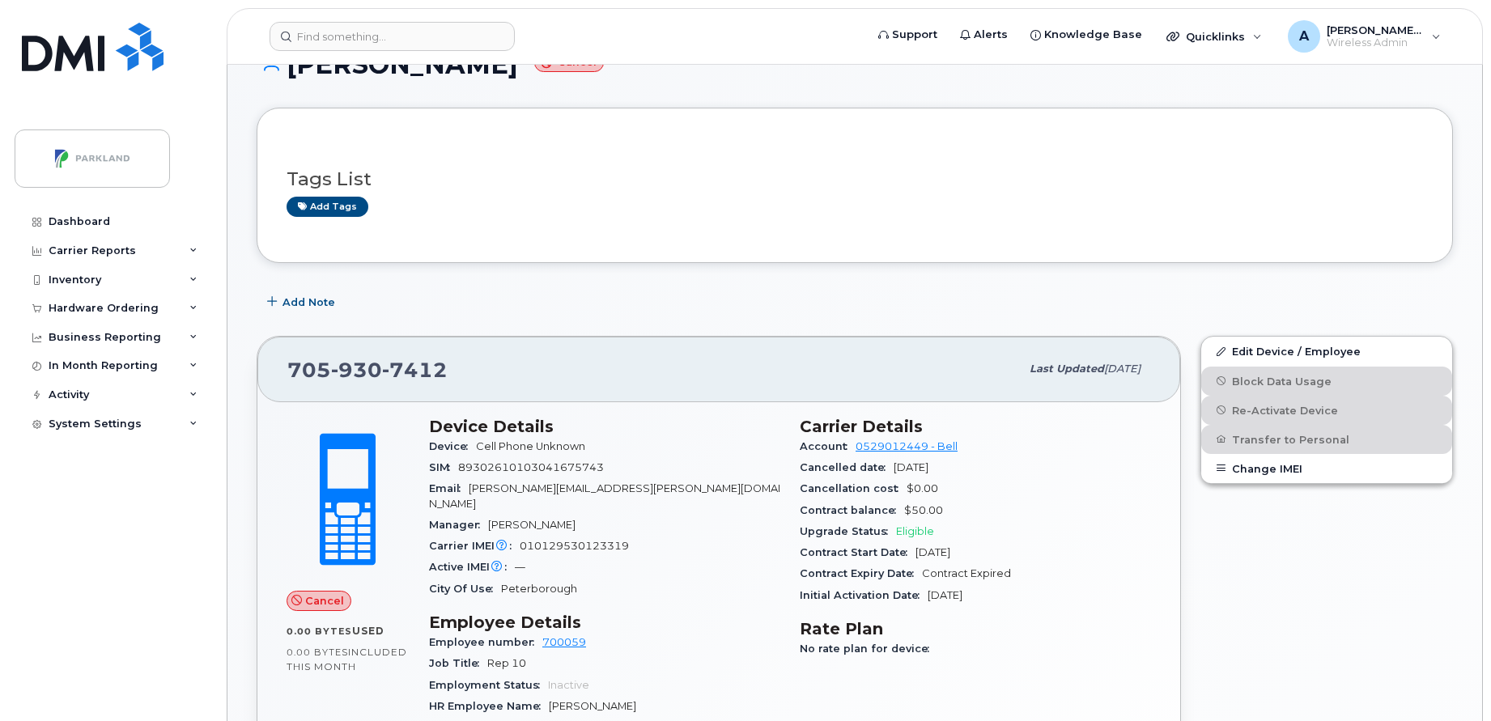
scroll to position [184, 0]
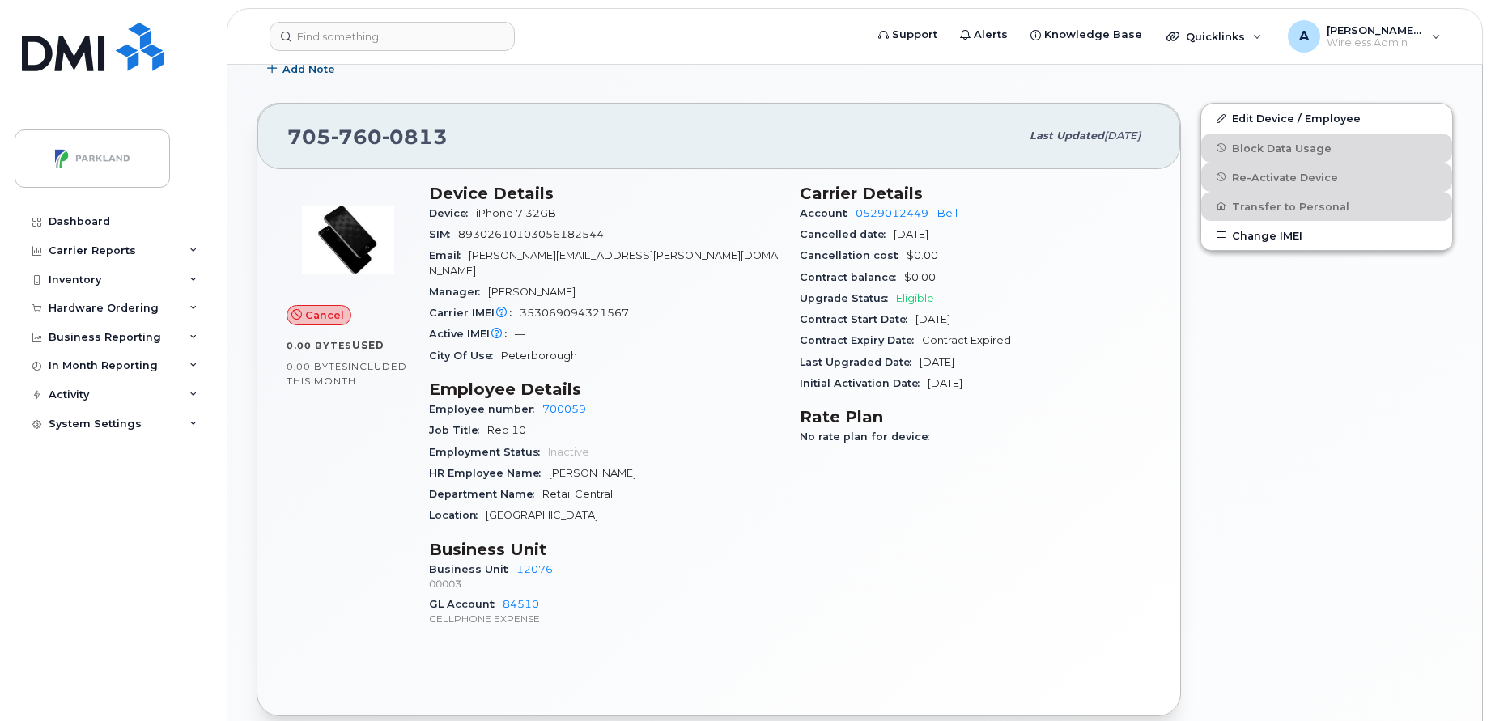
scroll to position [417, 0]
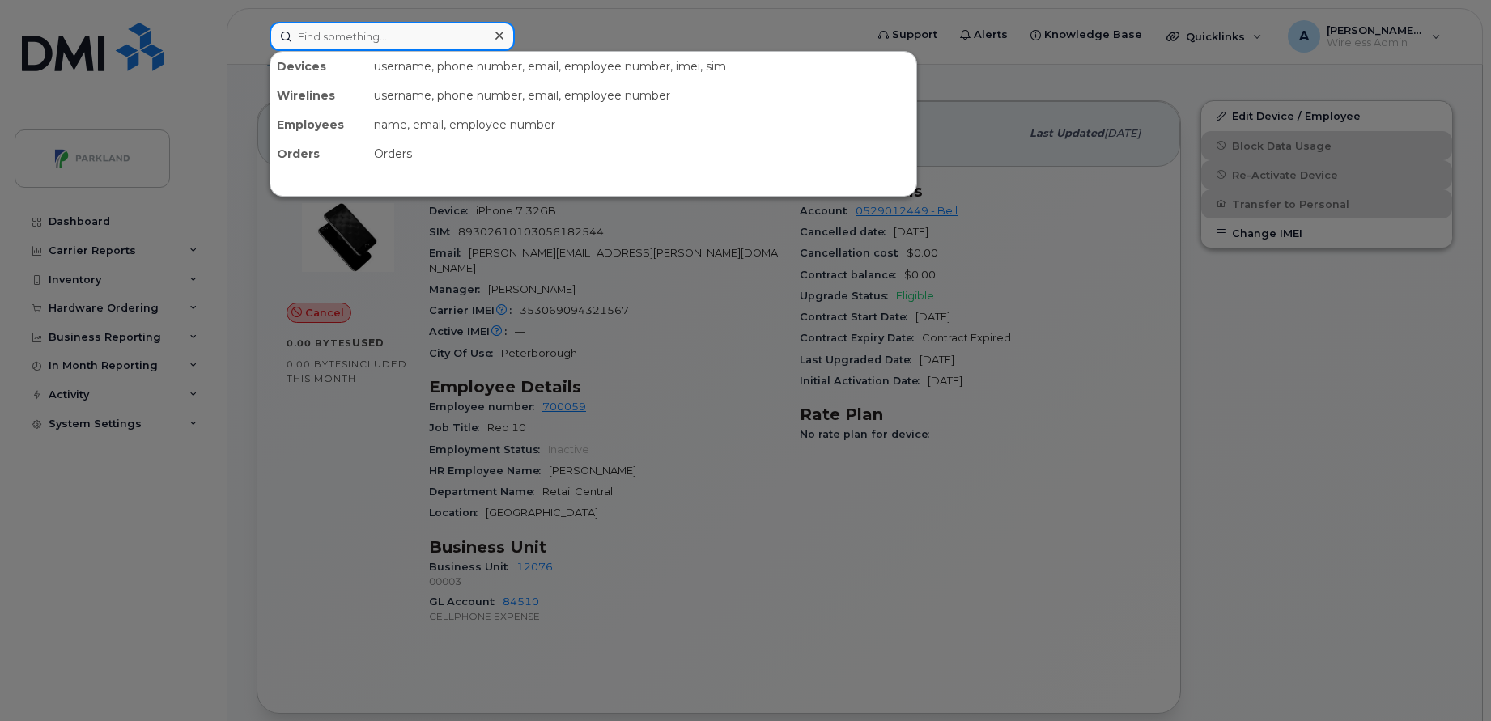
click at [450, 32] on input at bounding box center [392, 36] width 245 height 29
paste input "[PERSON_NAME]"
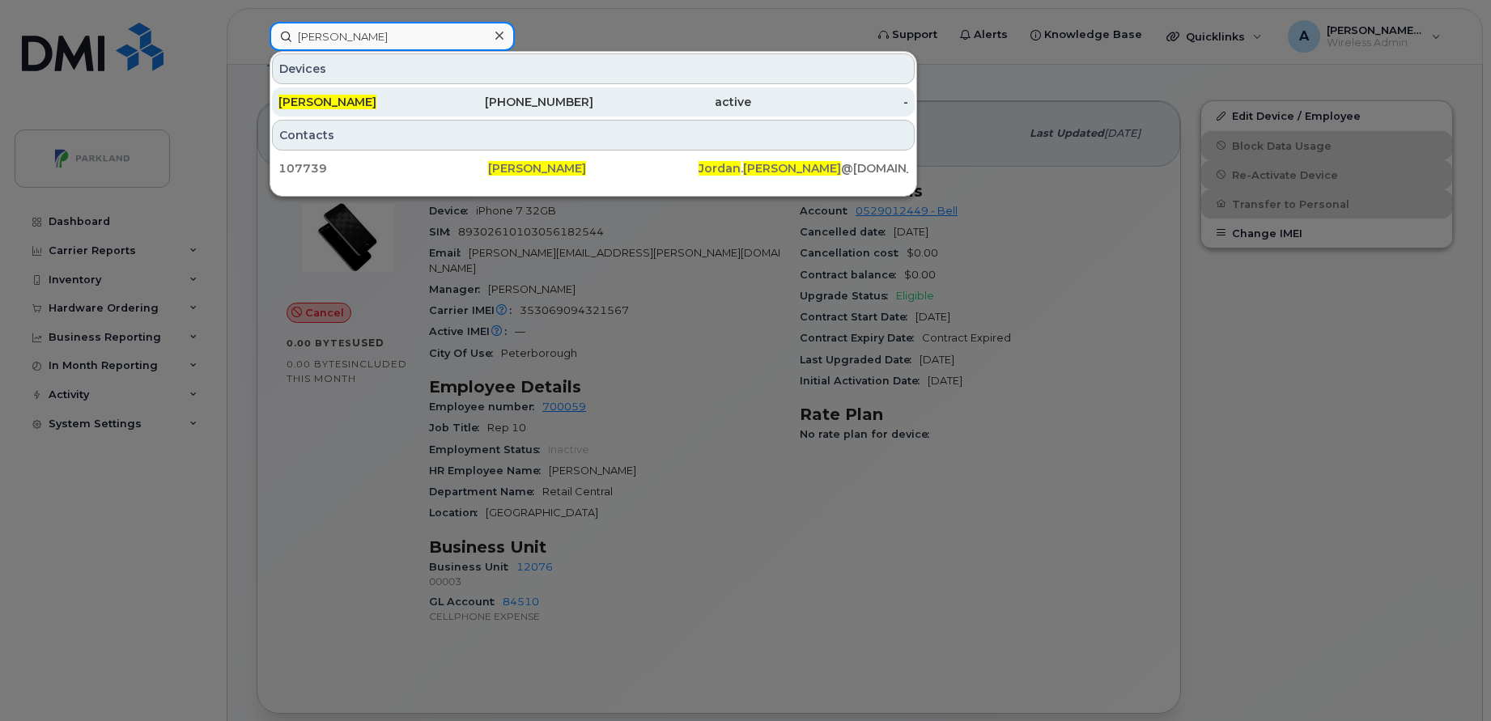
type input "[PERSON_NAME]"
click at [593, 92] on div "416-735-0461" at bounding box center [672, 101] width 158 height 29
